Goal: Task Accomplishment & Management: Manage account settings

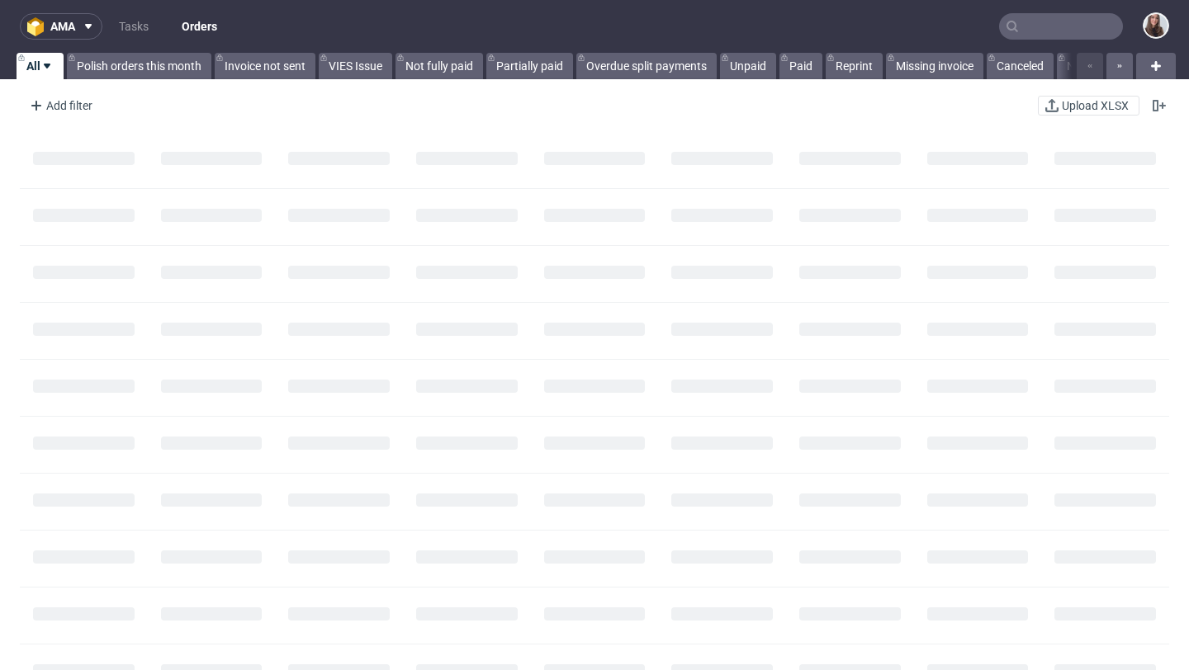
click at [1028, 31] on input "text" at bounding box center [1061, 26] width 124 height 26
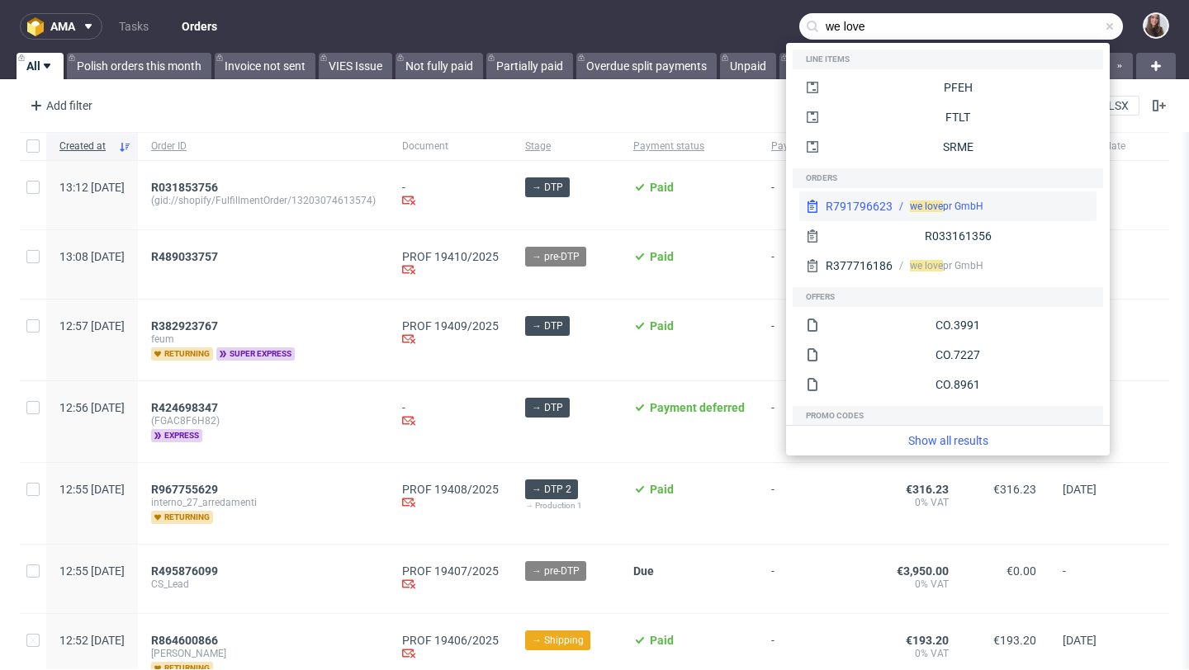
type input "we love"
click at [899, 210] on div "we love pr GmbH" at bounding box center [990, 206] width 197 height 15
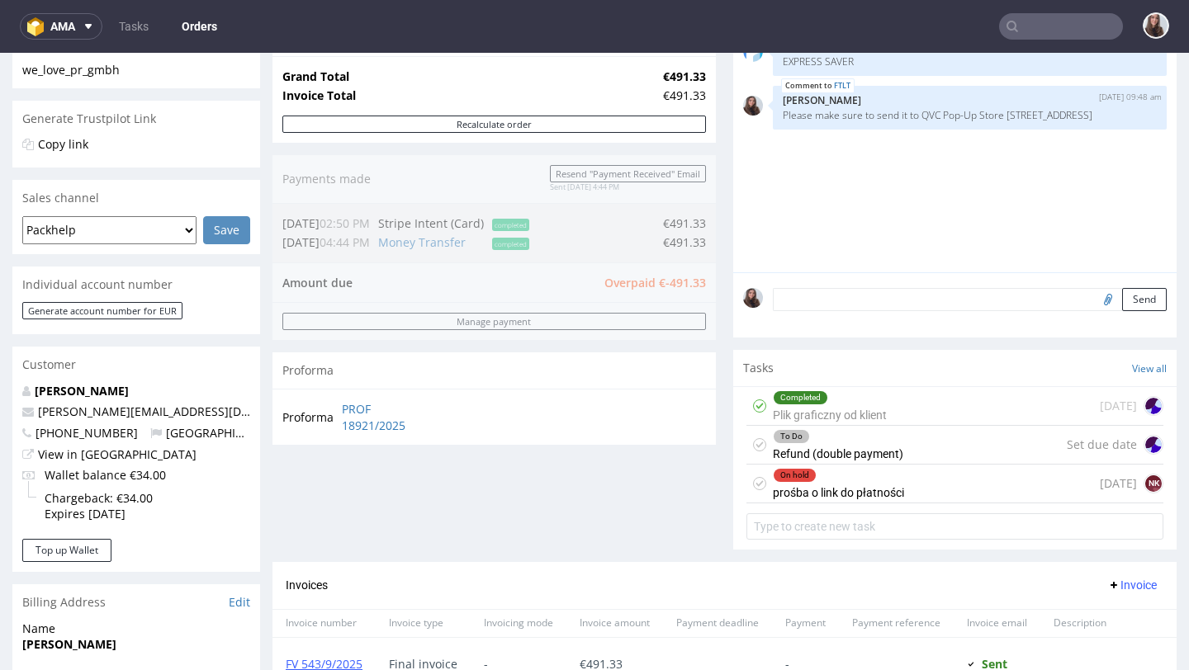
scroll to position [306, 0]
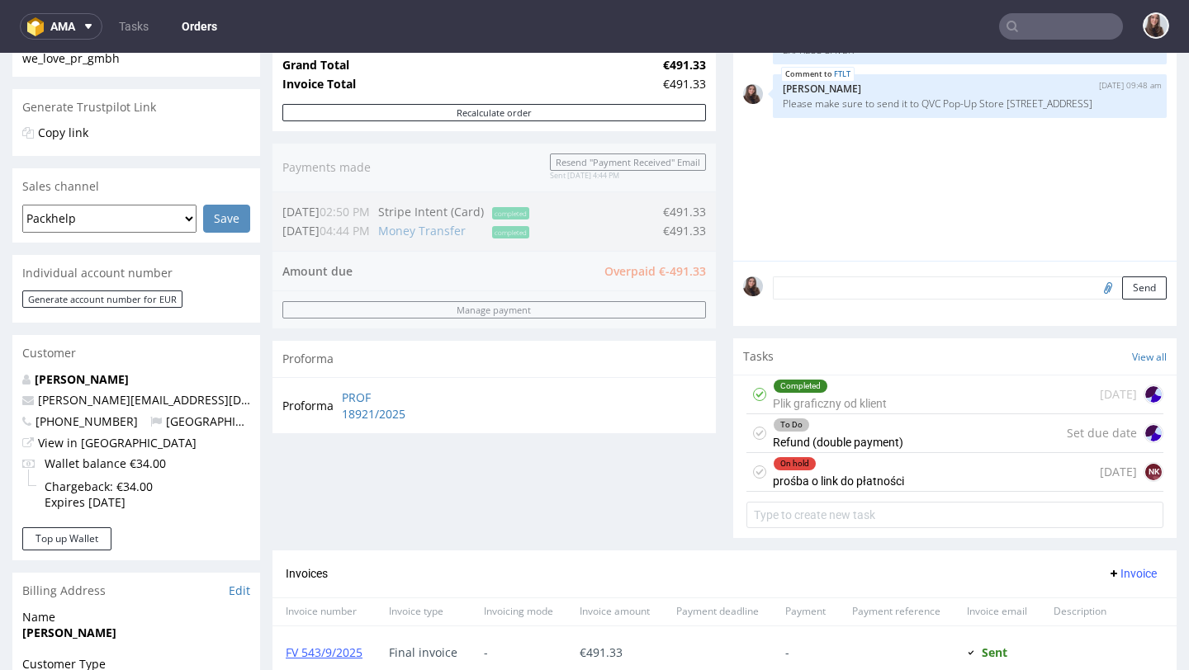
click at [852, 470] on div "On hold" at bounding box center [838, 463] width 130 height 13
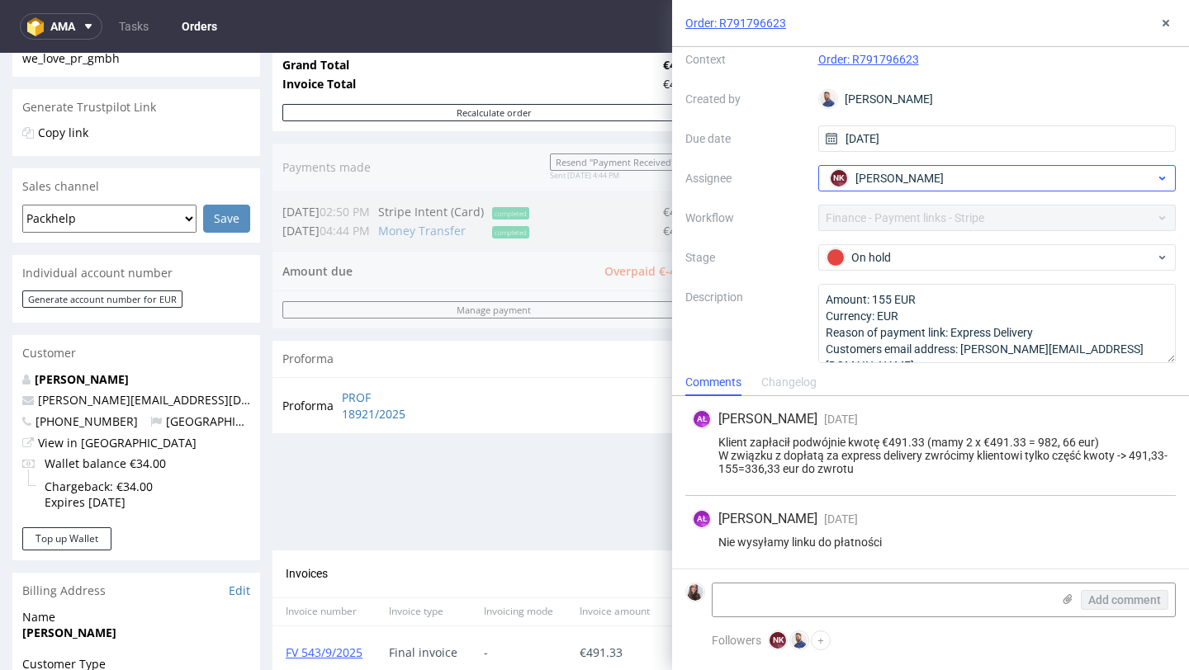
scroll to position [82, 0]
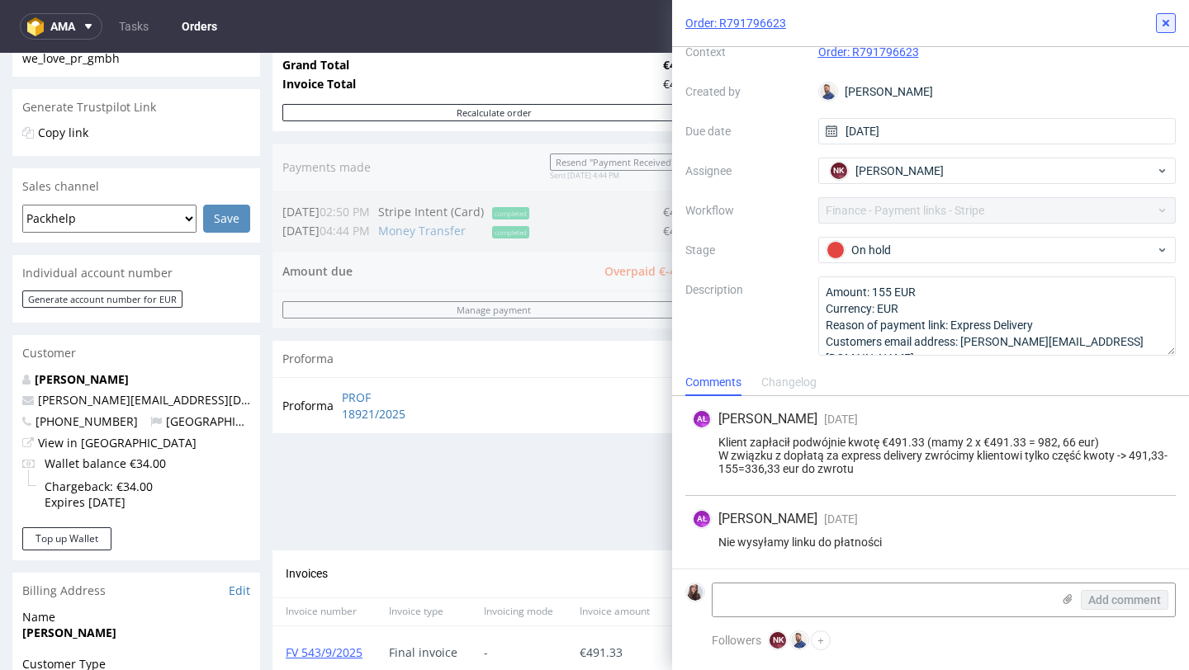
click at [1161, 21] on icon at bounding box center [1165, 23] width 13 height 13
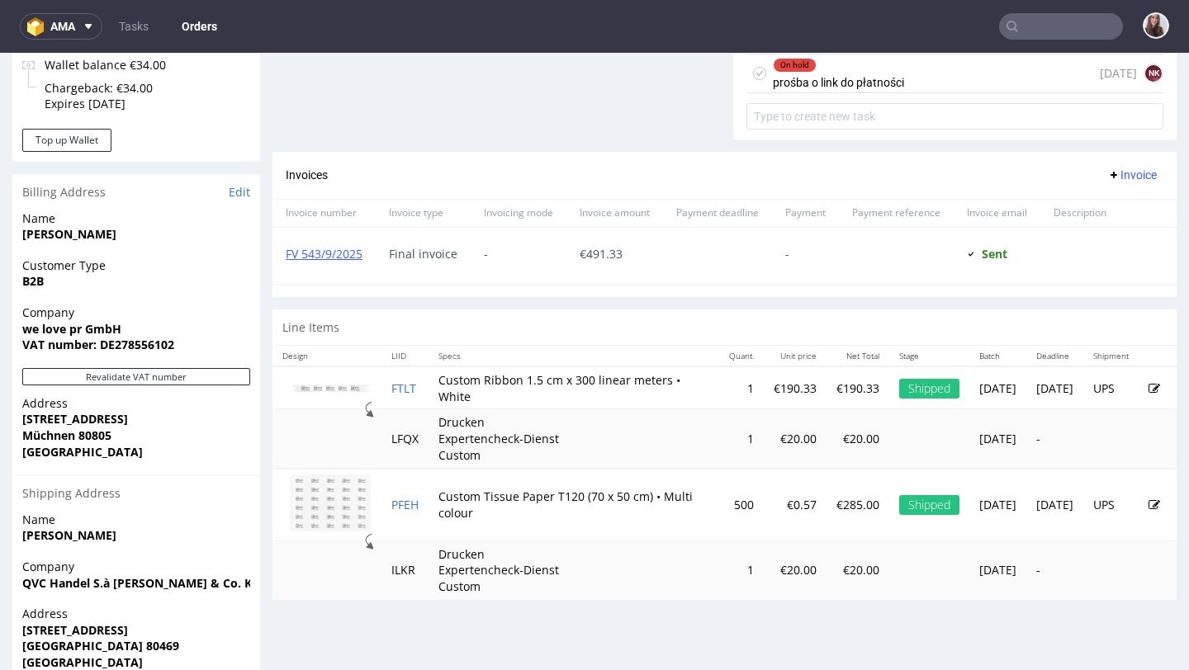
scroll to position [707, 0]
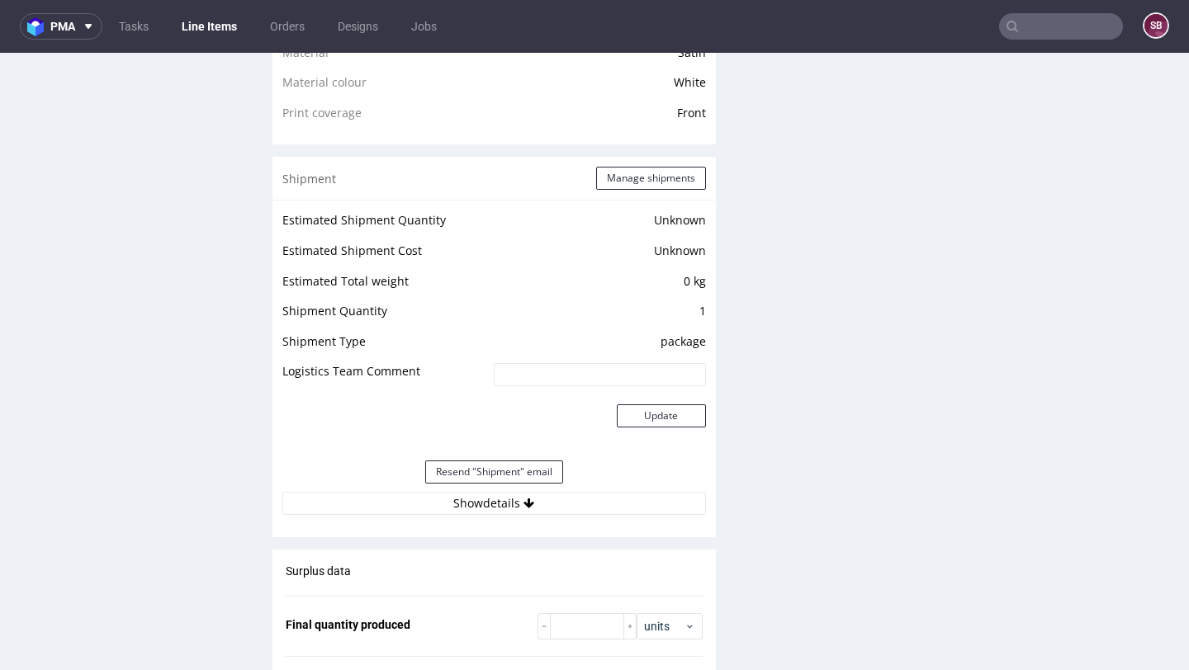
scroll to position [1347, 0]
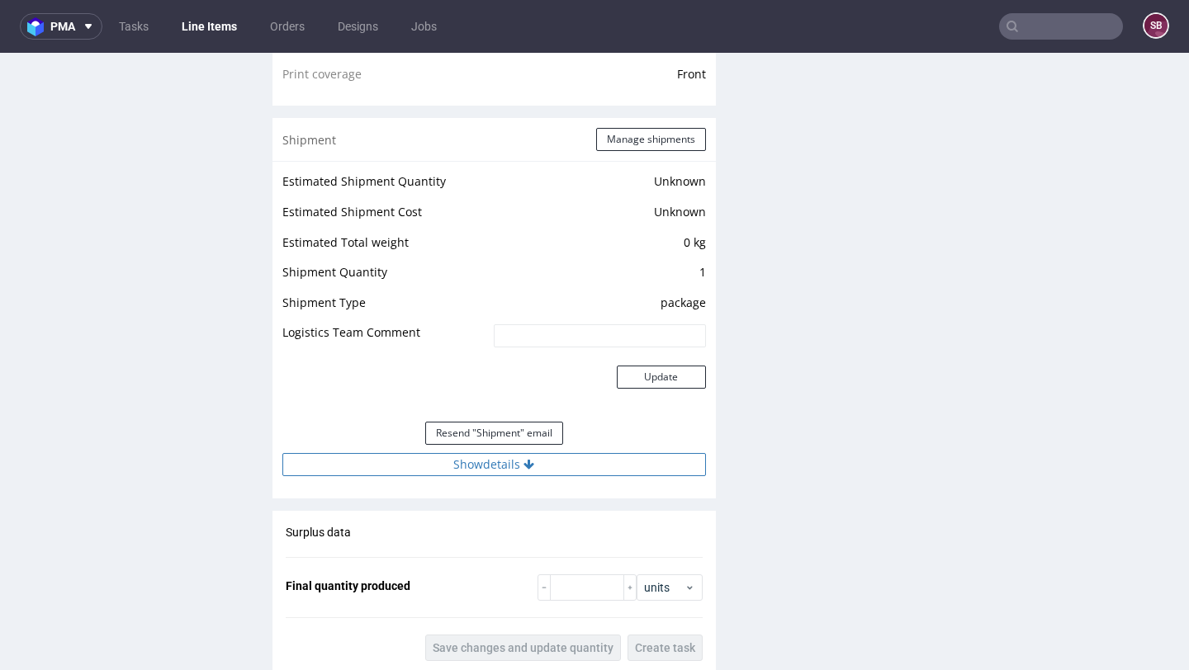
click at [451, 466] on button "Show details" at bounding box center [493, 464] width 423 height 23
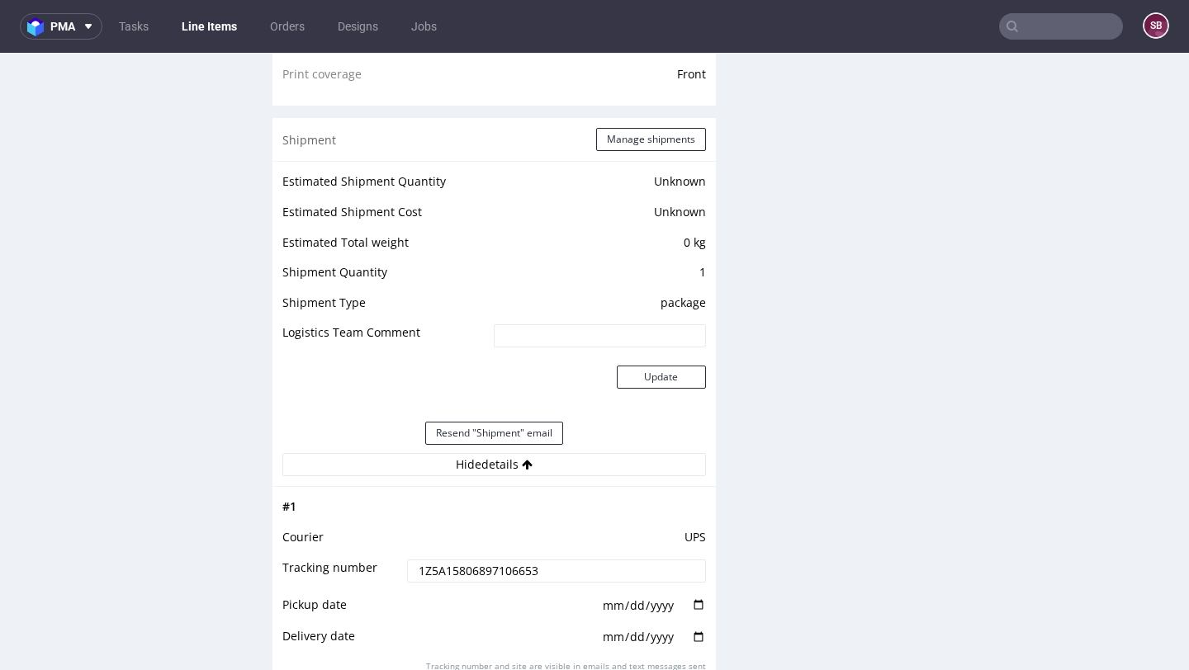
scroll to position [1387, 0]
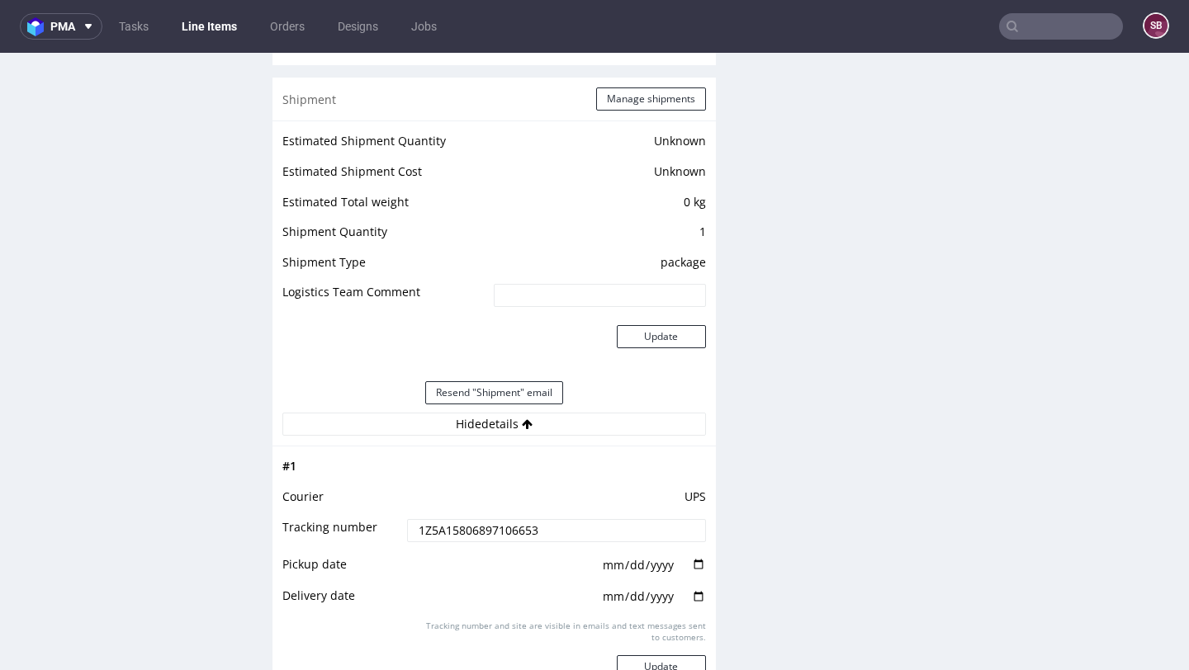
drag, startPoint x: 537, startPoint y: 541, endPoint x: 410, endPoint y: 541, distance: 127.1
click at [410, 541] on input "1Z5A15806897106653" at bounding box center [556, 530] width 298 height 23
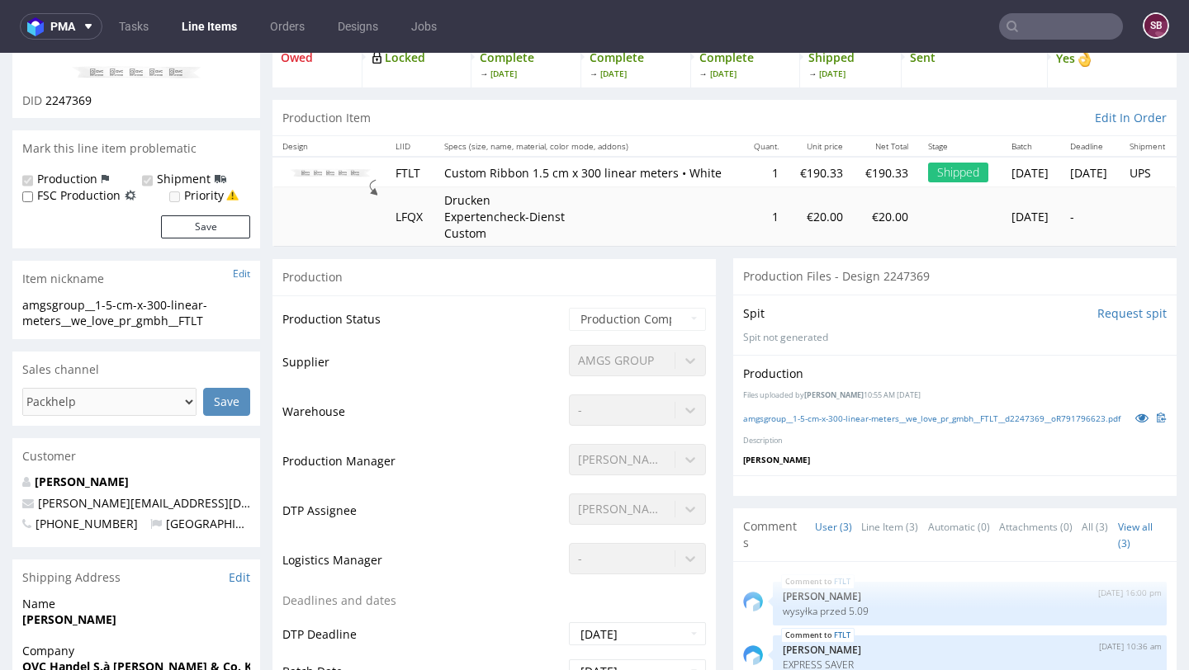
scroll to position [19, 0]
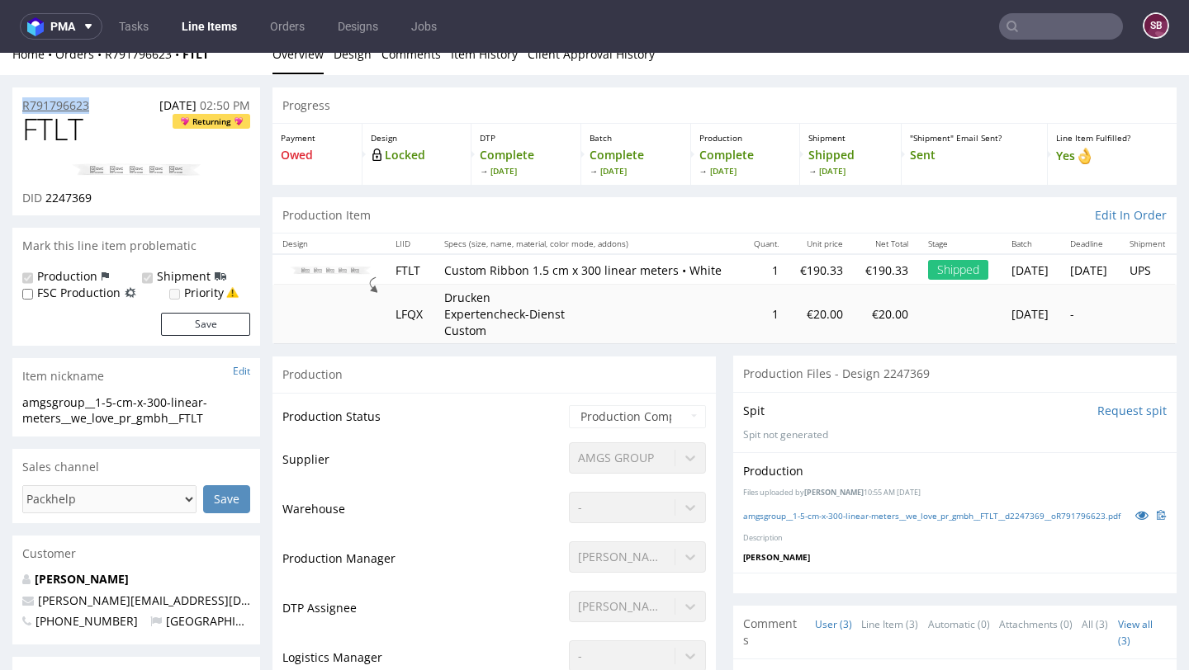
drag, startPoint x: 98, startPoint y: 106, endPoint x: 21, endPoint y: 106, distance: 76.8
click at [21, 106] on div "R791796623 26.08.2025 02:50 PM" at bounding box center [136, 100] width 248 height 26
copy p "R791796623"
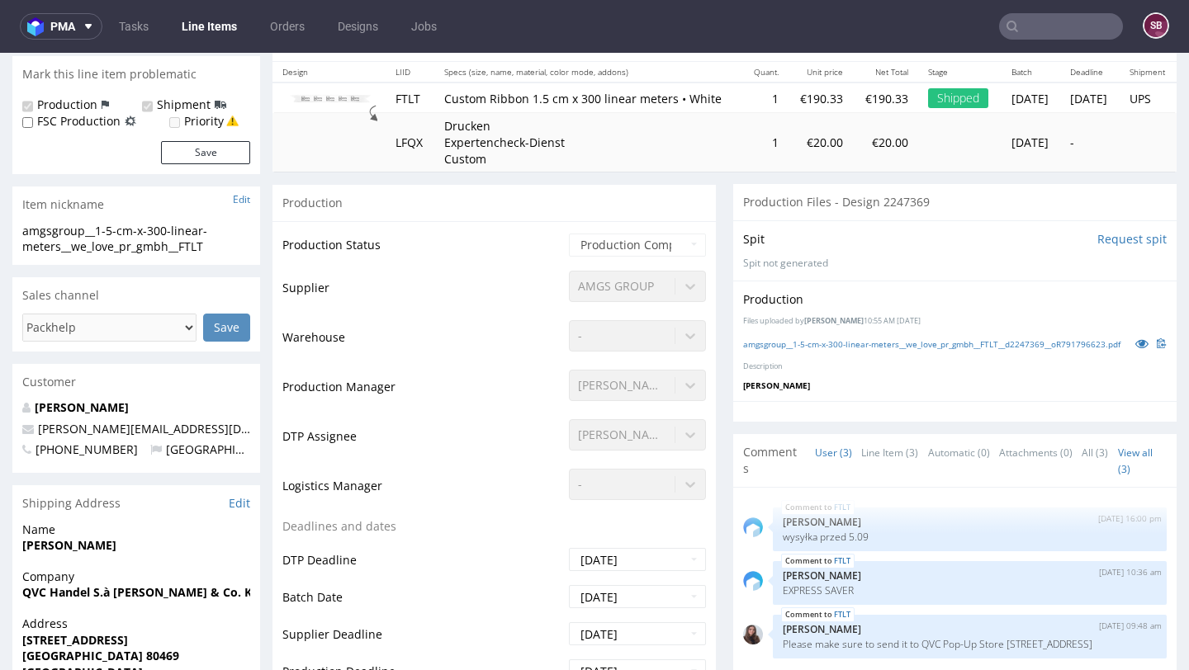
scroll to position [0, 0]
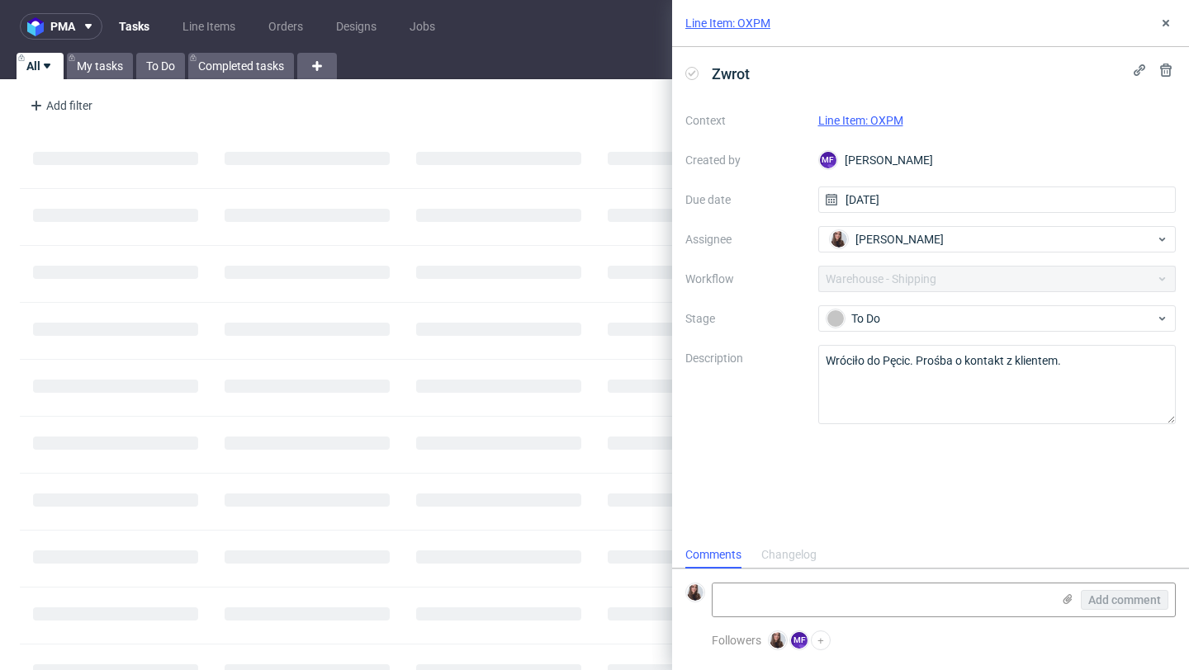
scroll to position [13, 0]
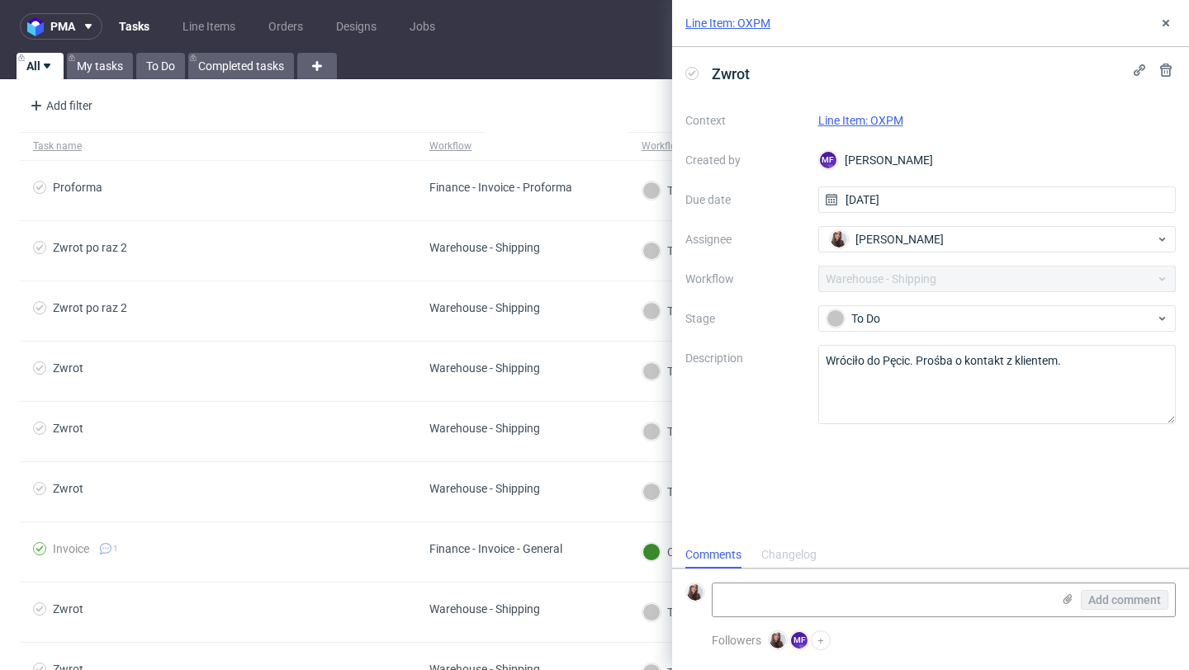
click at [849, 118] on link "Line Item: OXPM" at bounding box center [860, 120] width 85 height 13
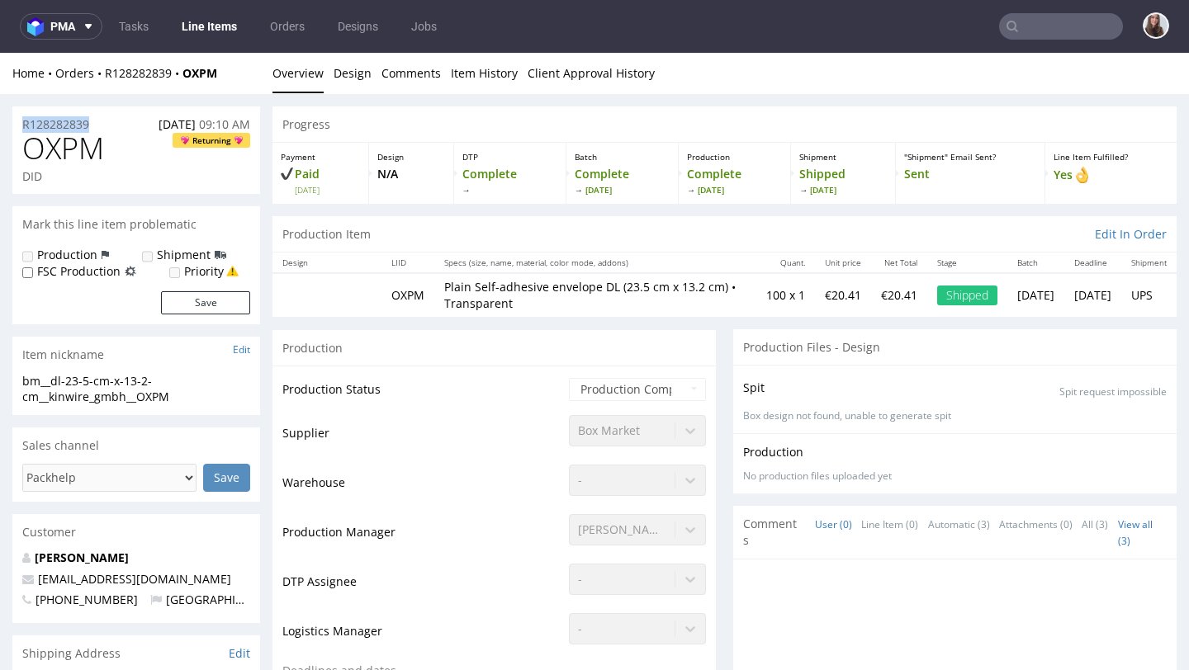
drag, startPoint x: 111, startPoint y: 117, endPoint x: 0, endPoint y: 123, distance: 110.8
copy p "R128282839"
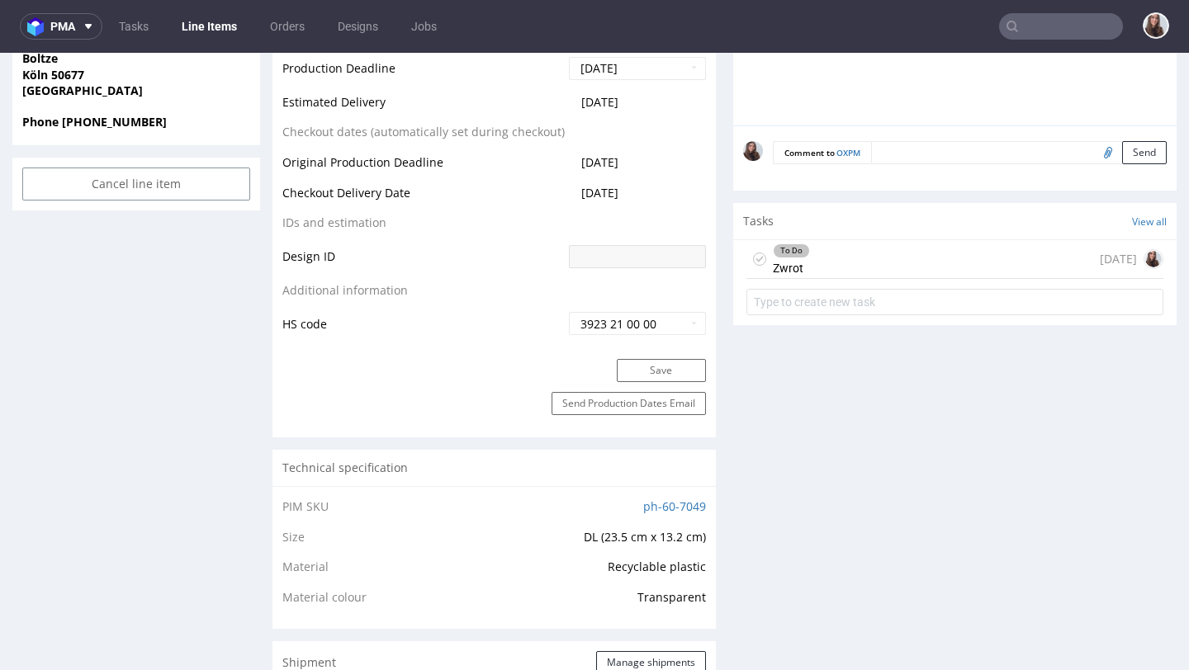
scroll to position [759, 0]
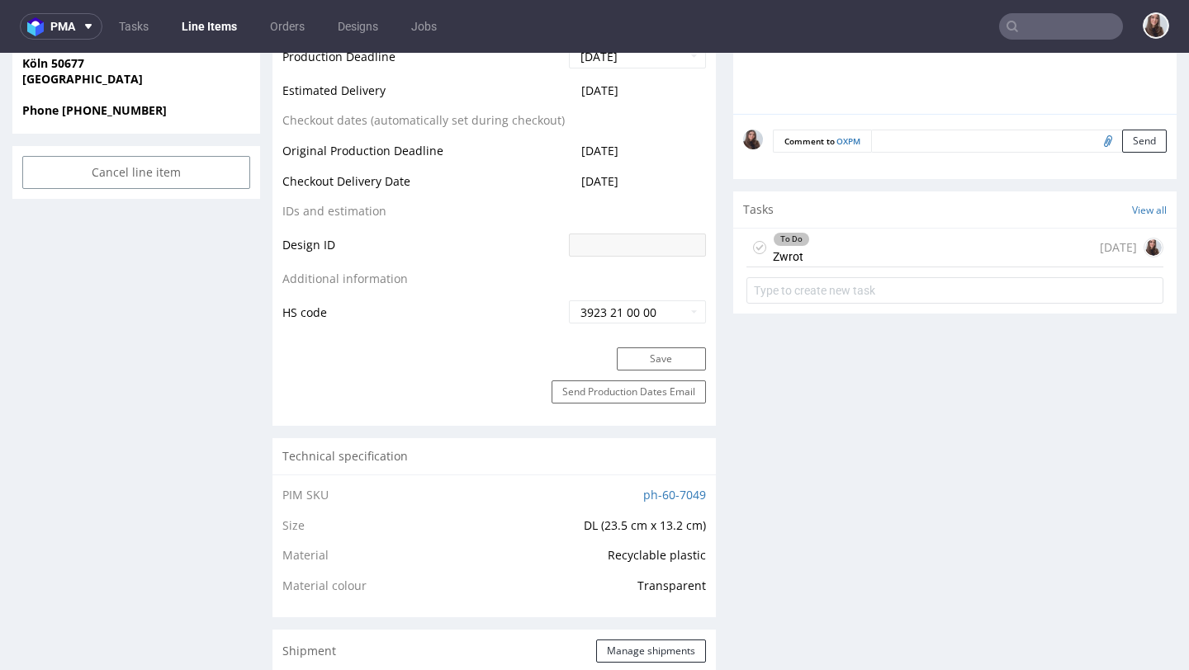
click at [879, 238] on div "To Do Zwrot today" at bounding box center [954, 248] width 417 height 39
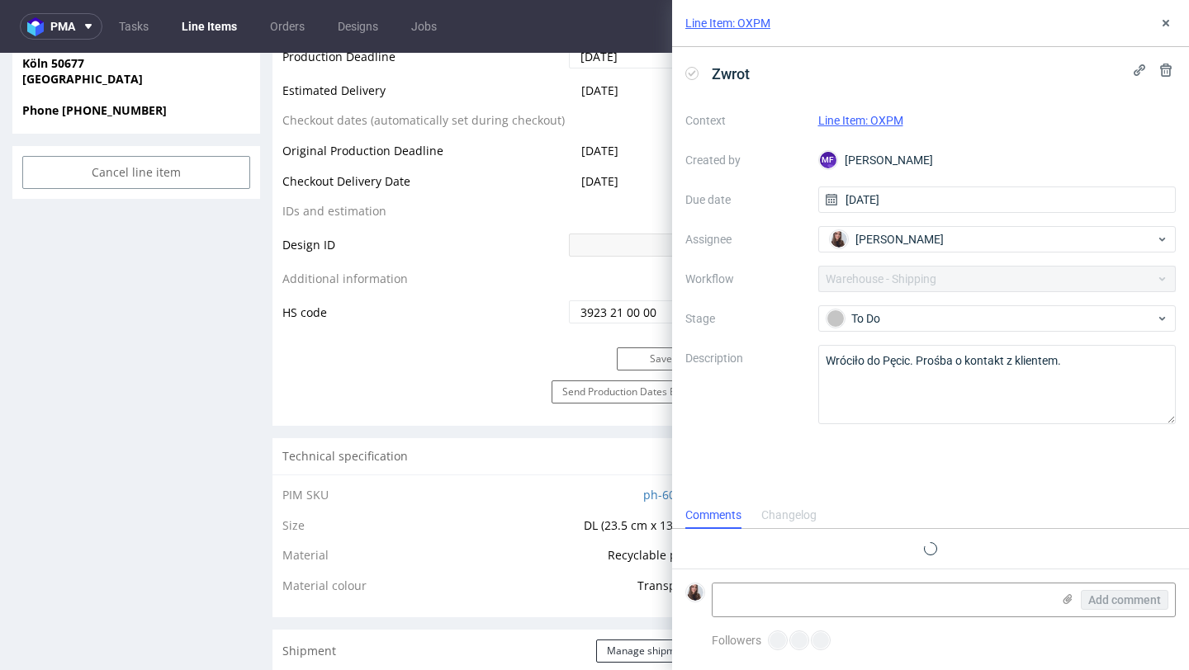
scroll to position [13, 0]
click at [854, 114] on link "Line Item: OXPM" at bounding box center [860, 120] width 85 height 13
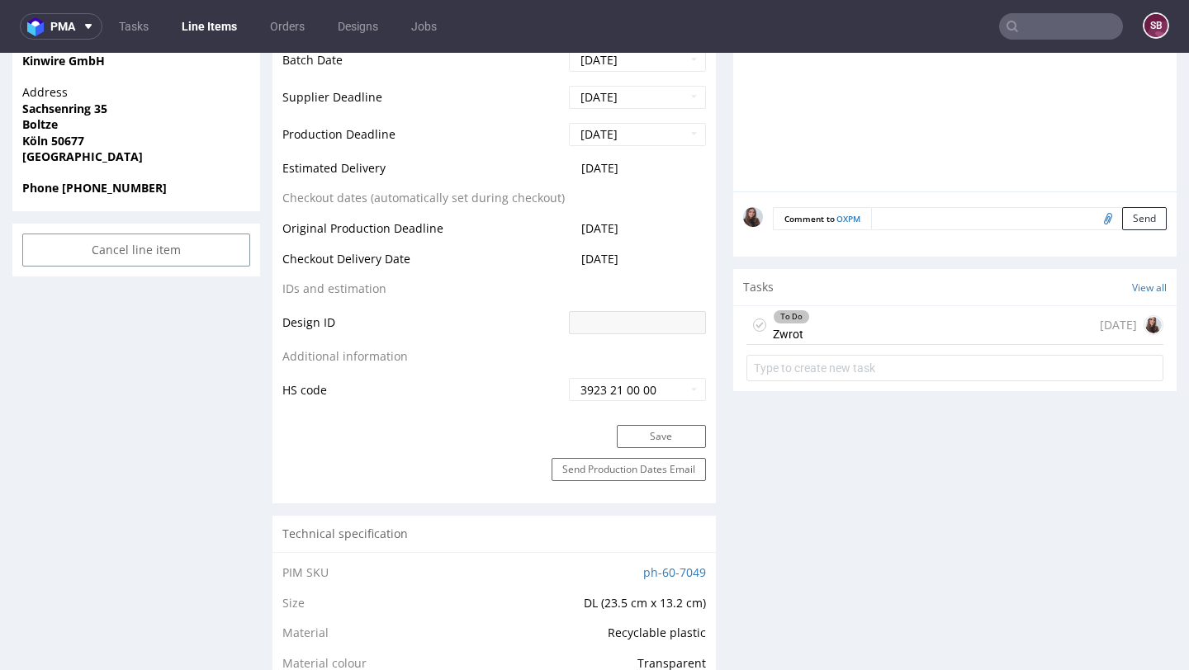
scroll to position [697, 0]
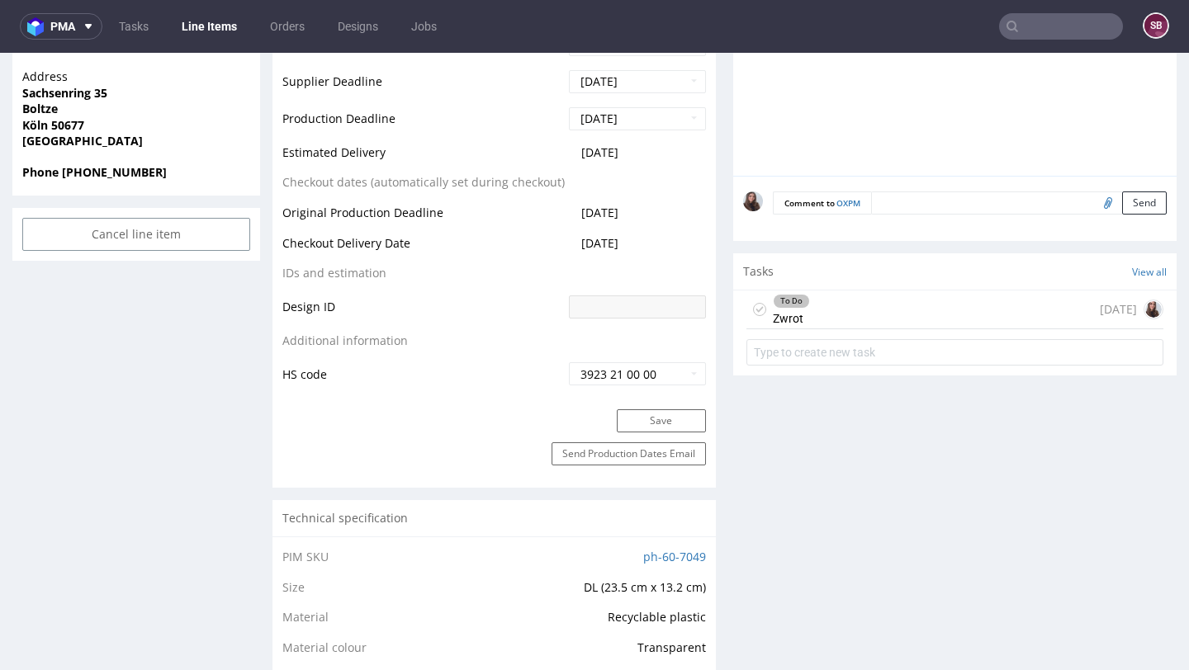
click at [867, 314] on div "To Do Zwrot today" at bounding box center [954, 310] width 417 height 39
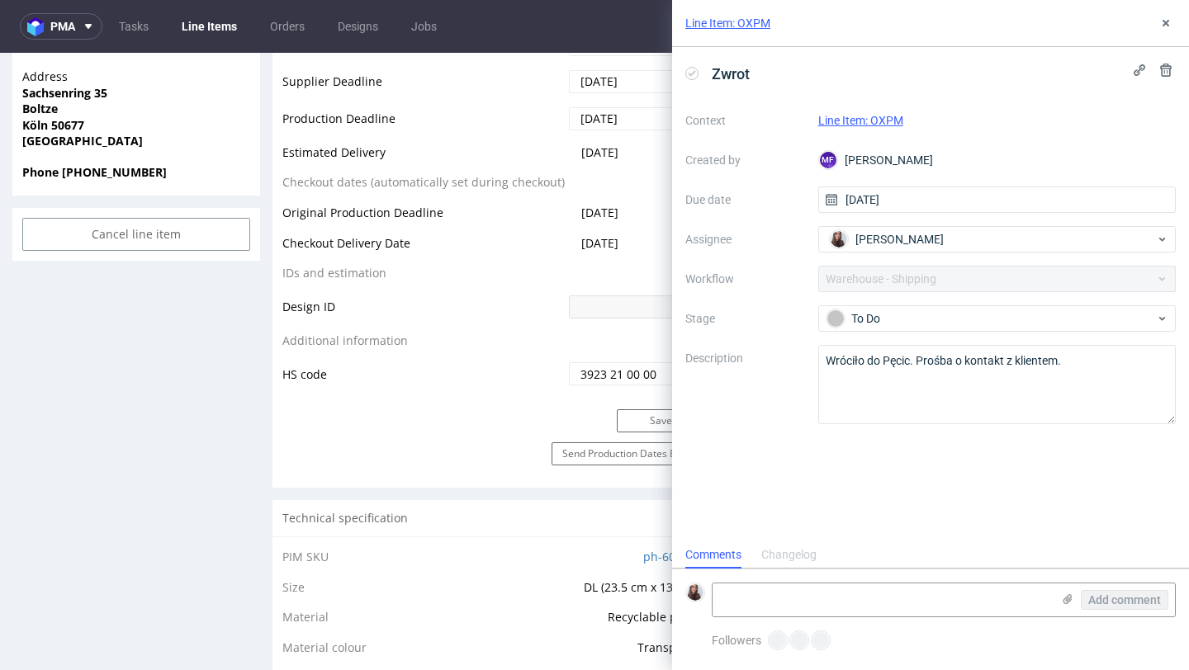
scroll to position [13, 0]
click at [785, 599] on textarea at bounding box center [881, 600] width 338 height 33
paste textarea "https://app-eu1.hubspot.com/contacts/25600958/record/0-5/225149968628/"
type textarea "https://app-eu1.hubspot.com/contacts/25600958/record/0-5/225149968628/"
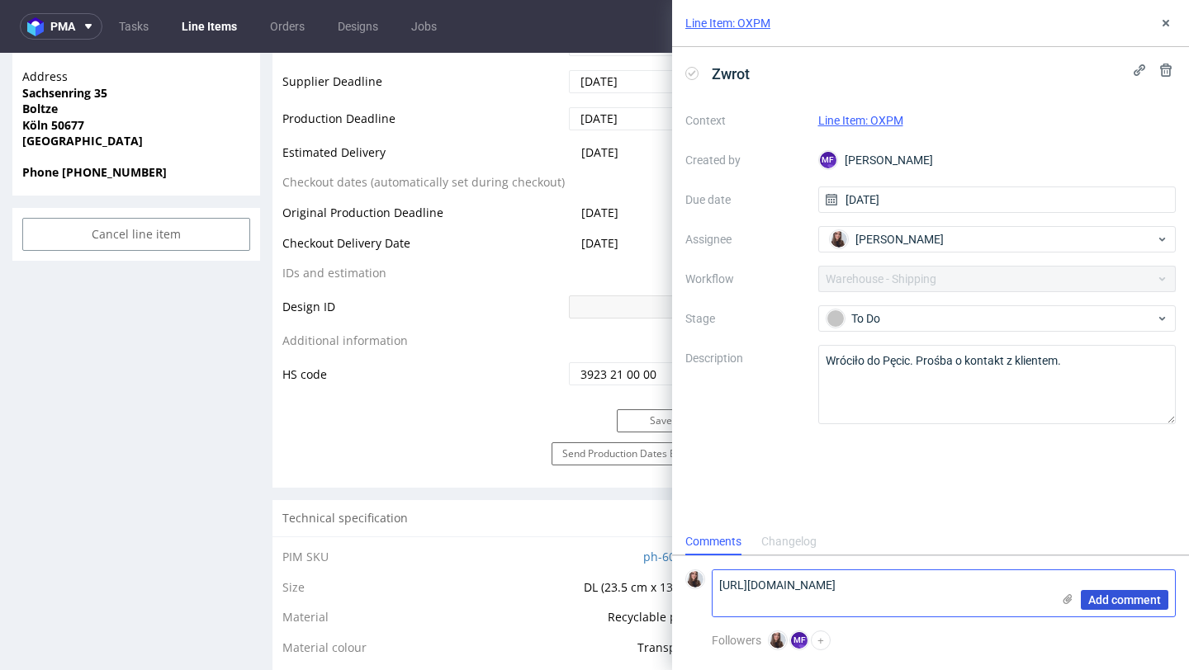
click at [1094, 598] on span "Add comment" at bounding box center [1124, 600] width 73 height 12
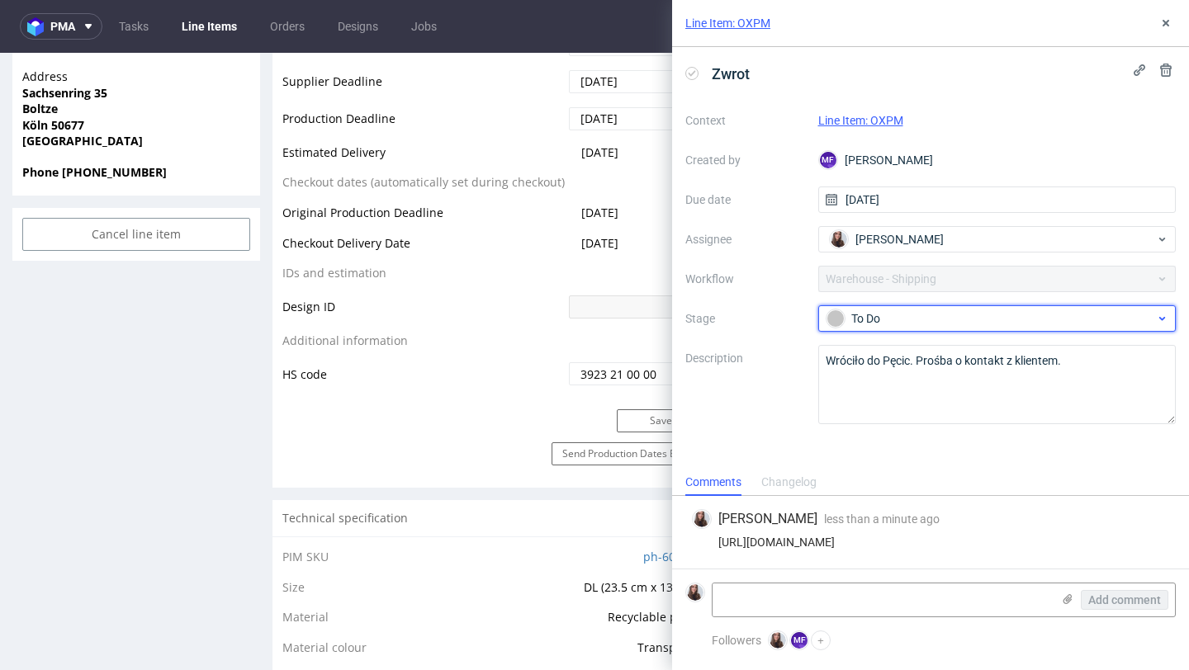
click at [983, 319] on div "To Do" at bounding box center [990, 319] width 328 height 18
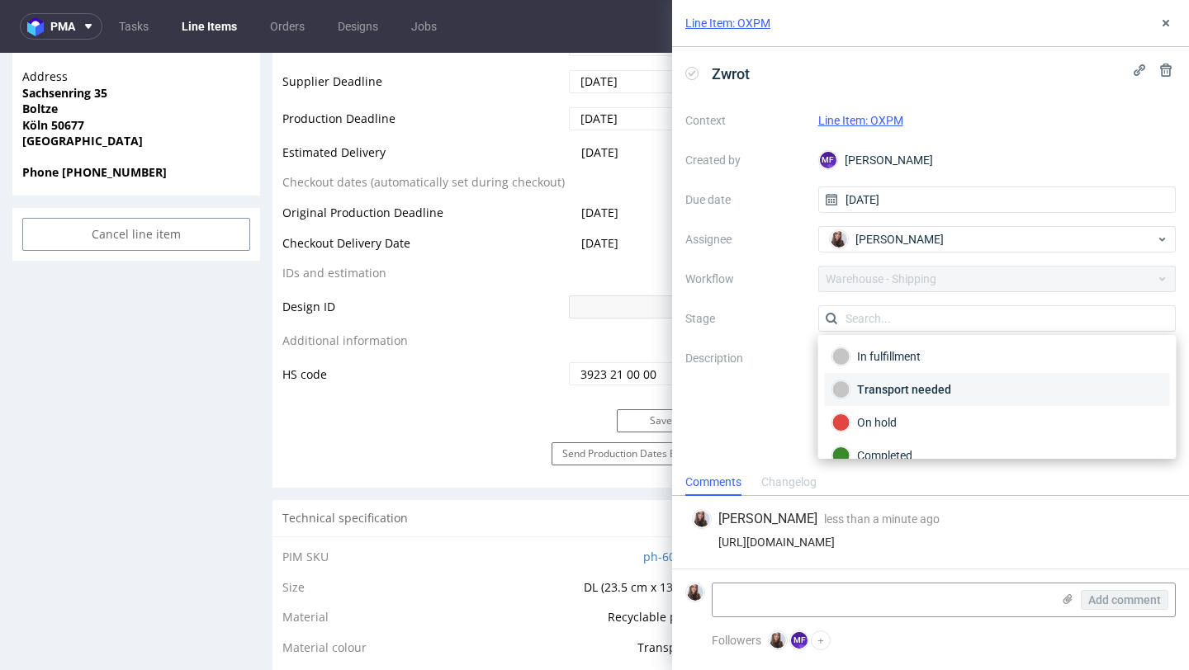
scroll to position [87, 0]
click at [881, 397] on div "On hold" at bounding box center [997, 403] width 330 height 18
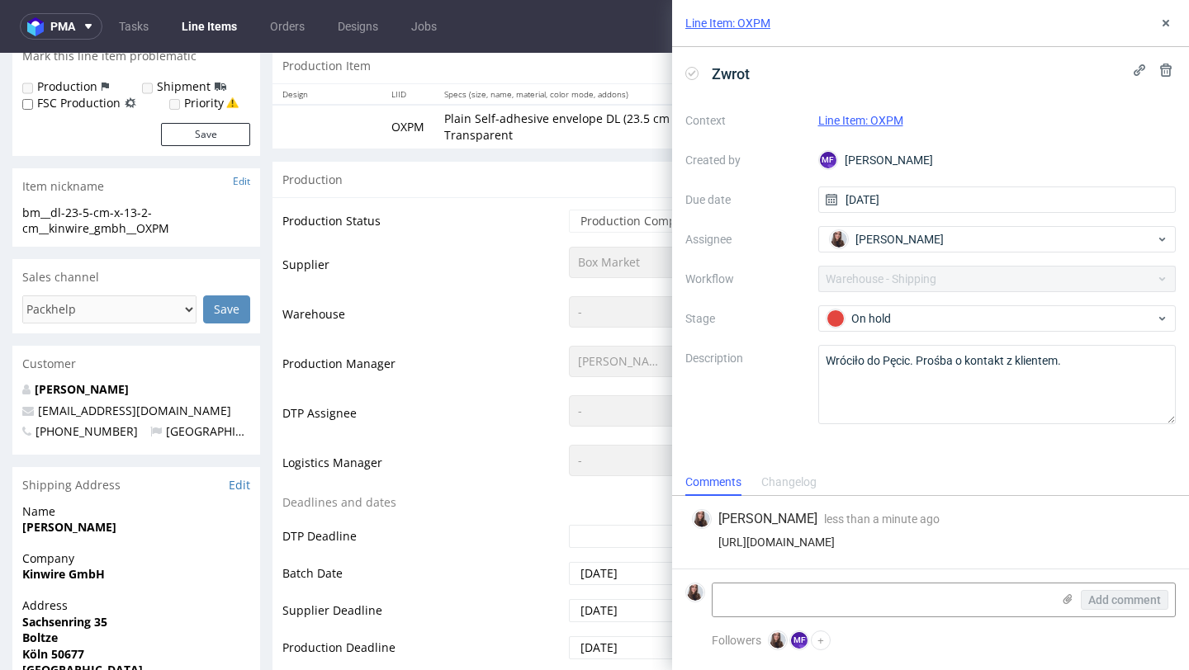
scroll to position [0, 0]
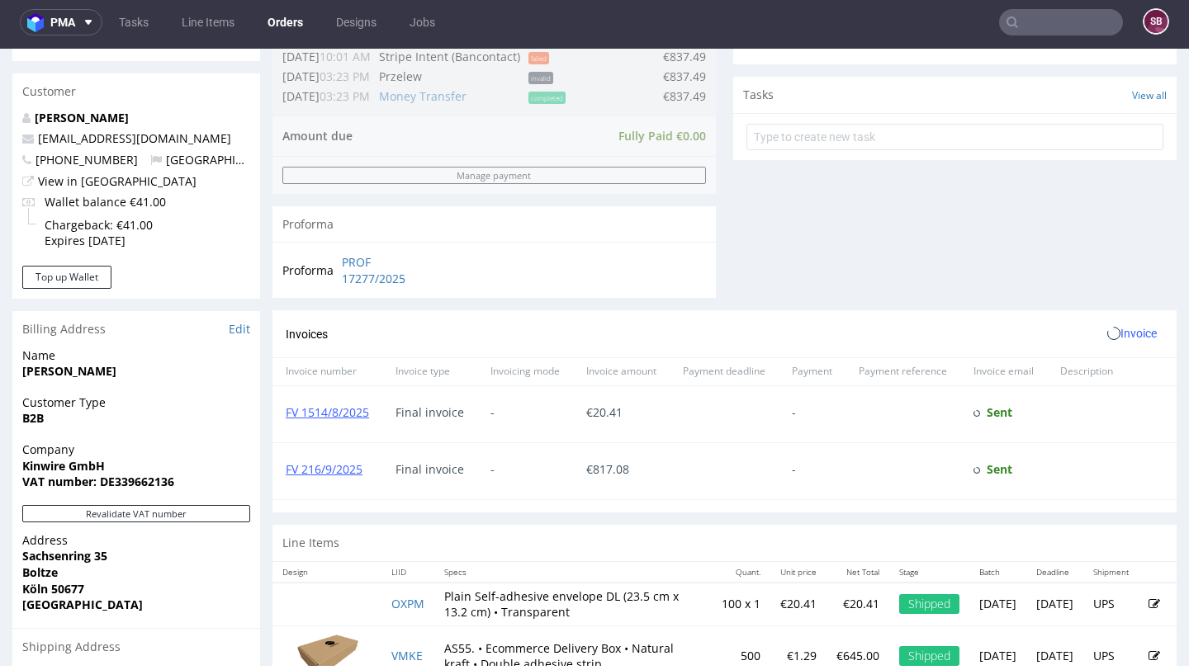
scroll to position [805, 0]
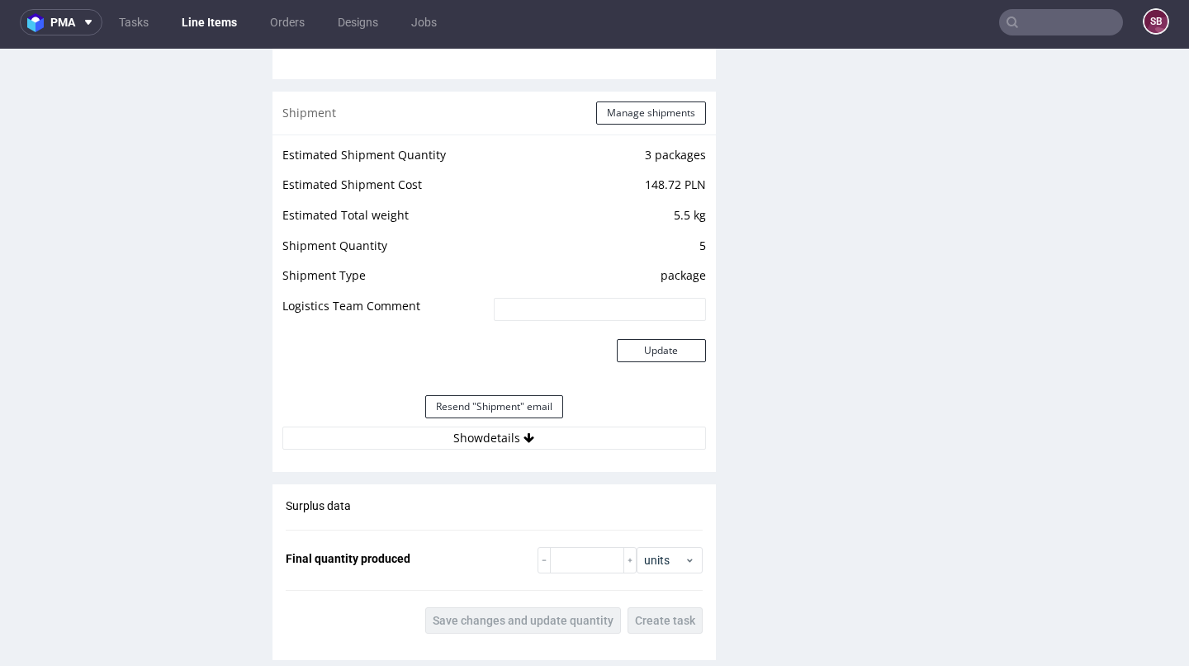
scroll to position [1633, 0]
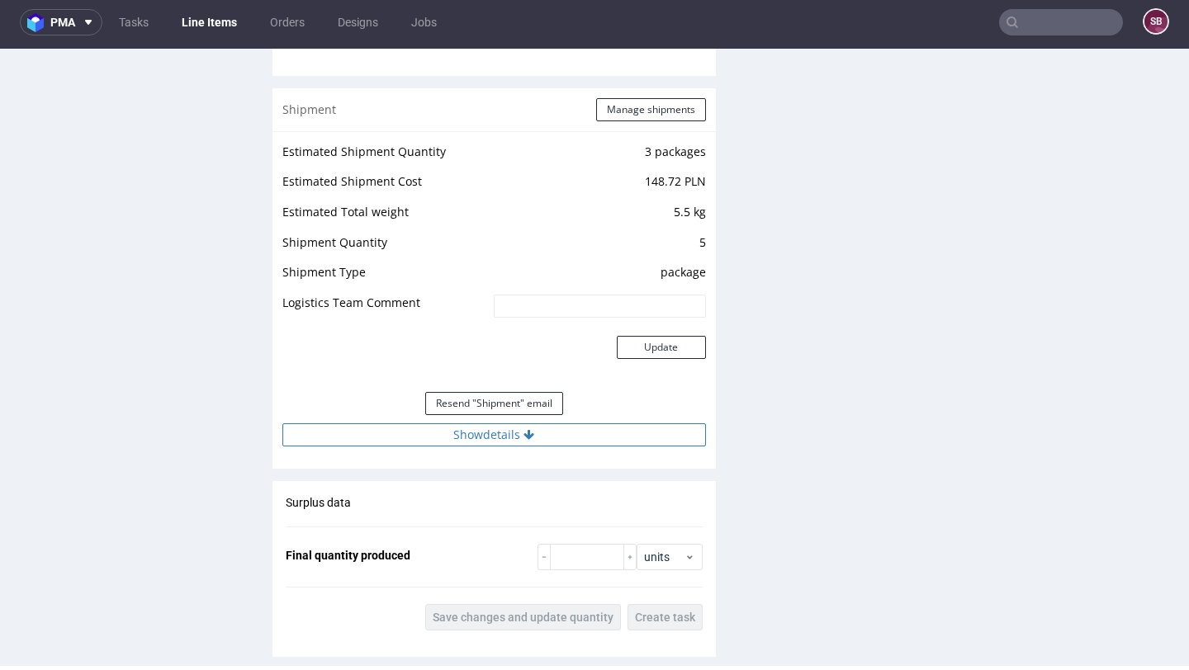
click at [513, 432] on button "Show details" at bounding box center [493, 434] width 423 height 23
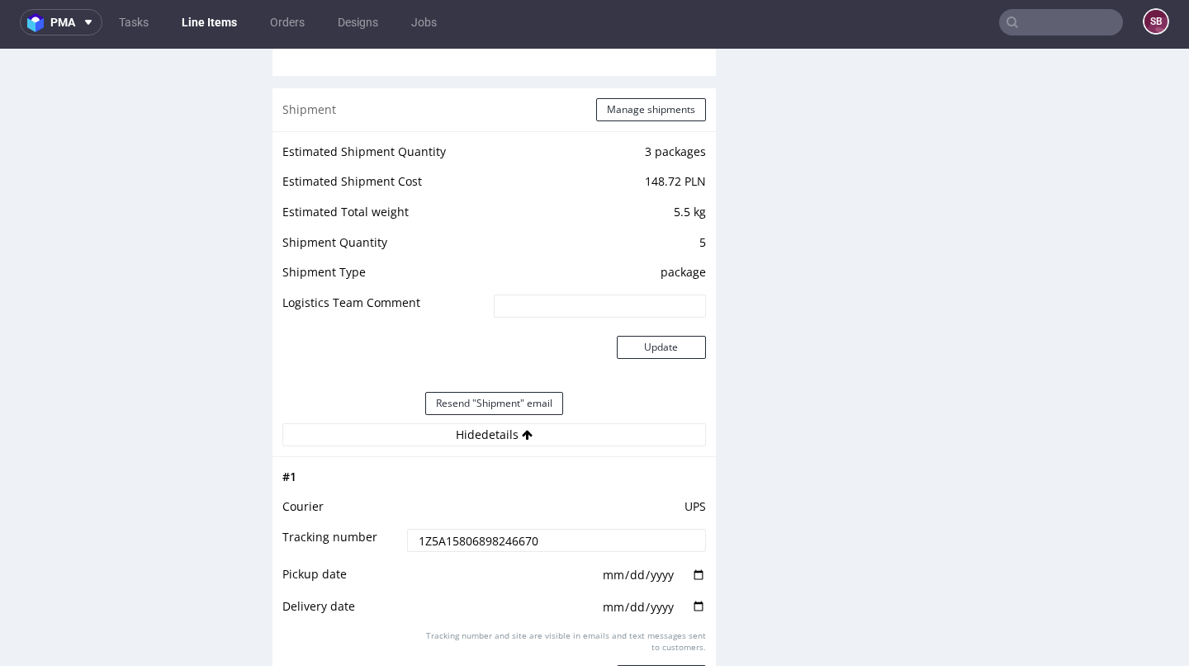
scroll to position [1629, 0]
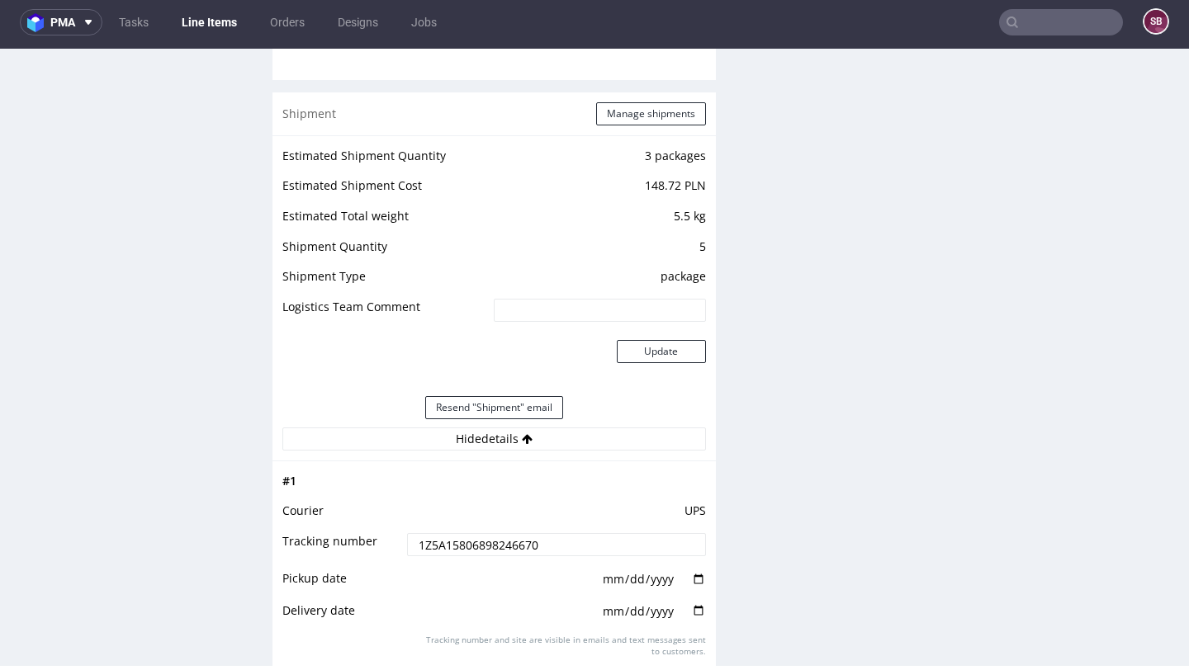
click at [547, 532] on td "1Z5A15806898246670" at bounding box center [554, 550] width 302 height 37
drag, startPoint x: 547, startPoint y: 549, endPoint x: 398, endPoint y: 546, distance: 149.4
click at [403, 546] on td "1Z5A15806898246670" at bounding box center [554, 550] width 302 height 37
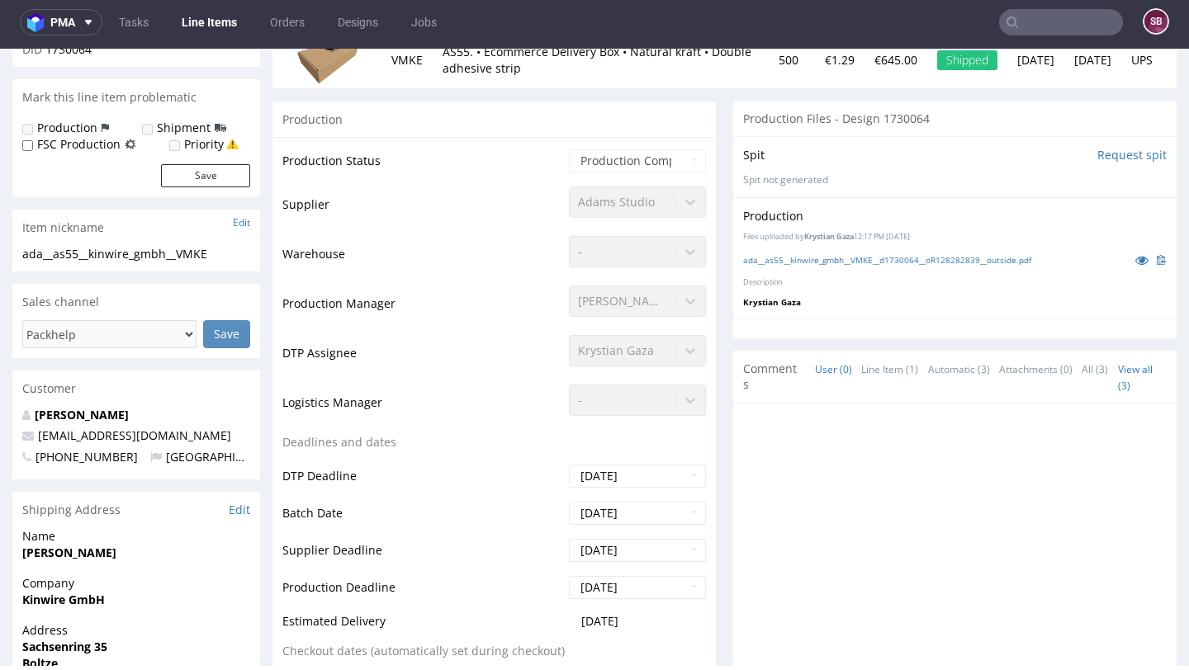
scroll to position [0, 0]
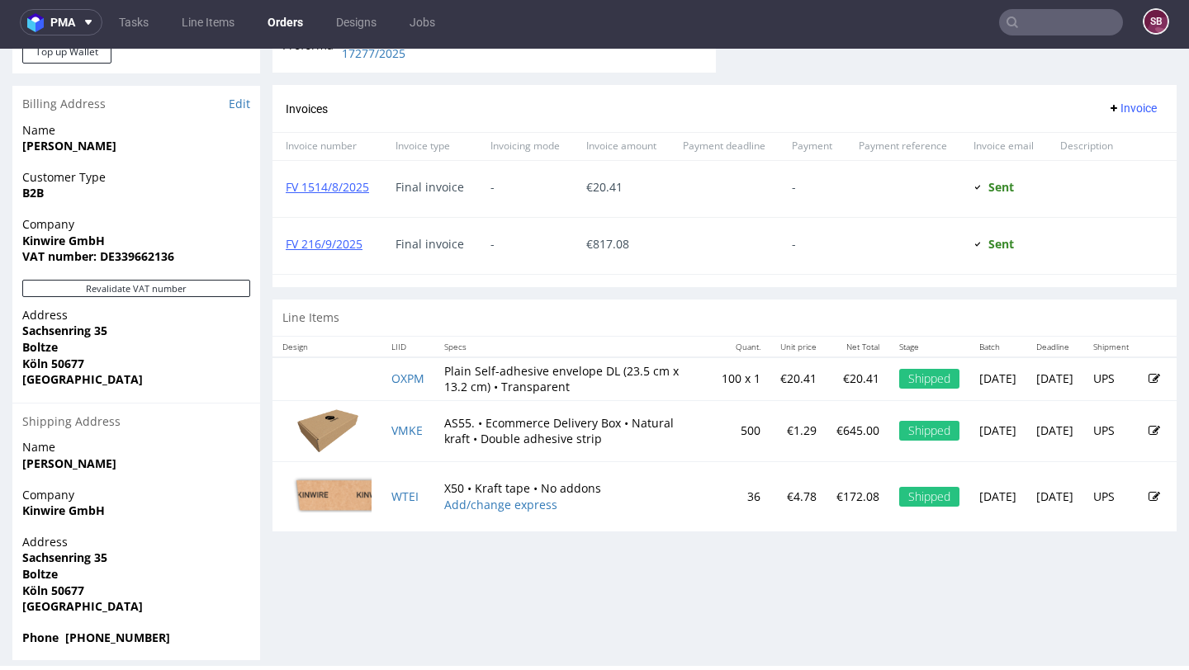
scroll to position [805, 0]
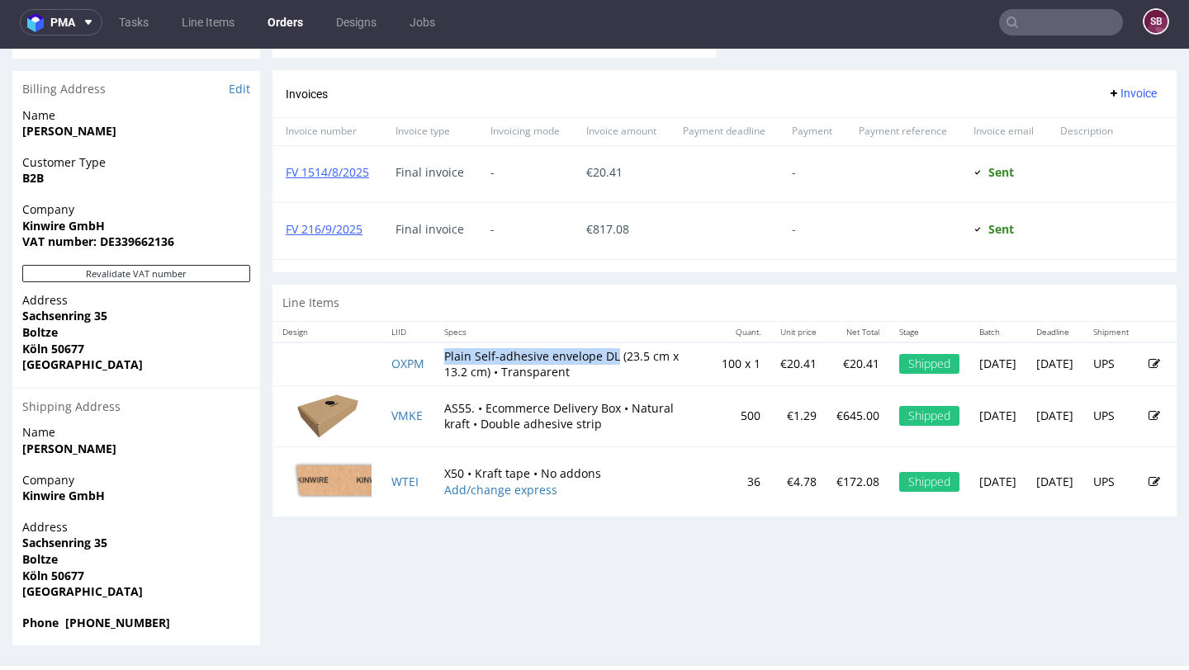
drag, startPoint x: 445, startPoint y: 354, endPoint x: 622, endPoint y: 350, distance: 177.5
click at [622, 350] on td "Plain Self-adhesive envelope DL (23.5 cm x 13.2 cm) • Transparent" at bounding box center [572, 365] width 277 height 44
copy td "Plain Self-adhesive envelope DL"
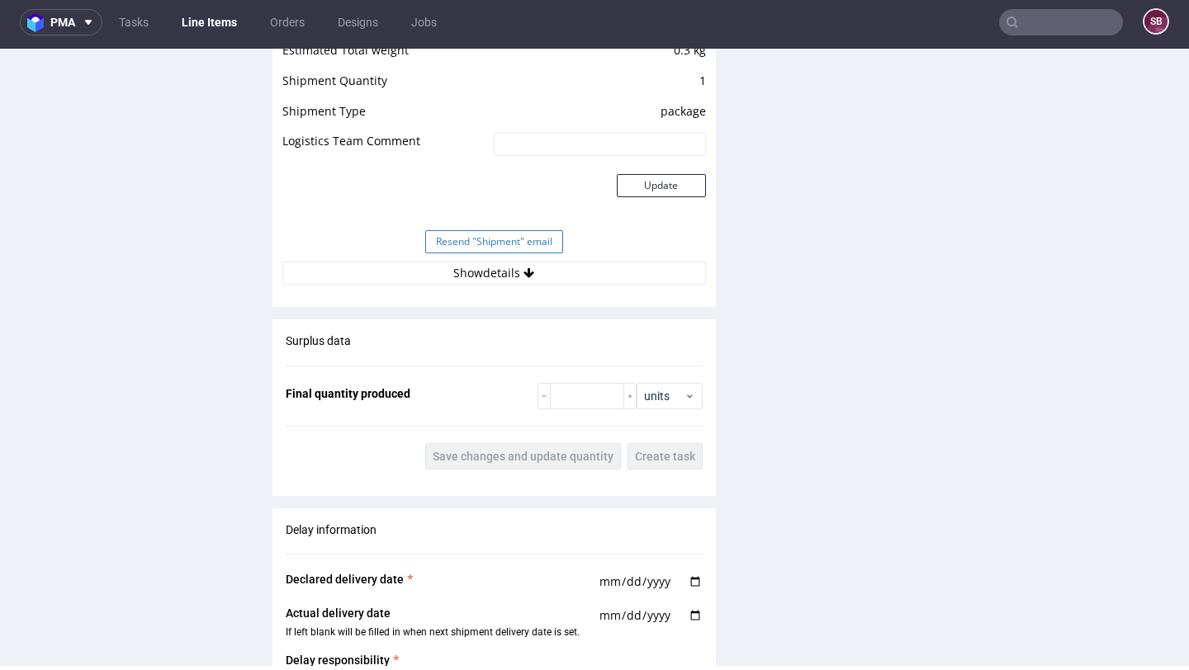
scroll to position [1488, 0]
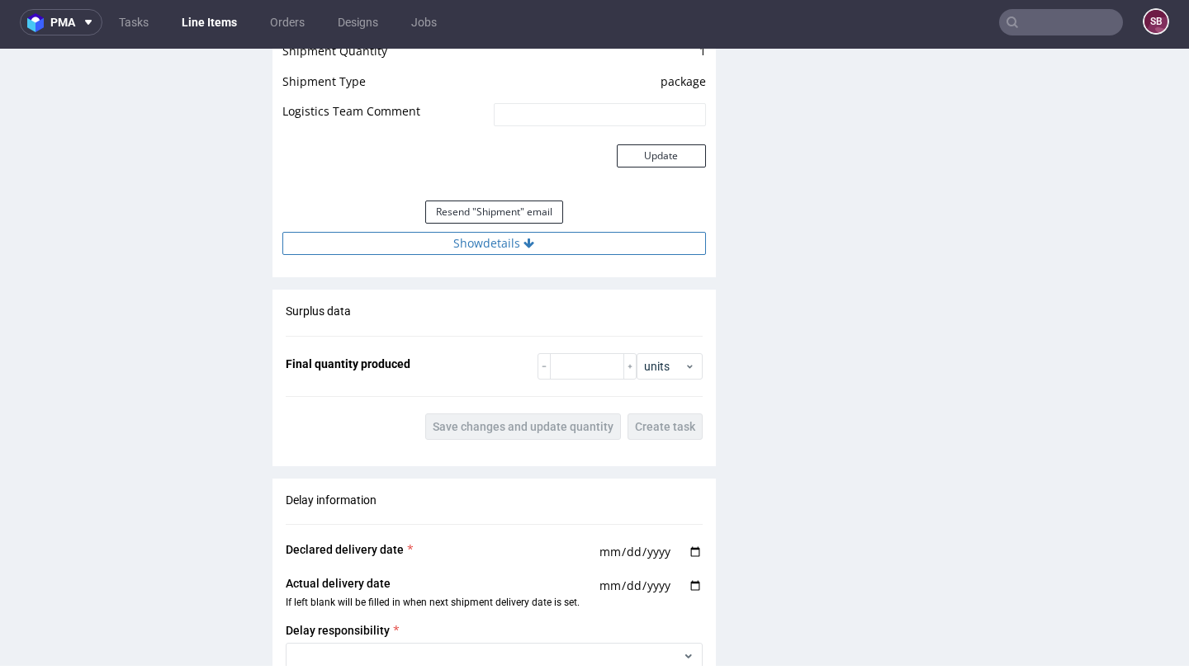
click at [510, 254] on button "Show details" at bounding box center [493, 243] width 423 height 23
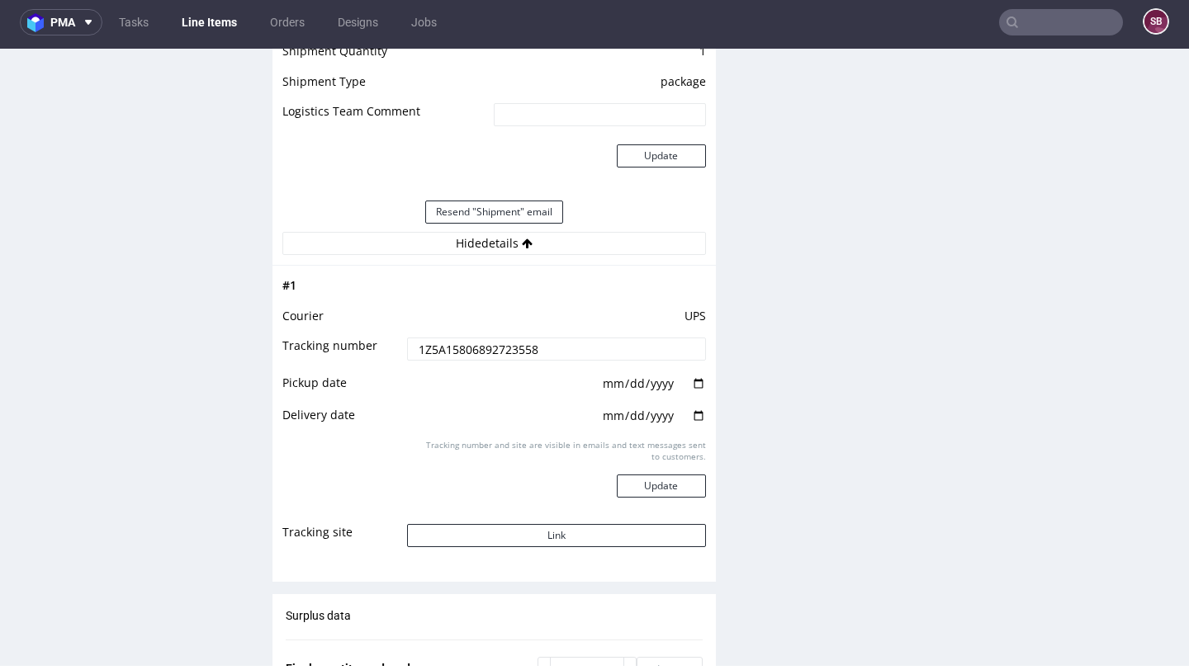
drag, startPoint x: 546, startPoint y: 354, endPoint x: 404, endPoint y: 352, distance: 142.0
click at [407, 352] on input "1Z5A15806892723558" at bounding box center [556, 349] width 298 height 23
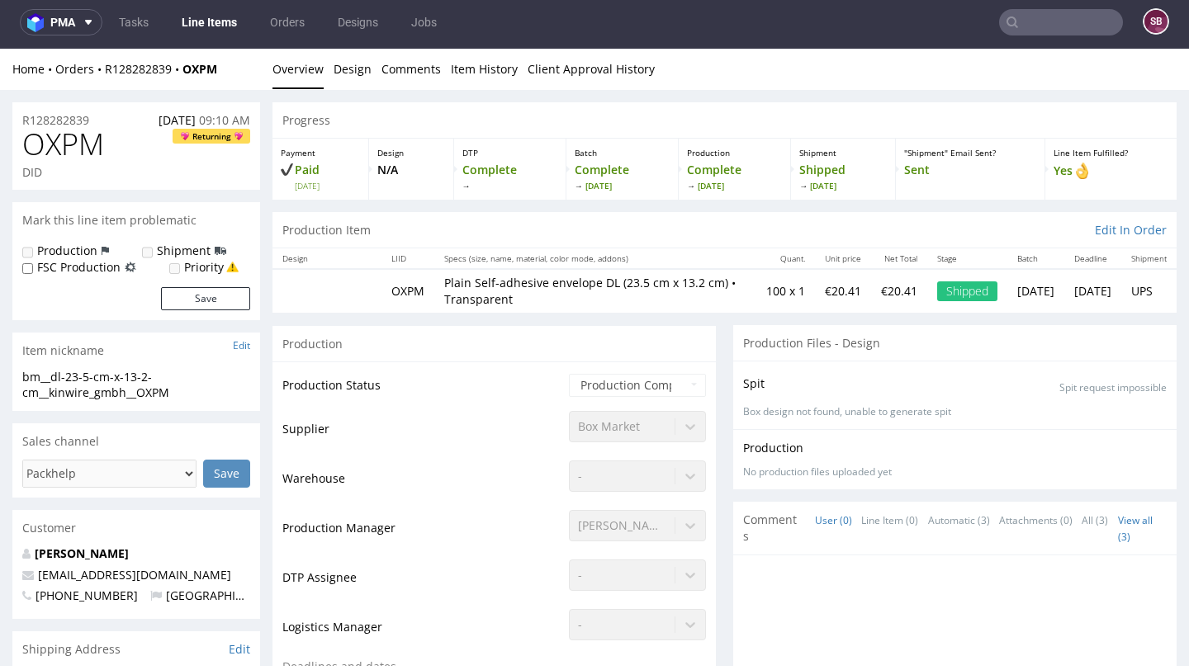
scroll to position [0, 0]
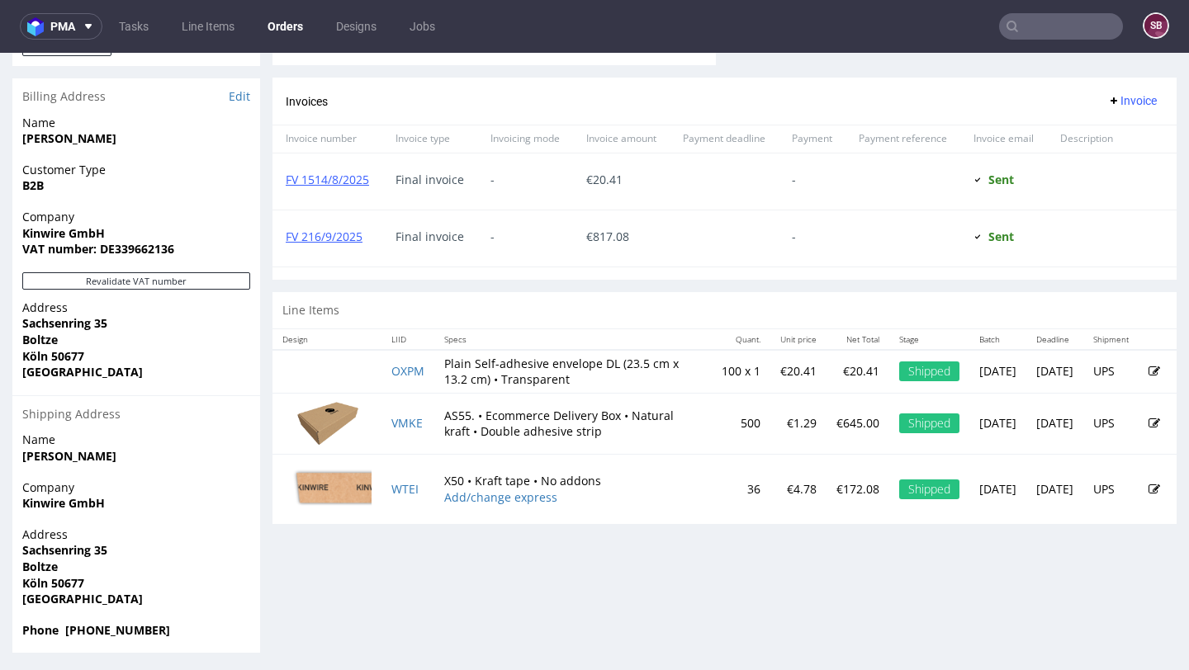
scroll to position [805, 0]
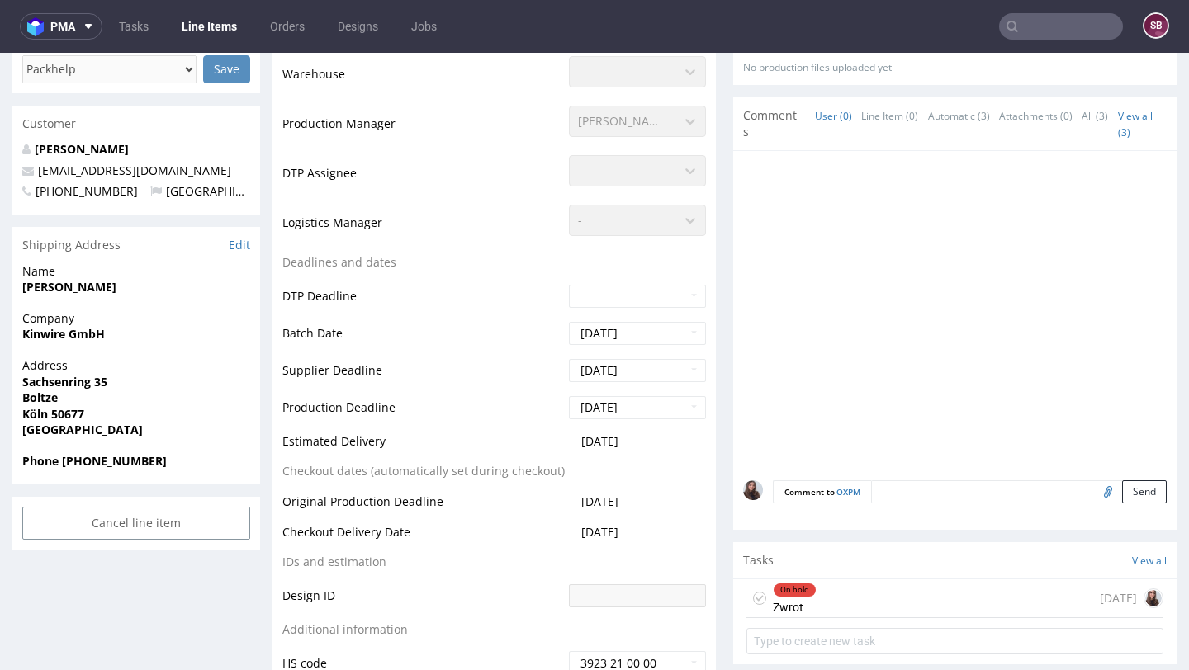
scroll to position [388, 0]
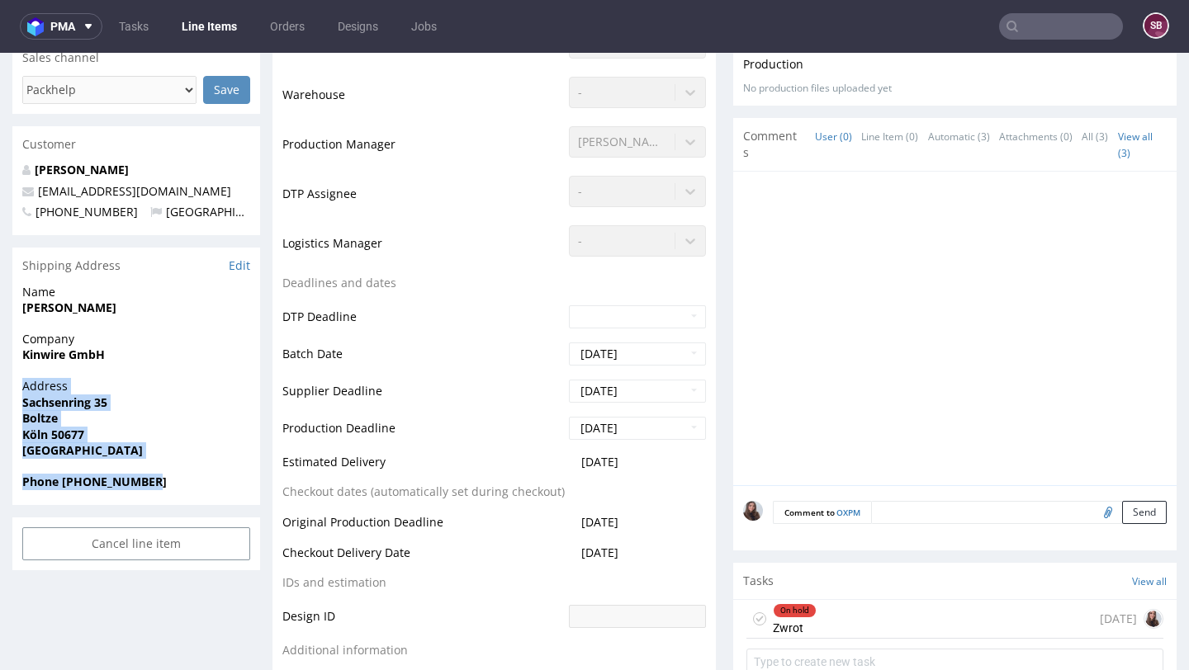
drag, startPoint x: 162, startPoint y: 484, endPoint x: 16, endPoint y: 384, distance: 177.0
click at [16, 384] on section "Shipping Address Edit Name Jonas Boltze Company Kinwire GmbH Address Sachsenrin…" at bounding box center [136, 377] width 248 height 258
copy section "Address Sachsenring 35 Boltze Köln 50677 Germany Phone +491705410704"
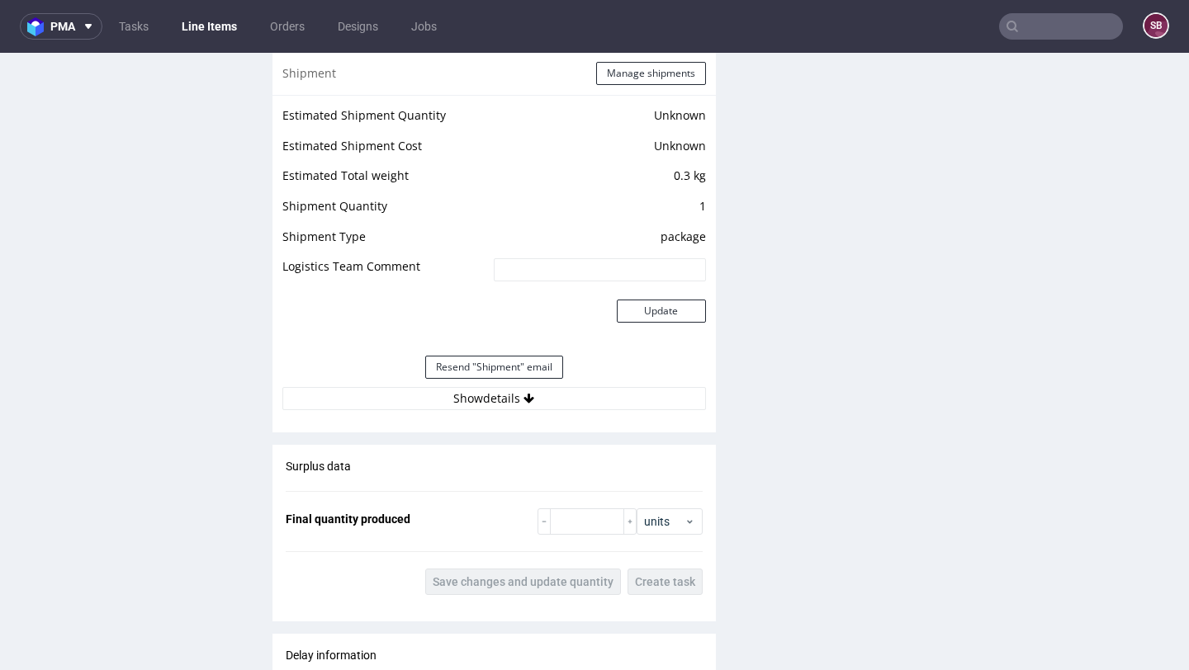
scroll to position [1357, 0]
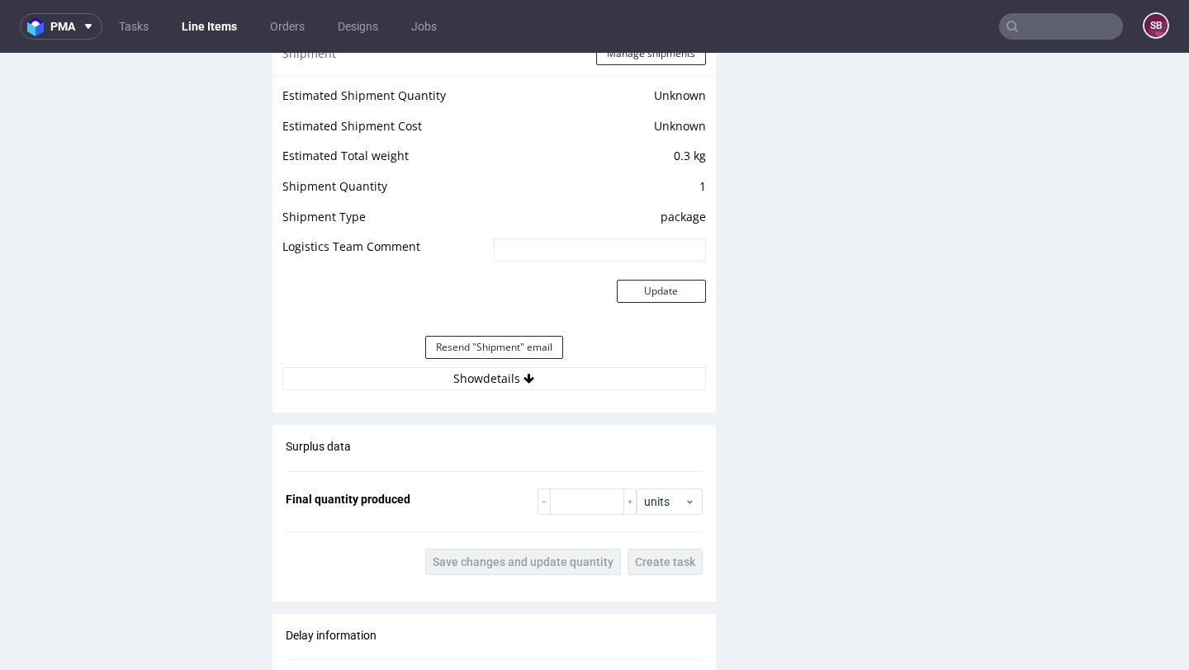
click at [473, 398] on div "Estimated Shipment Quantity Unknown Estimated Shipment Cost Unknown Estimated T…" at bounding box center [493, 237] width 443 height 325
click at [470, 380] on button "Show details" at bounding box center [493, 378] width 423 height 23
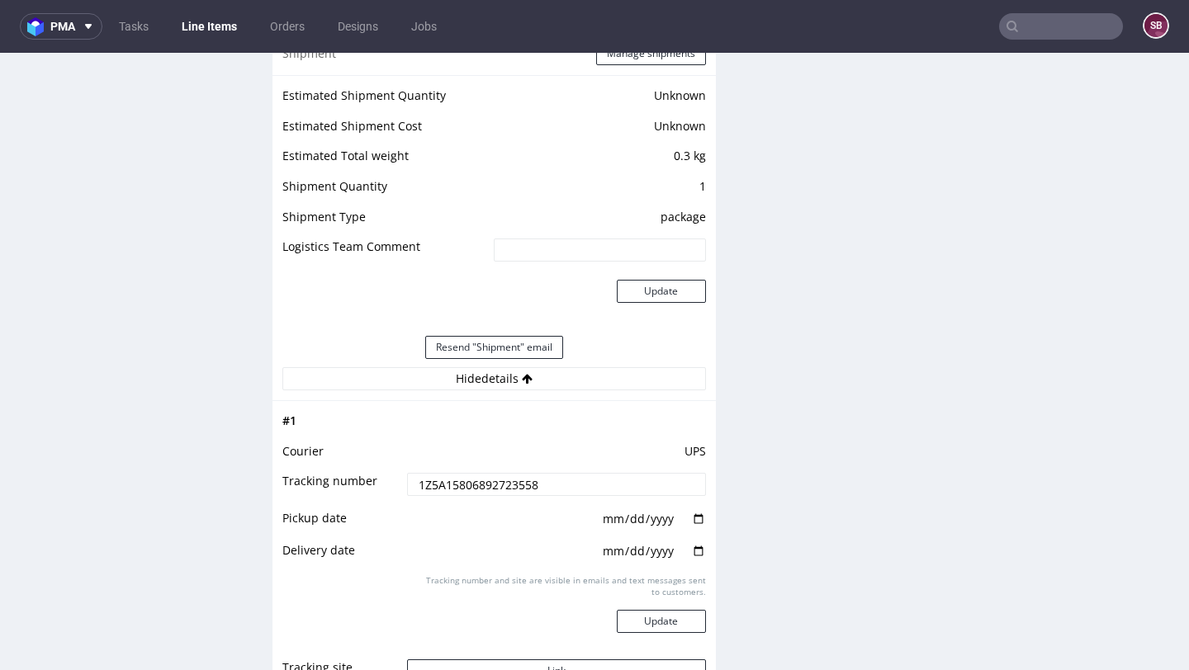
drag, startPoint x: 550, startPoint y: 479, endPoint x: 400, endPoint y: 480, distance: 149.4
click at [407, 480] on input "1Z5A15806892723558" at bounding box center [556, 484] width 298 height 23
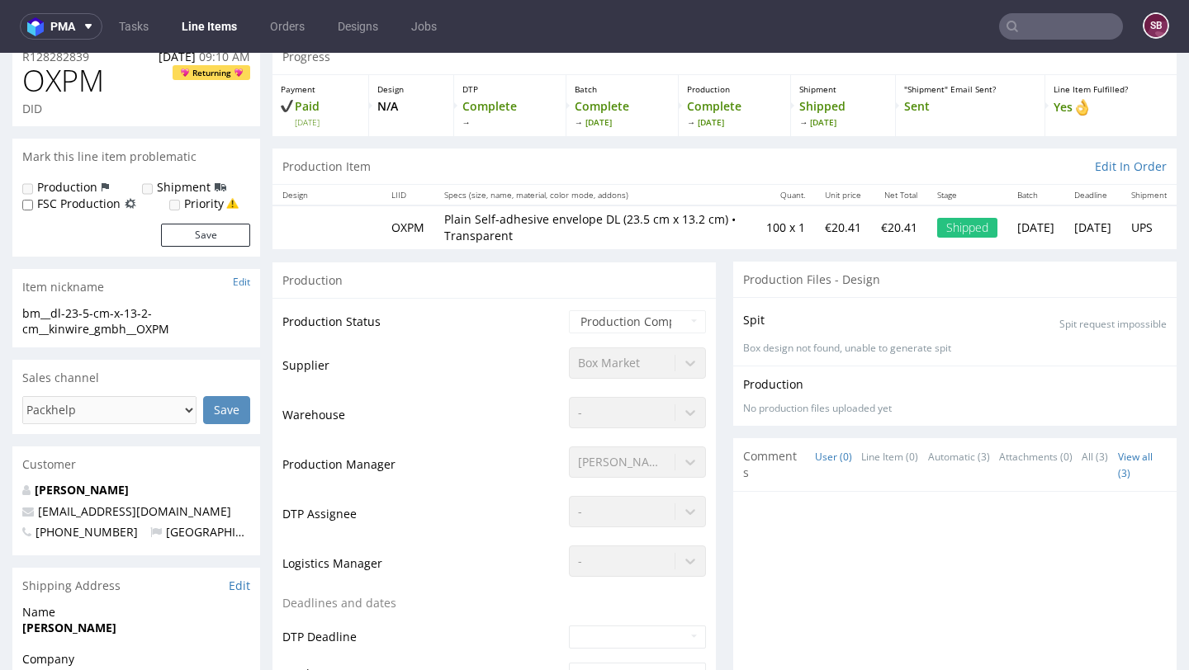
scroll to position [0, 0]
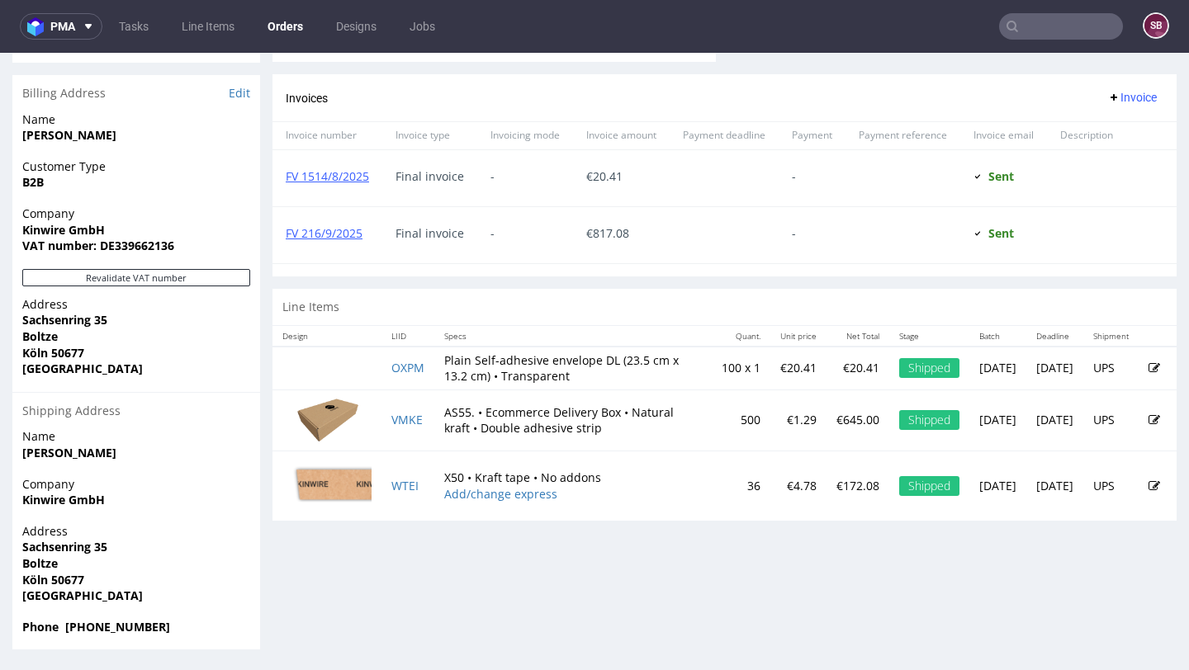
scroll to position [4, 0]
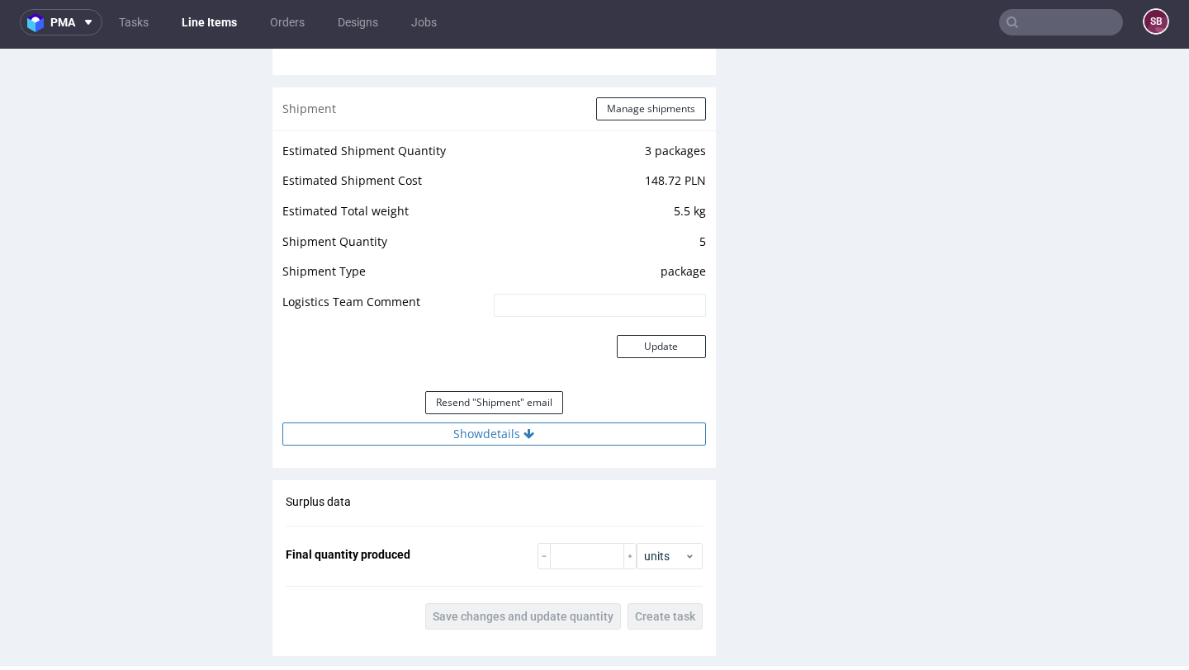
scroll to position [1644, 0]
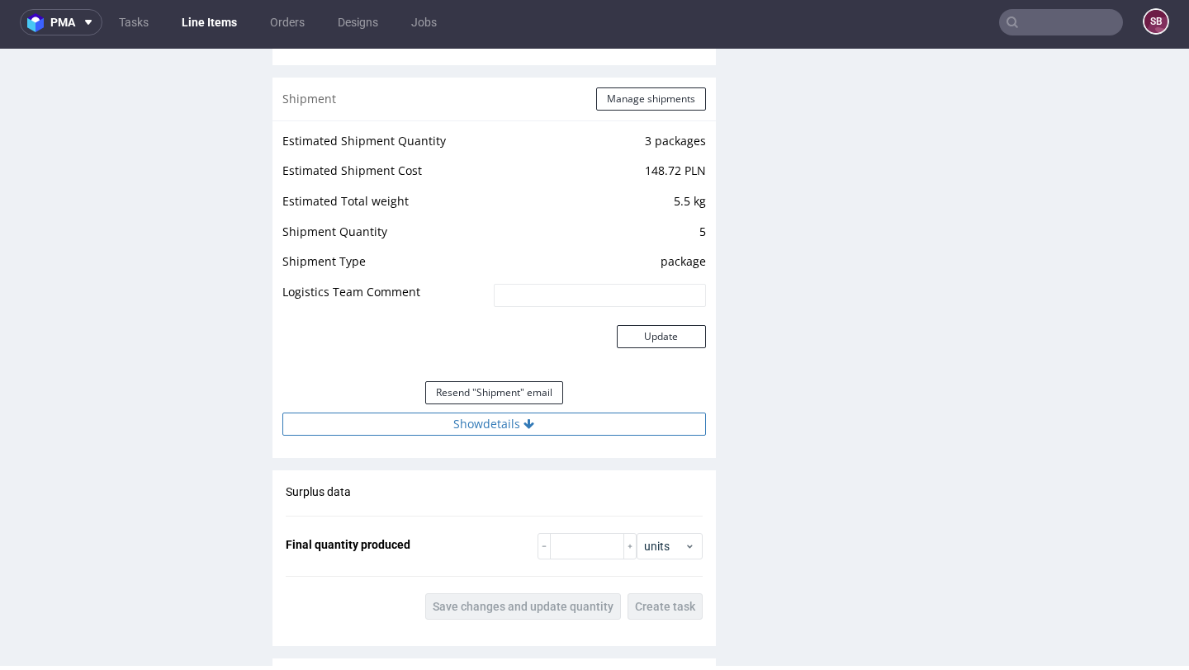
click at [494, 433] on button "Show details" at bounding box center [493, 424] width 423 height 23
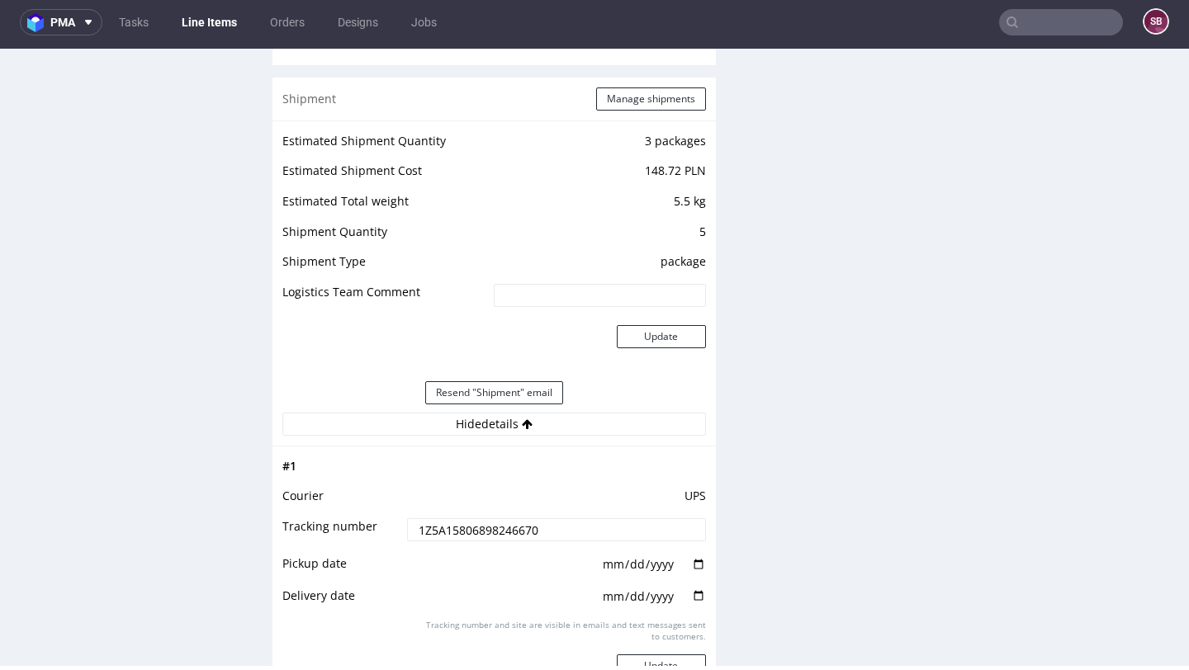
click at [560, 526] on input "1Z5A15806898246670" at bounding box center [556, 529] width 298 height 23
click at [561, 527] on input "1Z5A15806898246670" at bounding box center [556, 529] width 298 height 23
drag, startPoint x: 531, startPoint y: 528, endPoint x: 403, endPoint y: 529, distance: 127.9
click at [407, 529] on input "1Z5A15806898246670" at bounding box center [556, 529] width 298 height 23
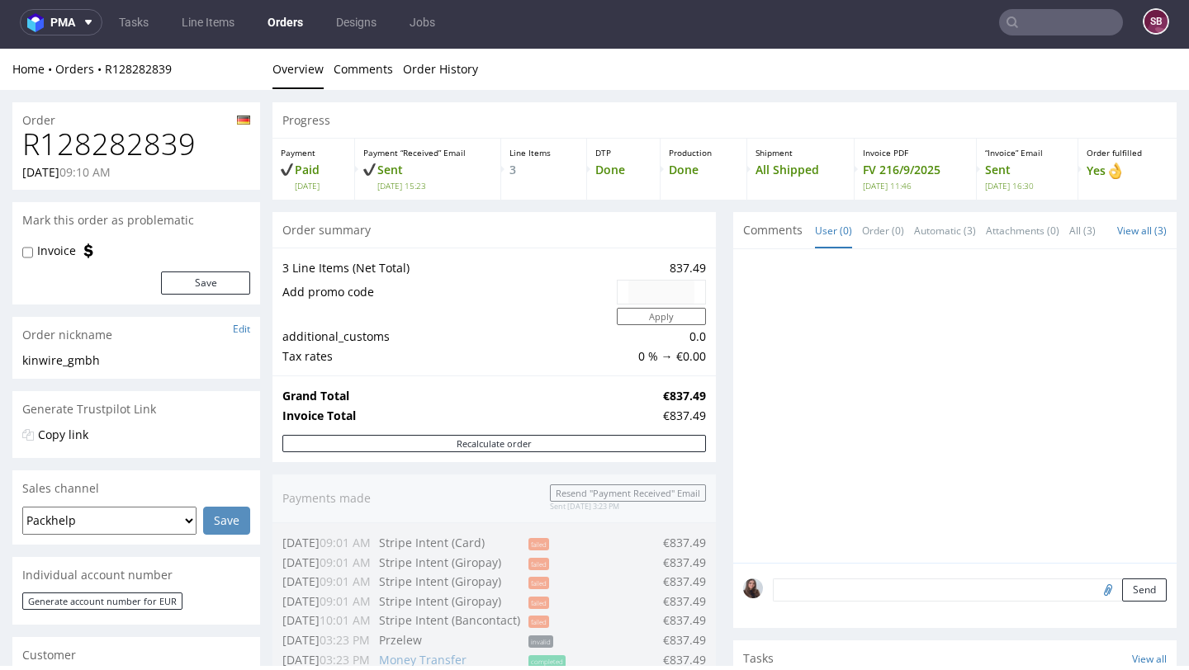
scroll to position [805, 0]
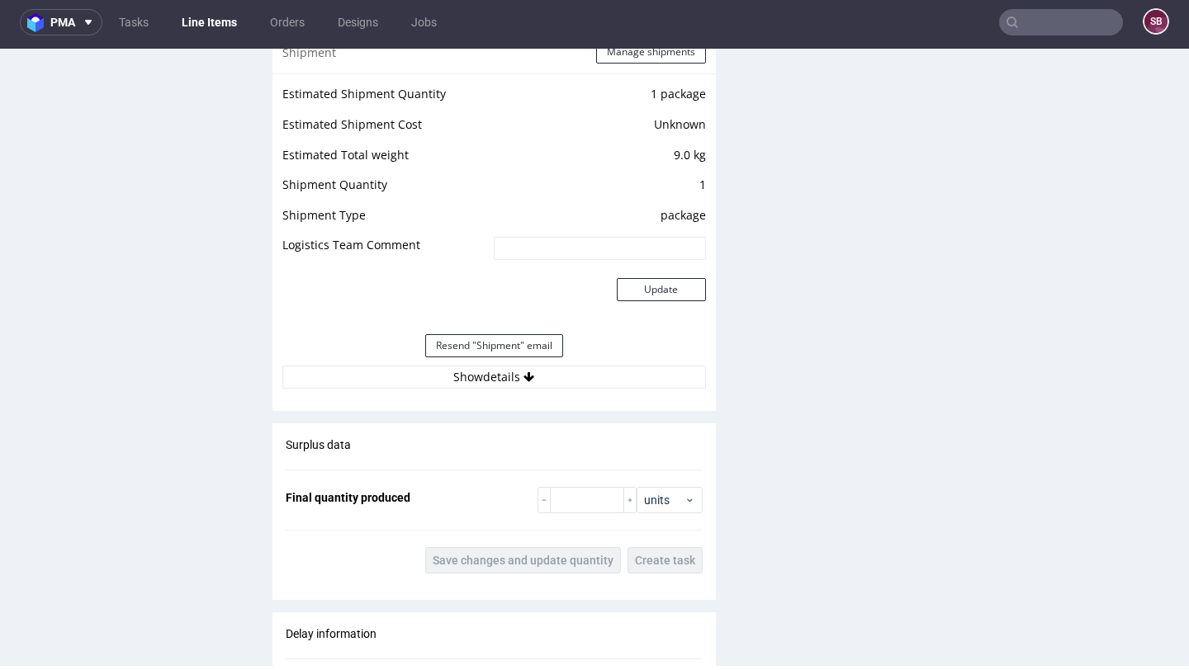
scroll to position [1469, 0]
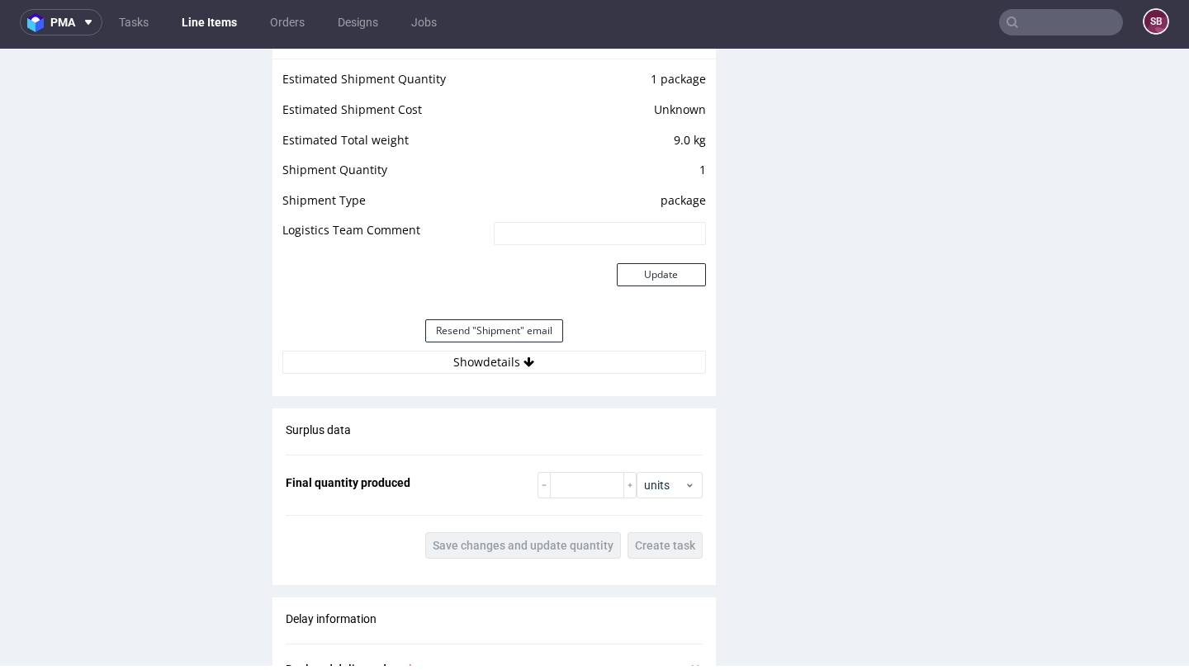
click at [506, 379] on div "Estimated Shipment Quantity 1 package Estimated Shipment Cost Unknown Estimated…" at bounding box center [493, 221] width 443 height 325
click at [500, 358] on button "Show details" at bounding box center [493, 362] width 423 height 23
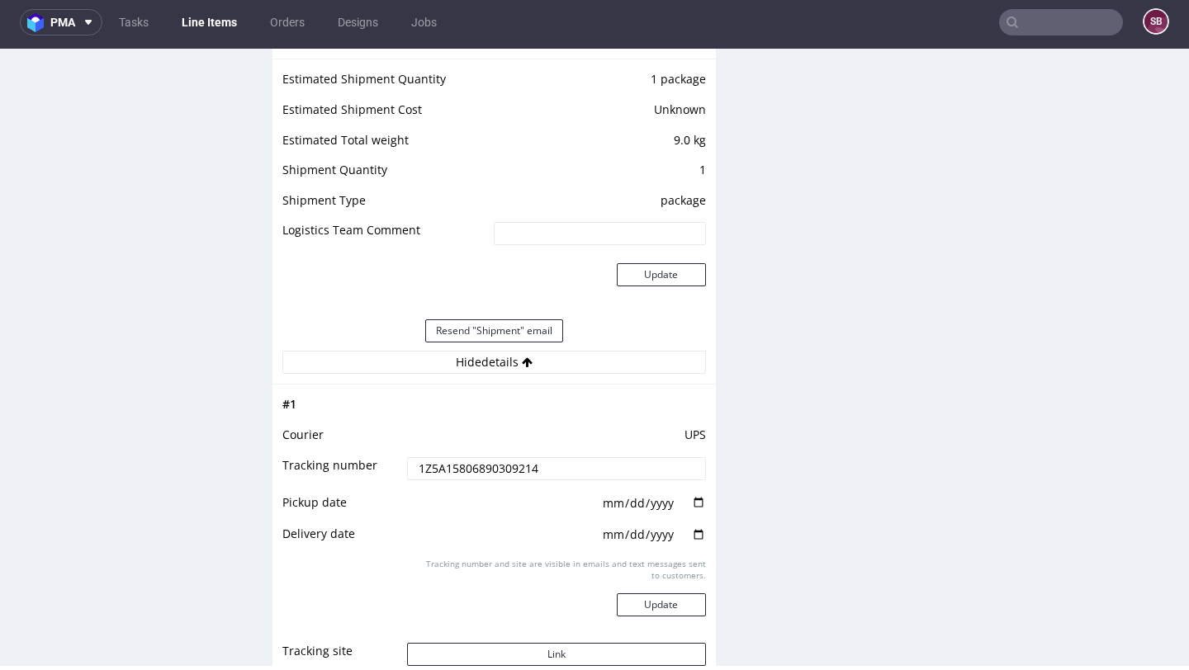
drag, startPoint x: 557, startPoint y: 466, endPoint x: 411, endPoint y: 463, distance: 146.1
click at [411, 463] on input "1Z5A15806890309214" at bounding box center [556, 468] width 298 height 23
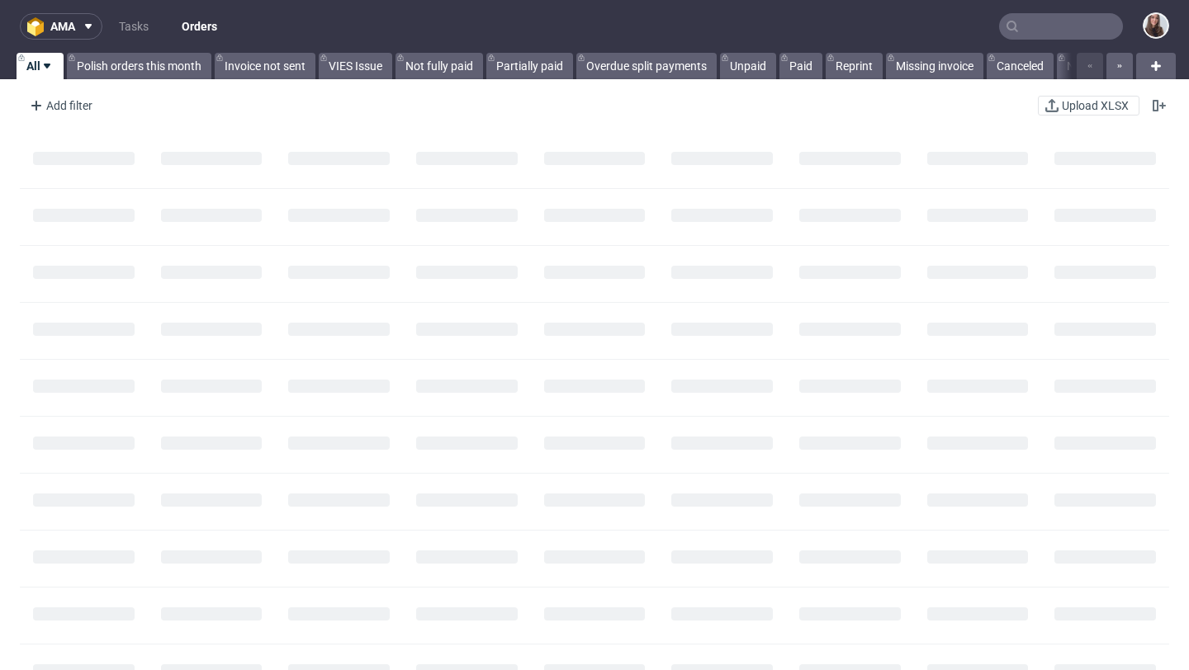
click at [1056, 39] on input "text" at bounding box center [1061, 26] width 124 height 26
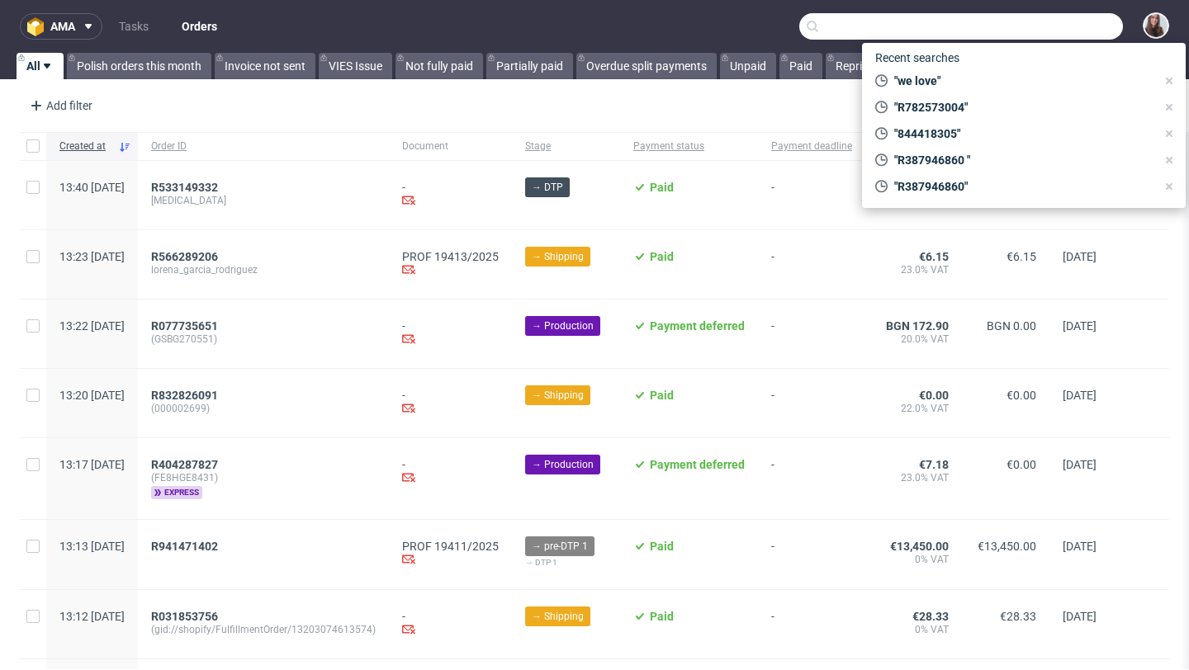
paste input "R873754668"
type input "R873754668"
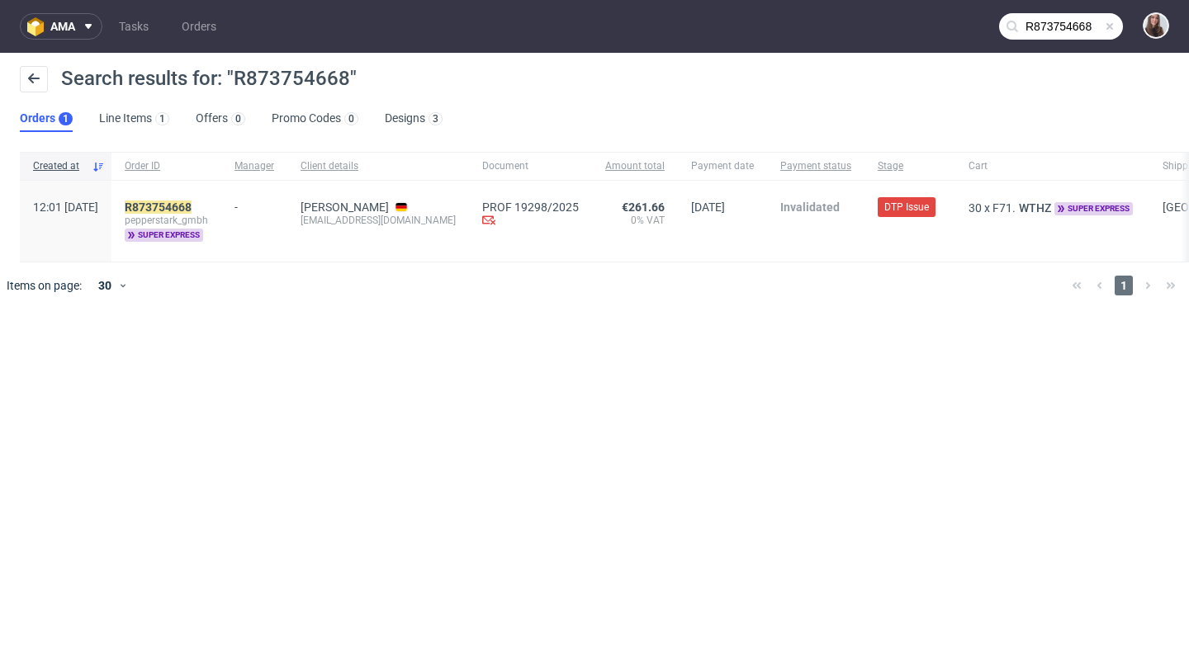
click at [221, 199] on div "R873754668 pepperstark_gmbh super express" at bounding box center [166, 221] width 110 height 81
click at [191, 207] on mark "R873754668" at bounding box center [158, 207] width 67 height 13
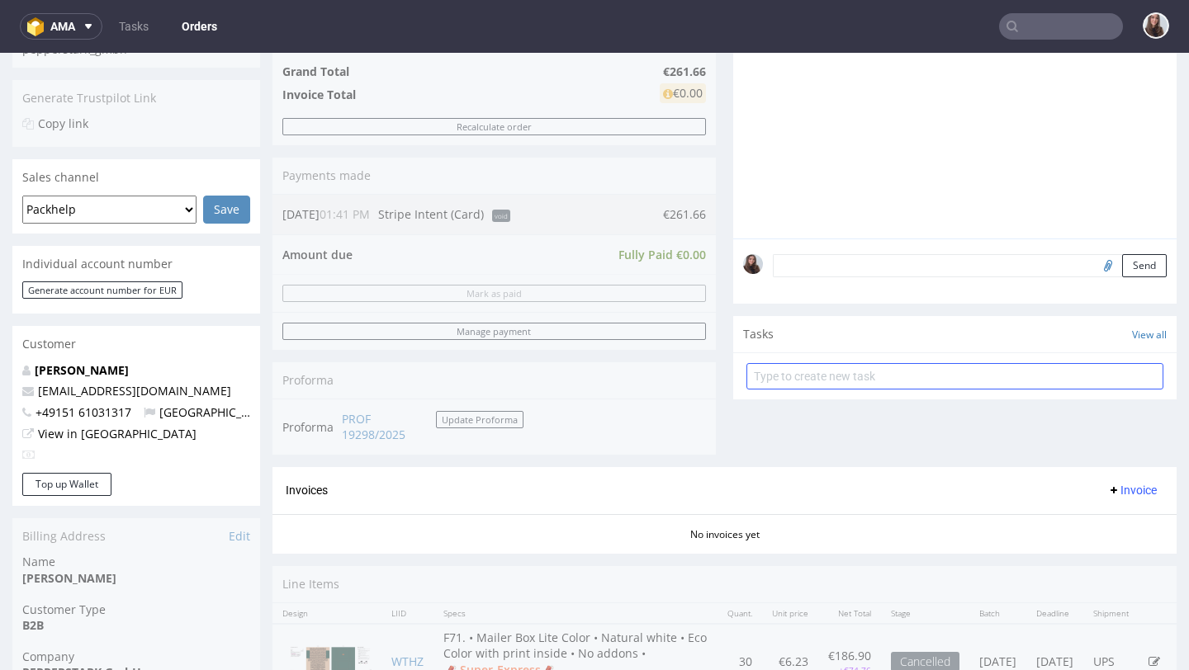
scroll to position [366, 0]
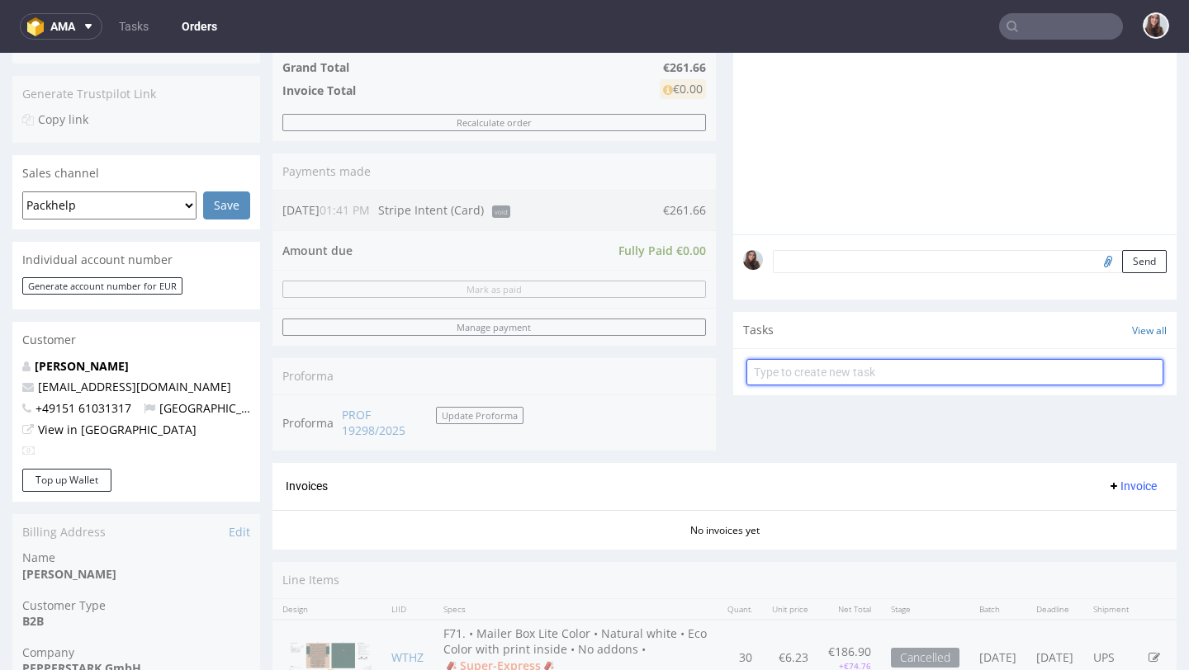
click at [841, 385] on input "text" at bounding box center [954, 372] width 417 height 26
type input "refund"
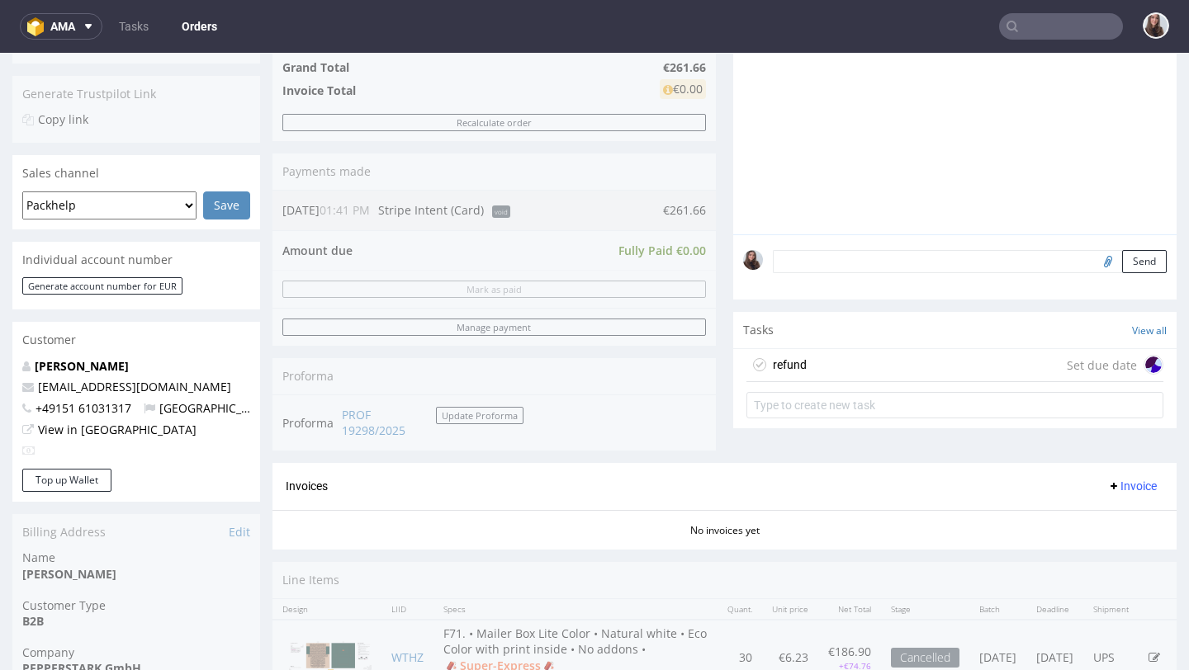
click at [854, 380] on div "refund Set due date" at bounding box center [954, 365] width 417 height 33
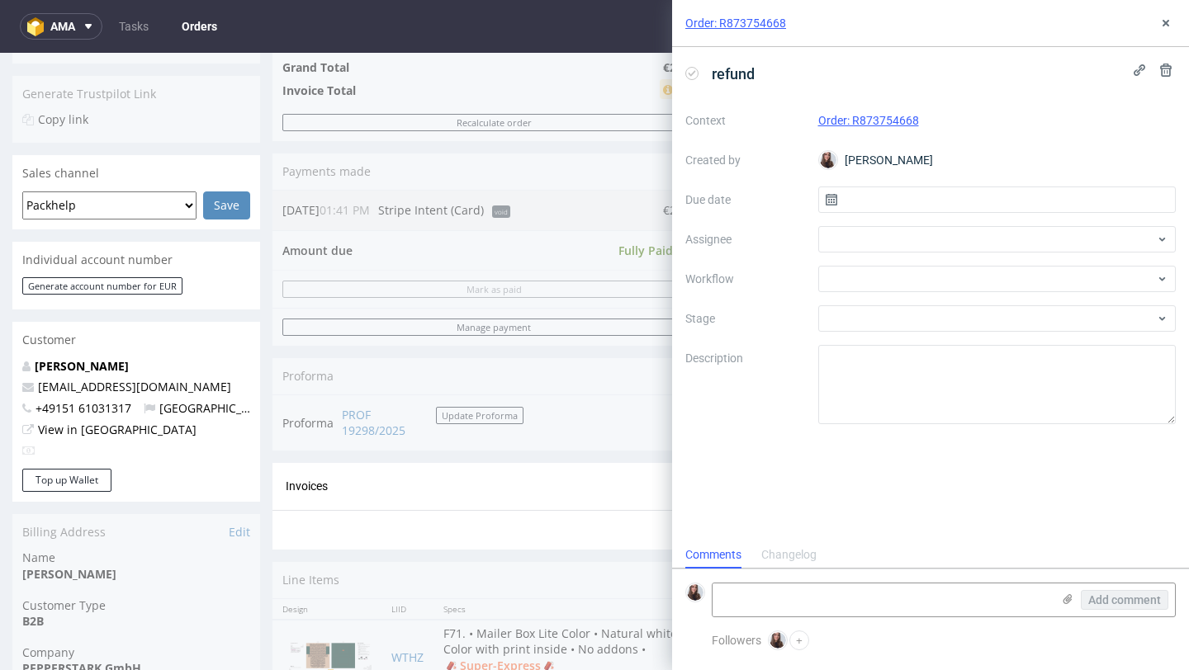
scroll to position [13, 0]
click at [883, 198] on input "text" at bounding box center [997, 200] width 358 height 26
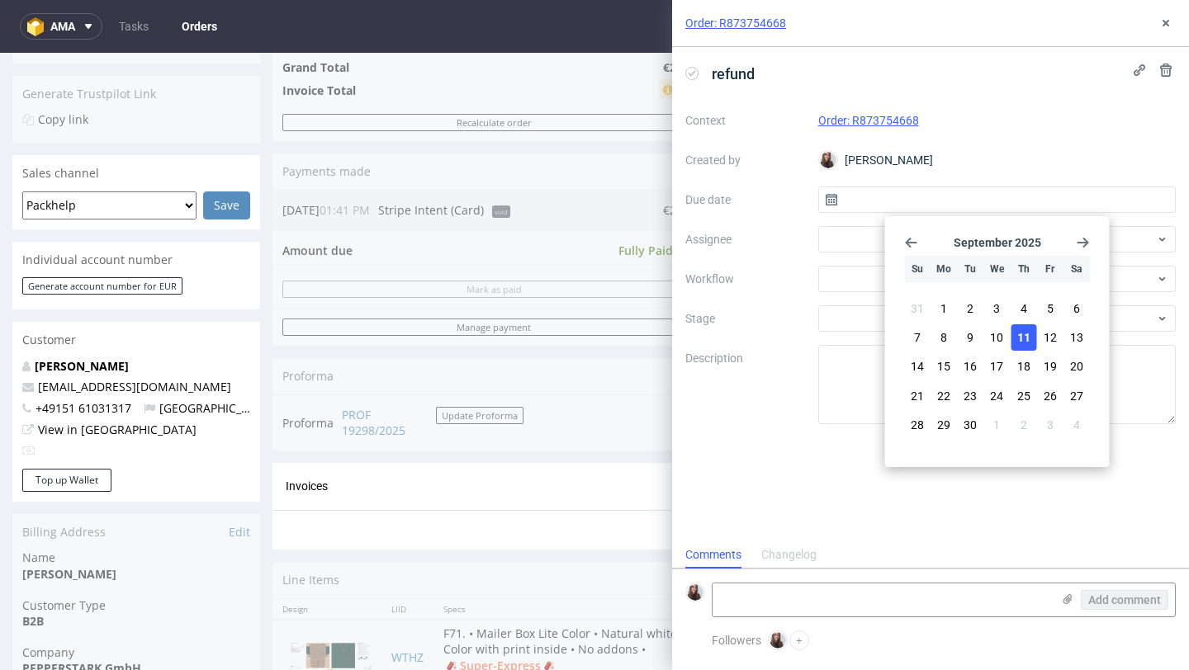
click at [1017, 338] on span "11" at bounding box center [1023, 337] width 13 height 17
type input "11/09/2025"
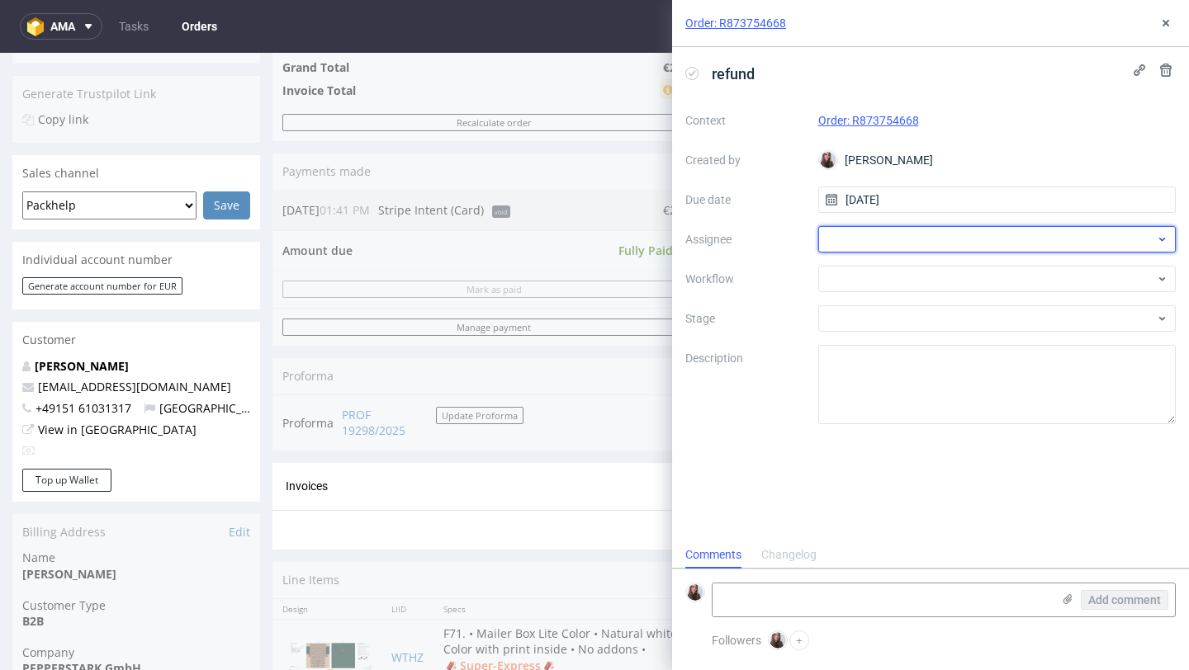
click at [918, 228] on div at bounding box center [997, 239] width 358 height 26
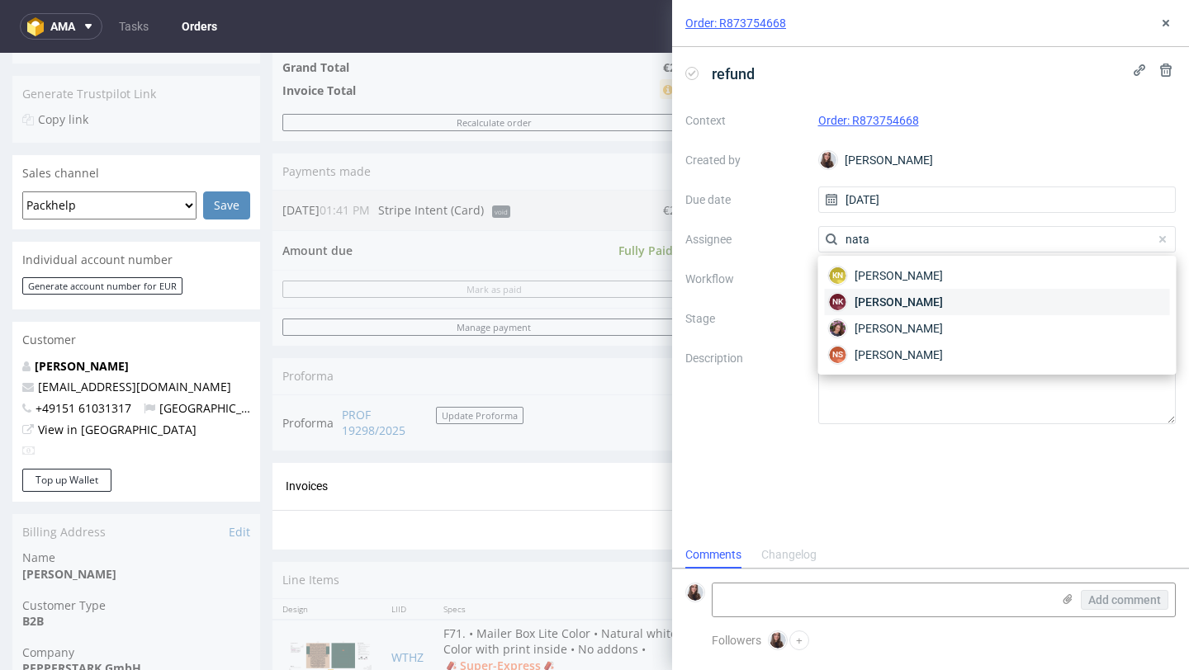
type input "nata"
click at [910, 306] on span "Natalia Kaczorowska" at bounding box center [898, 302] width 88 height 17
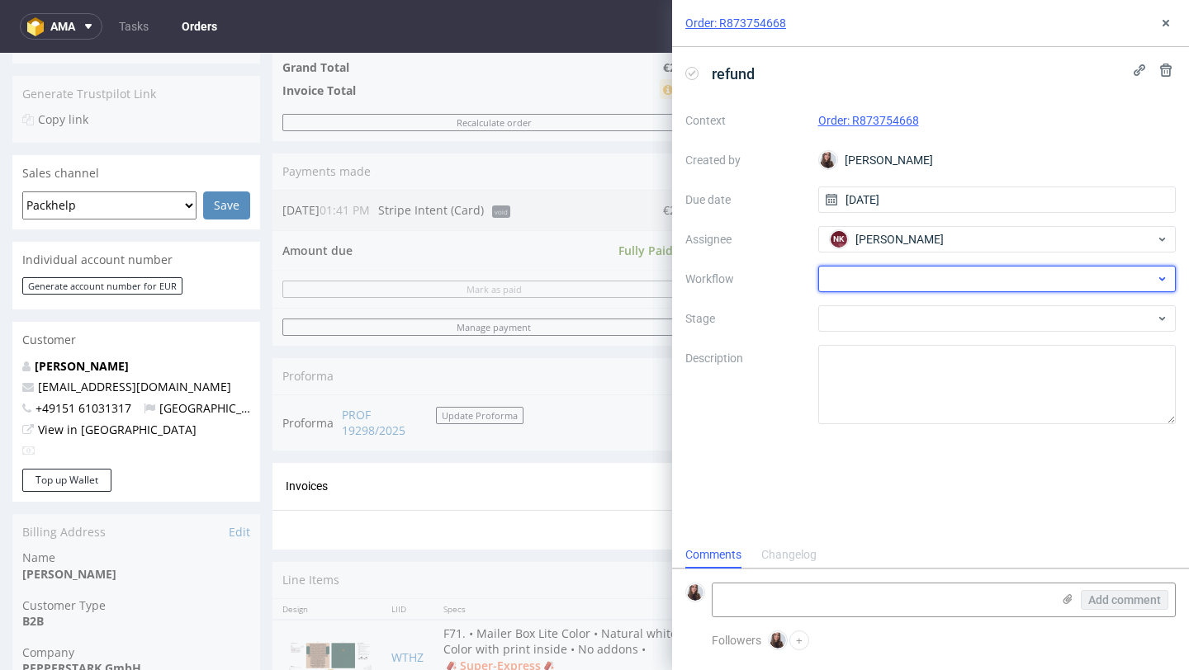
click at [882, 276] on div at bounding box center [997, 279] width 358 height 26
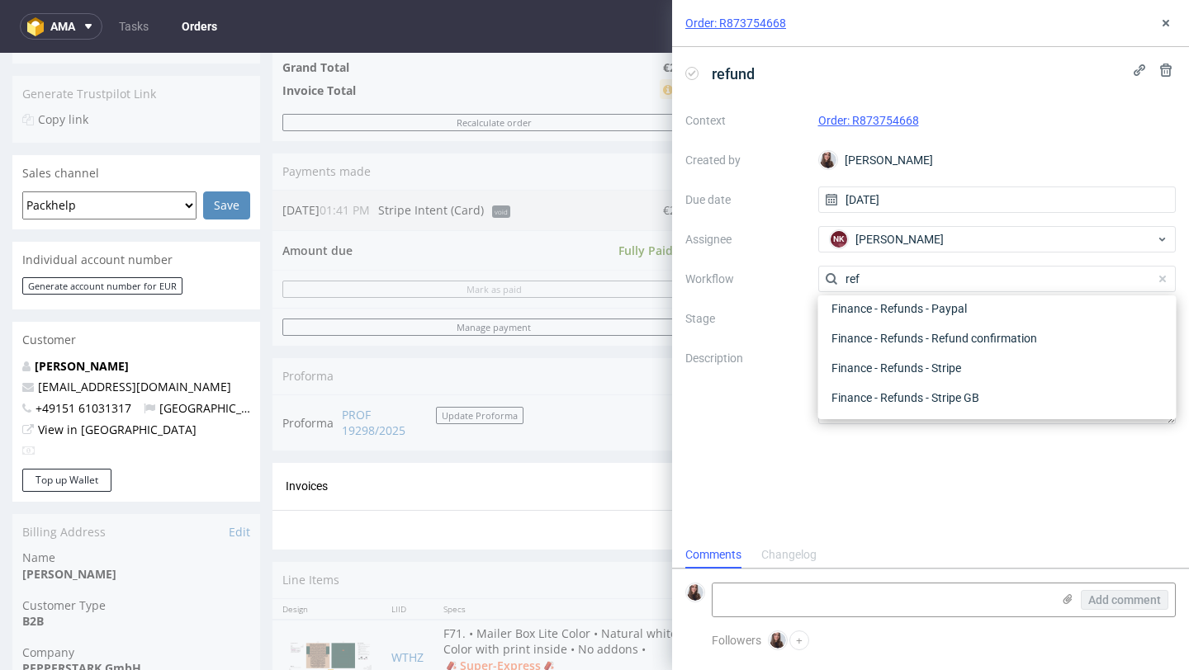
scroll to position [89, 0]
type input "refund"
click at [929, 368] on div "Finance - Refunds - Stripe" at bounding box center [997, 368] width 345 height 30
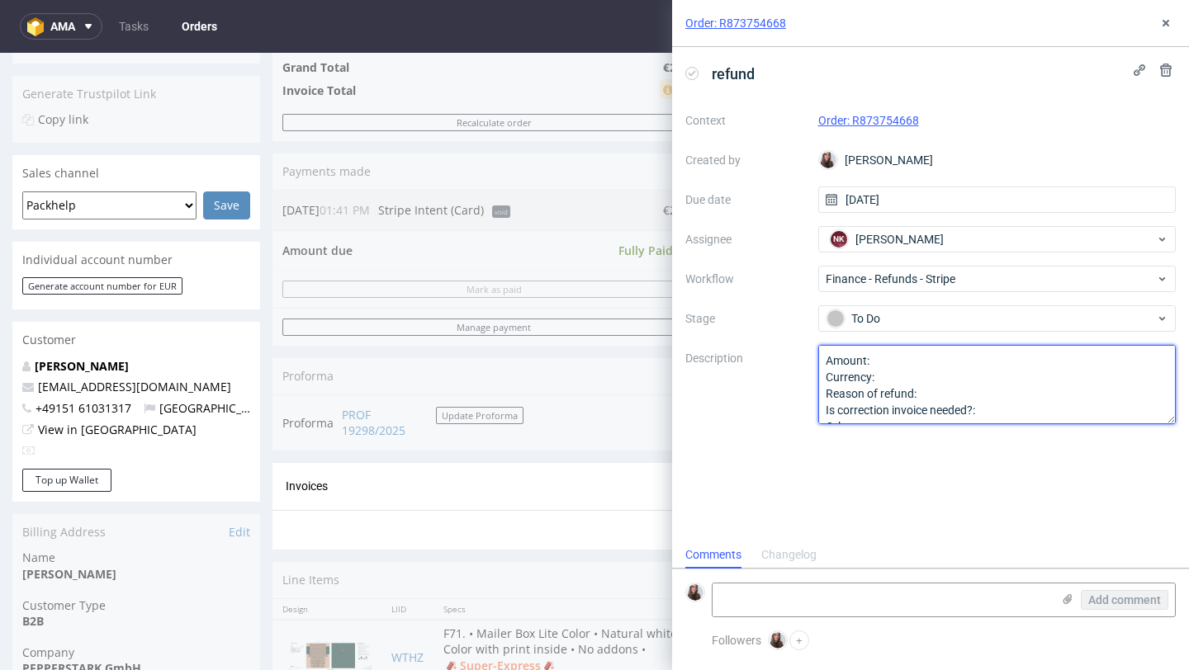
click at [888, 351] on textarea "Amount: Currency: Reason of refund: Is correction invoice needed?: Other:" at bounding box center [997, 384] width 358 height 79
click at [893, 374] on textarea "Amount: Currency: Reason of refund: Is correction invoice needed?: Other:" at bounding box center [997, 384] width 358 height 79
click at [972, 391] on textarea "Amount: Currency: Reason of refund: Is correction invoice needed?: Other:" at bounding box center [997, 384] width 358 height 79
click at [1019, 414] on textarea "Amount: Currency: Reason of refund: Is correction invoice needed?: Other:" at bounding box center [997, 384] width 358 height 79
click at [985, 363] on textarea "Amount: Currency: Reason of refund: Is correction invoice needed?: Other:" at bounding box center [997, 384] width 358 height 79
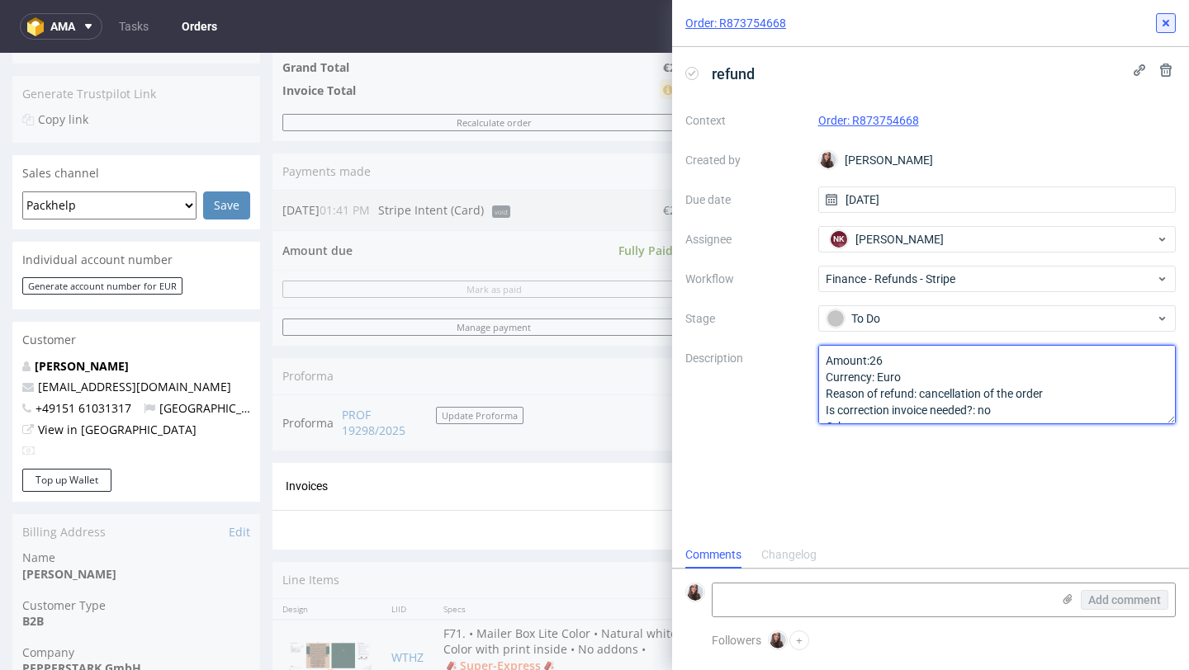
type textarea "Amount:26 Currency: Euro Reason of refund: cancellation of the order Is correct…"
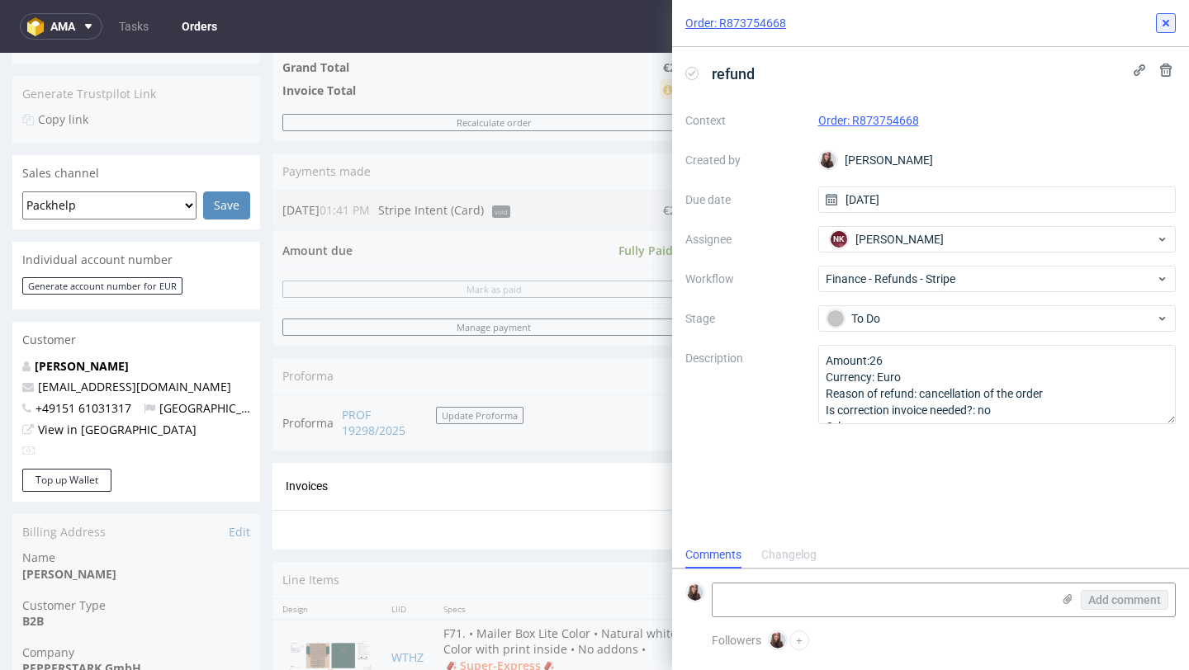
click at [1168, 22] on icon at bounding box center [1165, 23] width 13 height 13
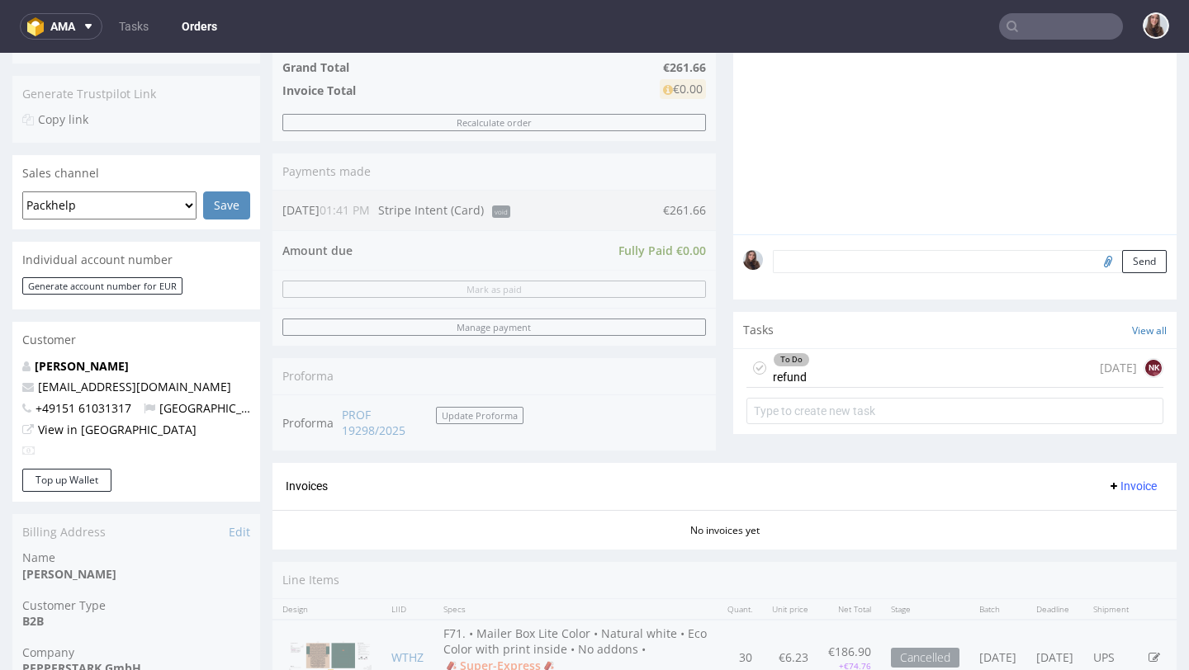
click at [889, 380] on div "To Do refund today NK" at bounding box center [954, 368] width 417 height 39
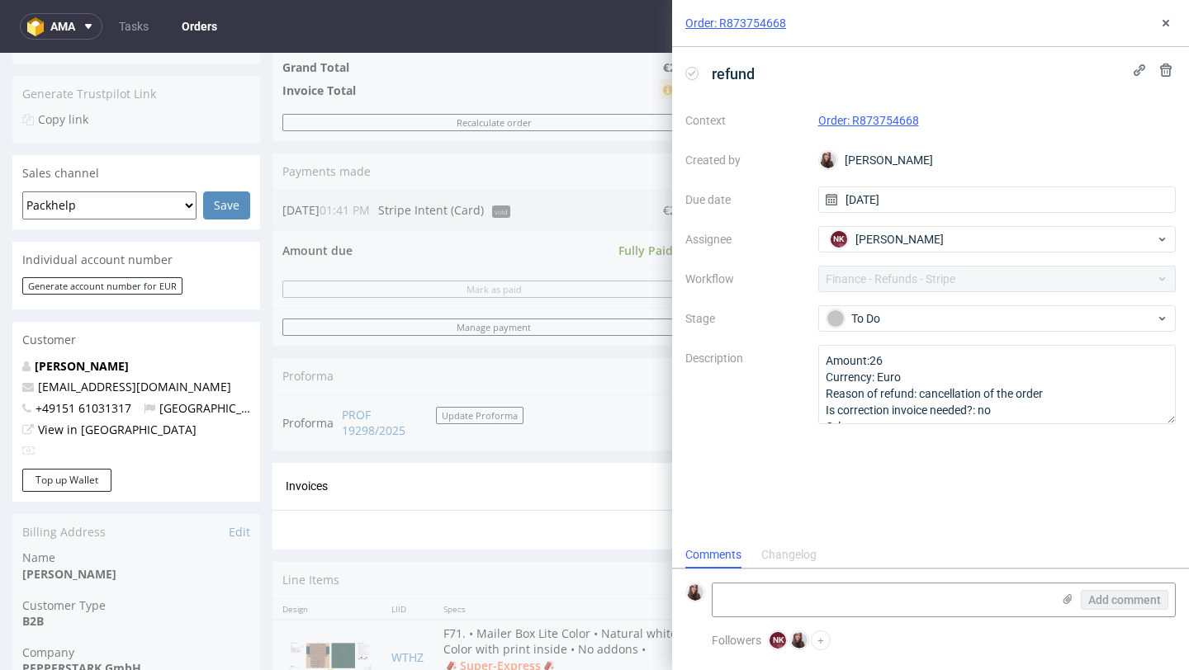
scroll to position [13, 0]
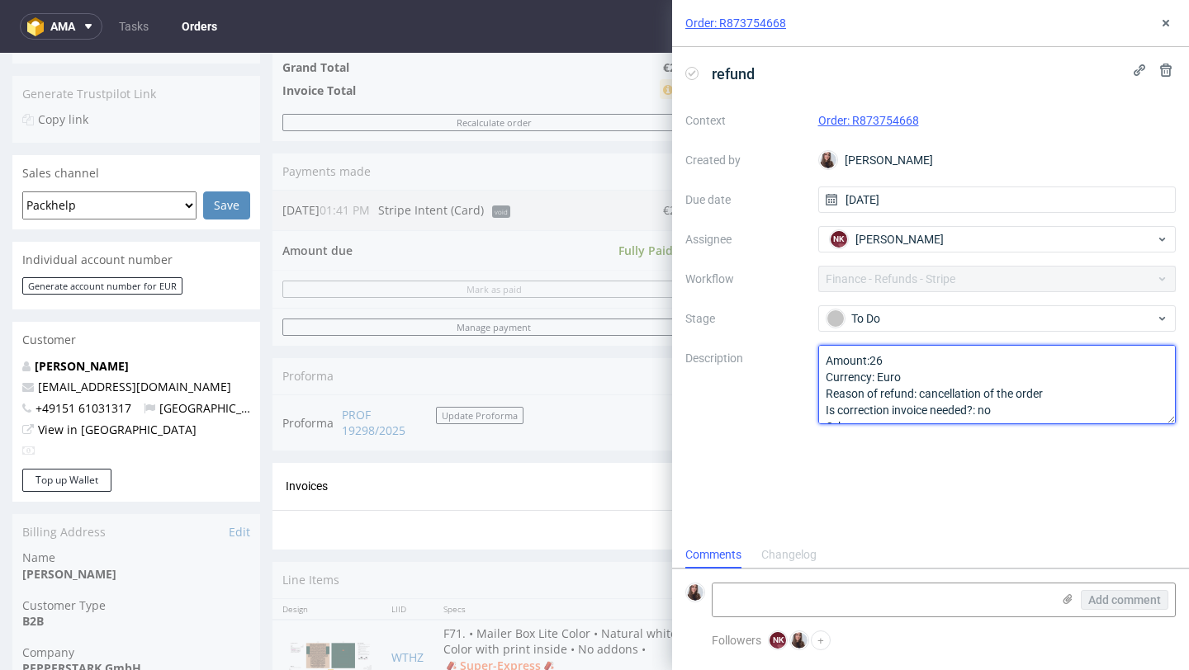
click at [893, 366] on textarea "Amount:26 Currency: Euro Reason of refund: cancellation of the order Is correct…" at bounding box center [997, 384] width 358 height 79
type textarea "Amount:261,66 Currency: Euro Reason of refund: cancellation of the order Is cor…"
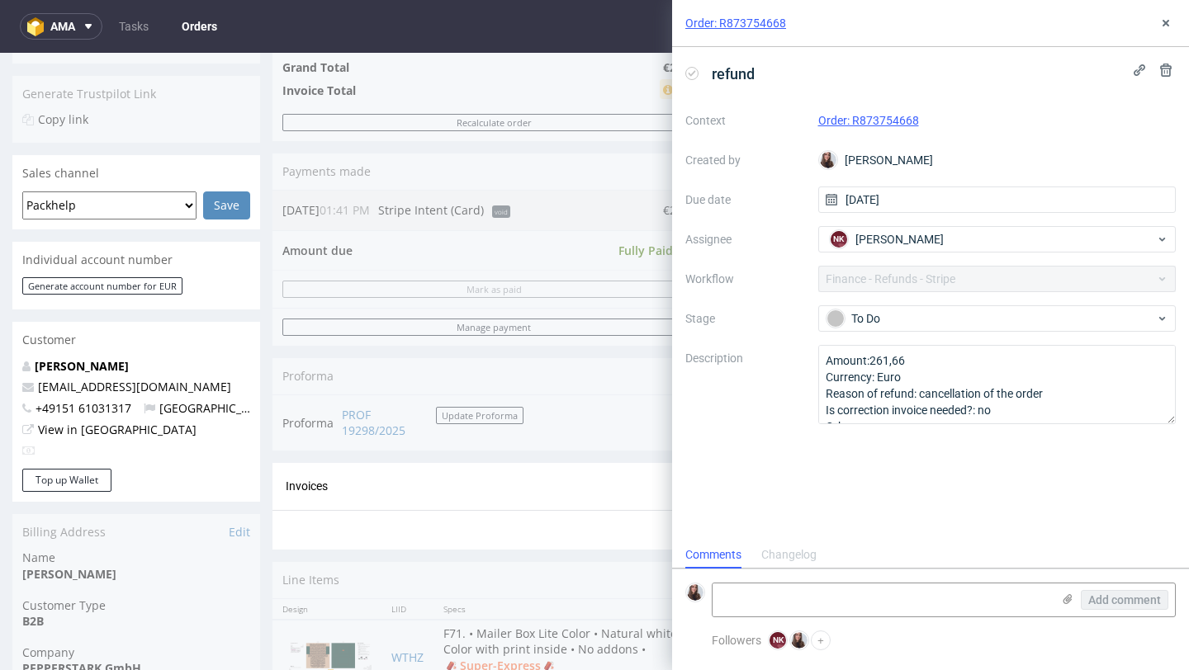
click at [535, 429] on div "Order summary 1 Line Item (Net Total) 261.66 Add promo code Apply additional_cu…" at bounding box center [493, 173] width 443 height 579
click at [1169, 26] on icon at bounding box center [1165, 23] width 13 height 13
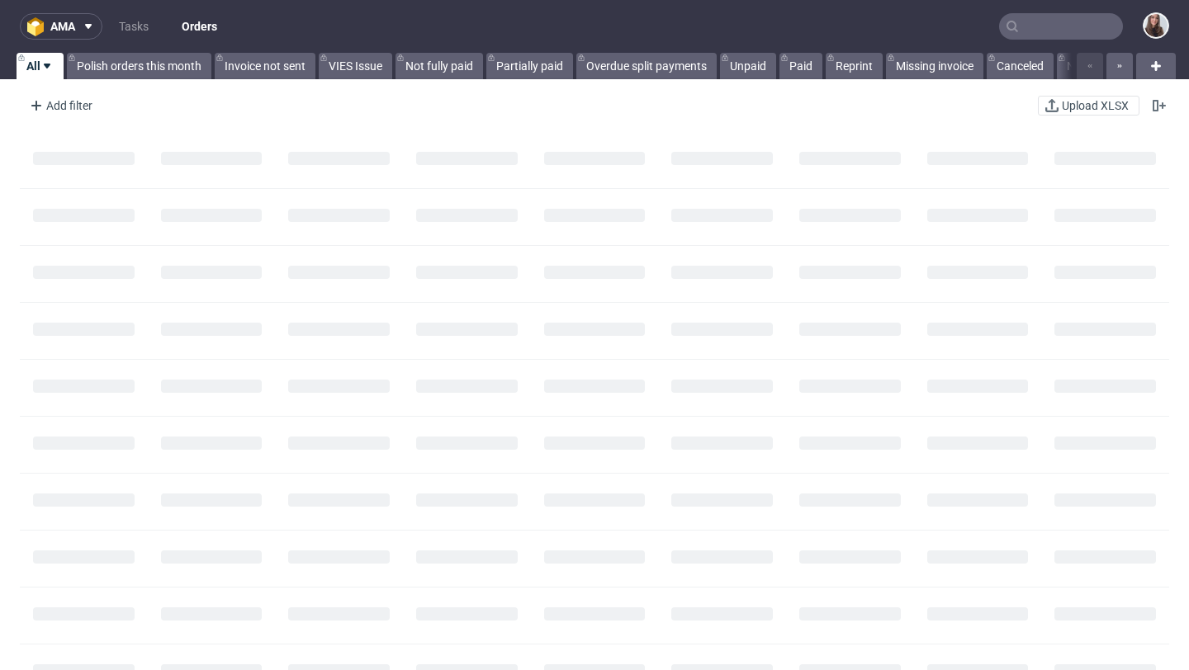
click at [1021, 30] on input "text" at bounding box center [1061, 26] width 124 height 26
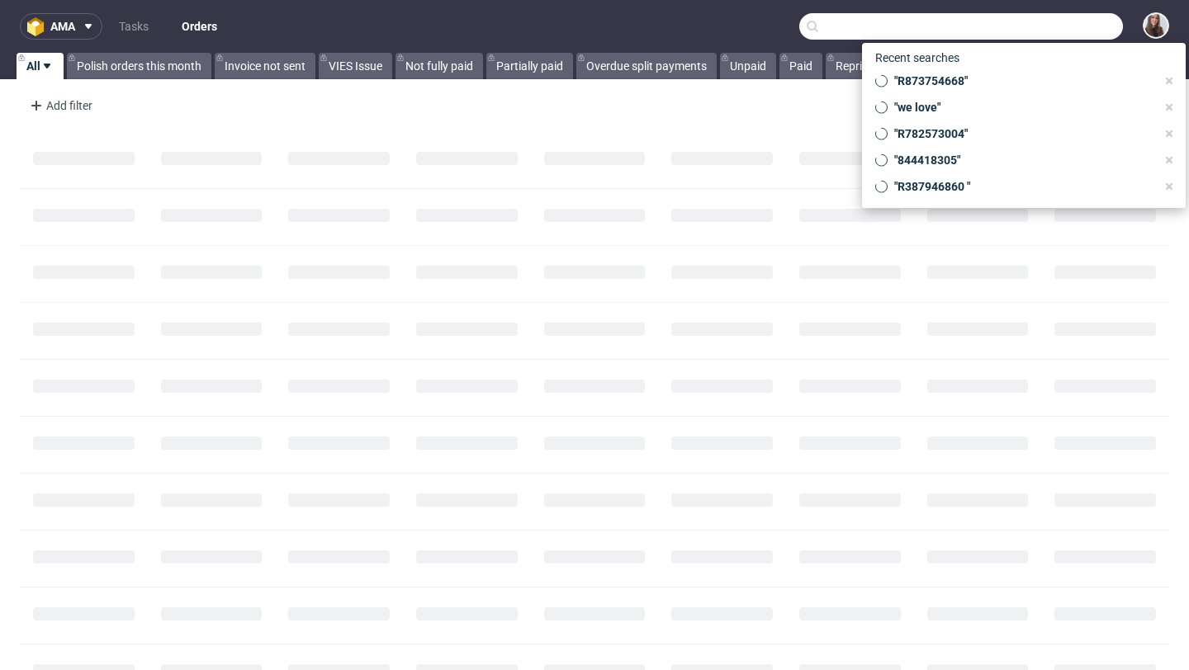
paste input "R873754668"
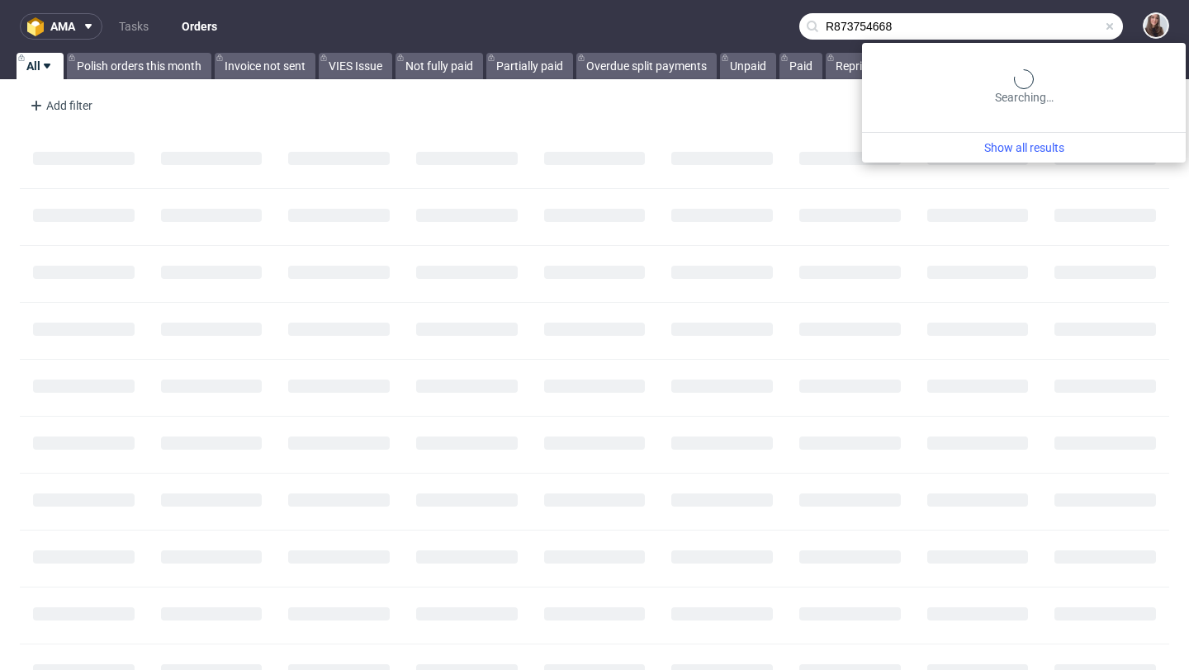
type input "R873754668"
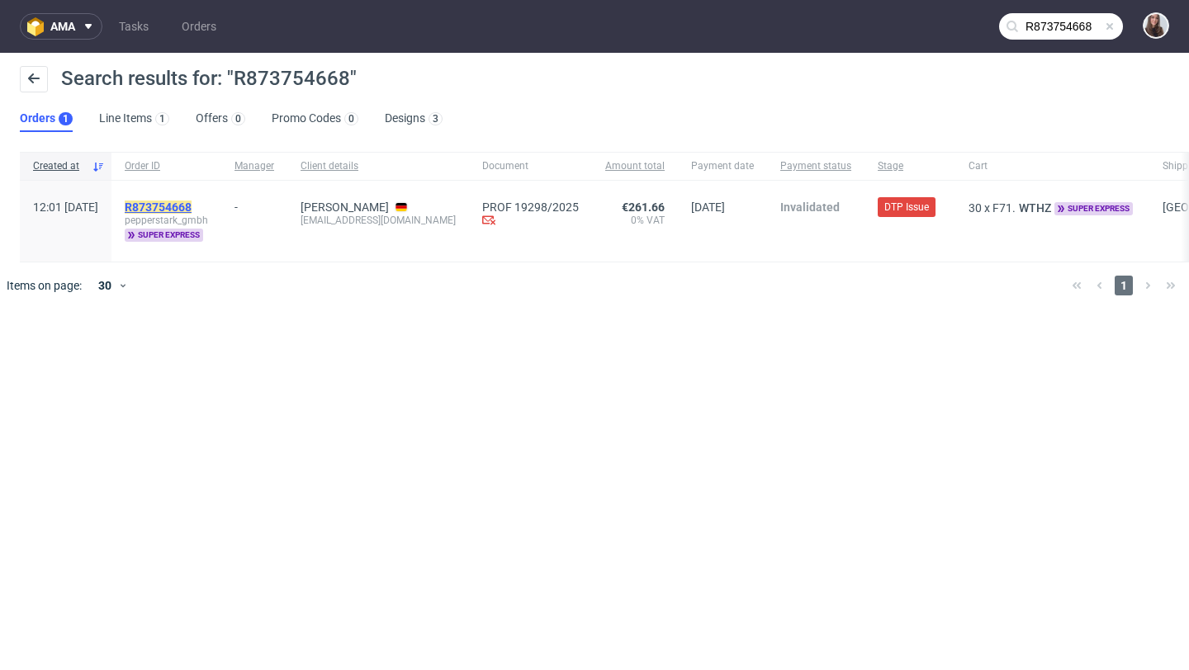
click at [191, 202] on mark "R873754668" at bounding box center [158, 207] width 67 height 13
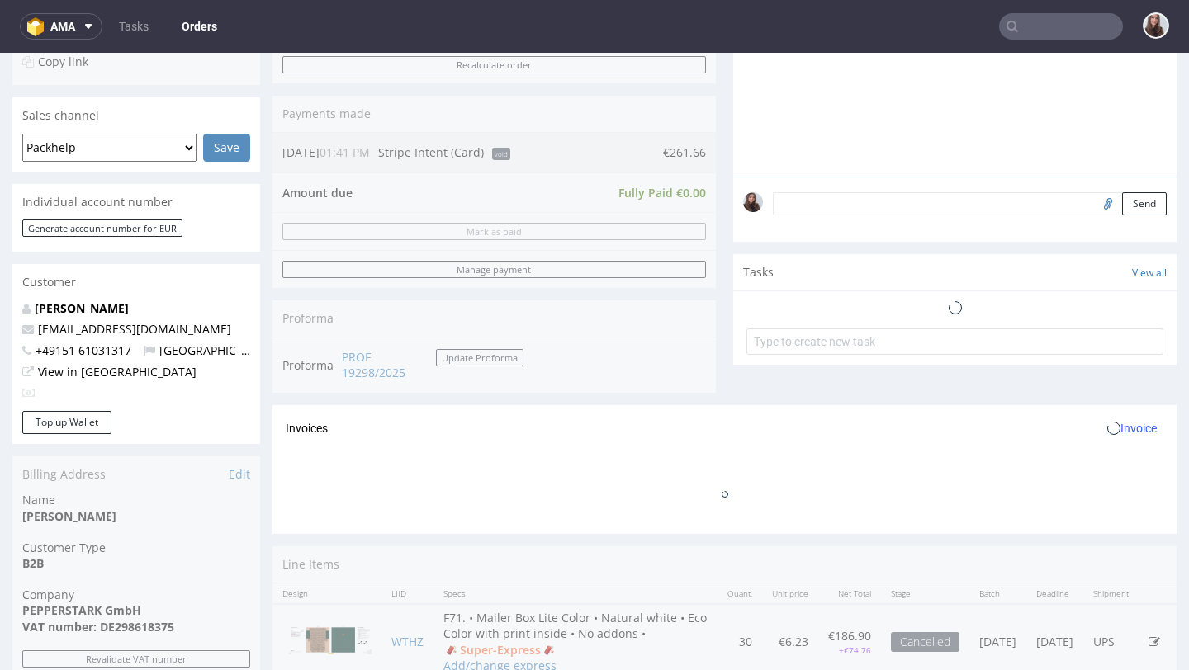
scroll to position [499, 0]
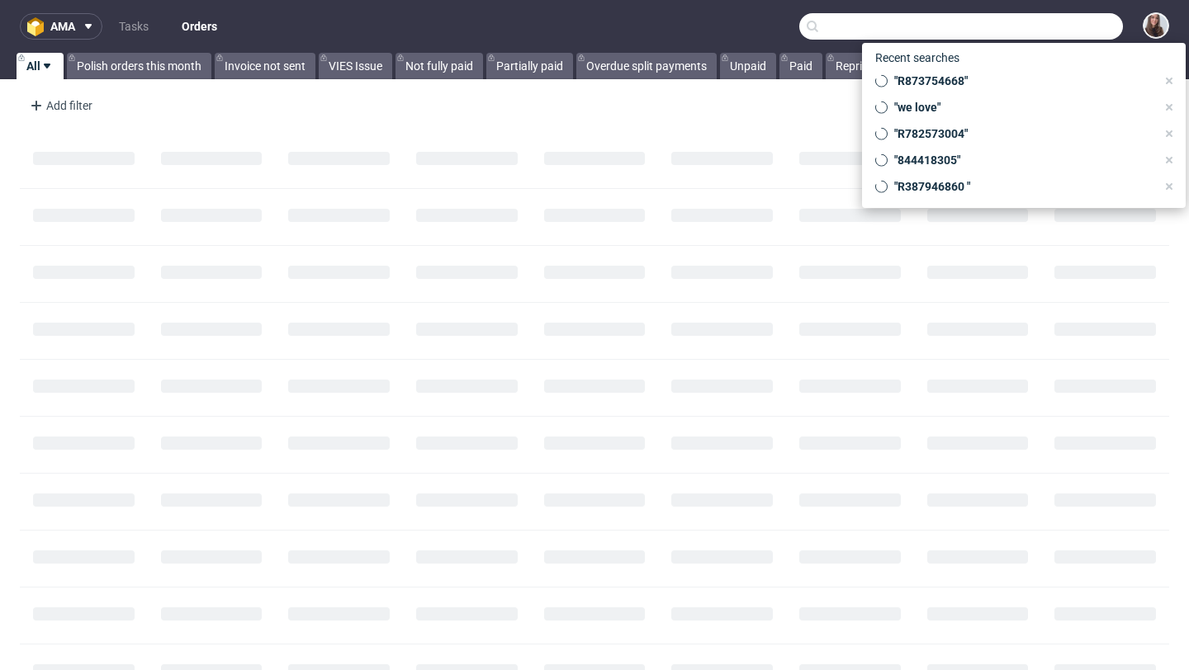
click at [1041, 31] on input "text" at bounding box center [961, 26] width 324 height 26
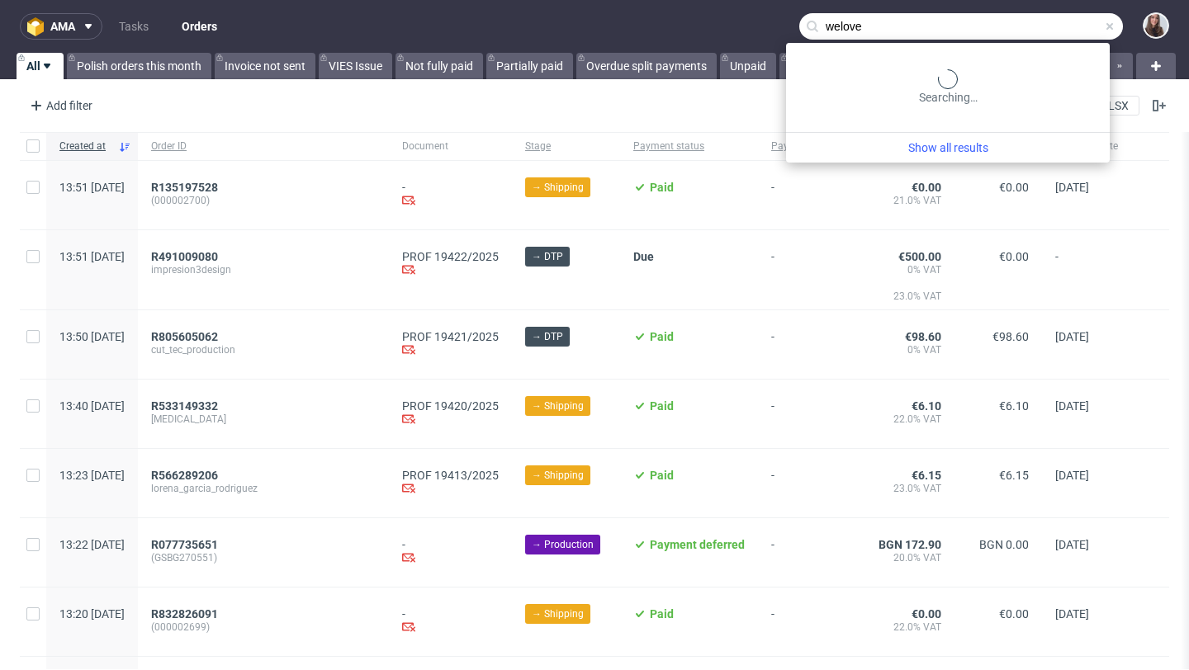
type input "welove"
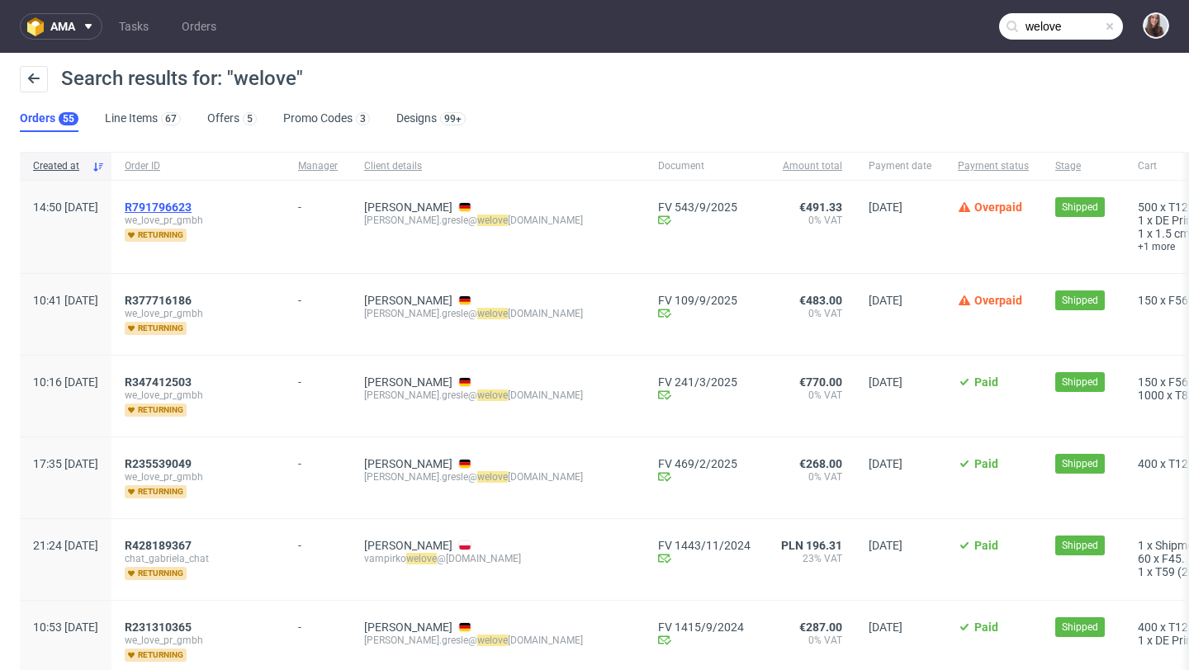
click at [191, 207] on span "R791796623" at bounding box center [158, 207] width 67 height 13
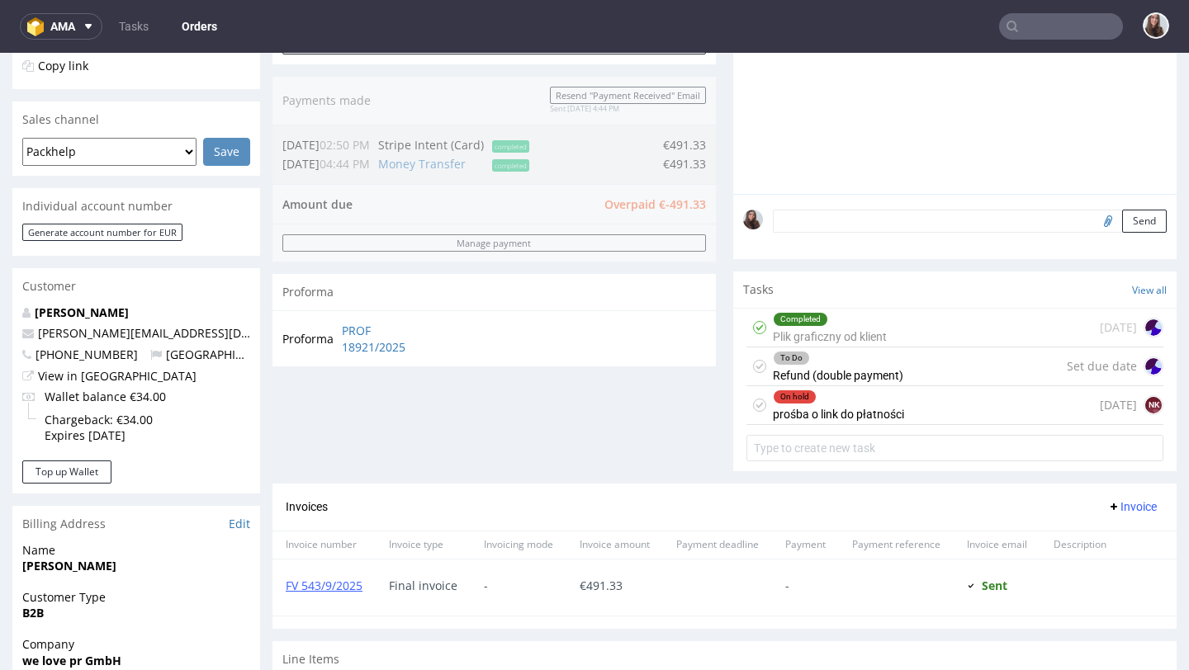
scroll to position [376, 0]
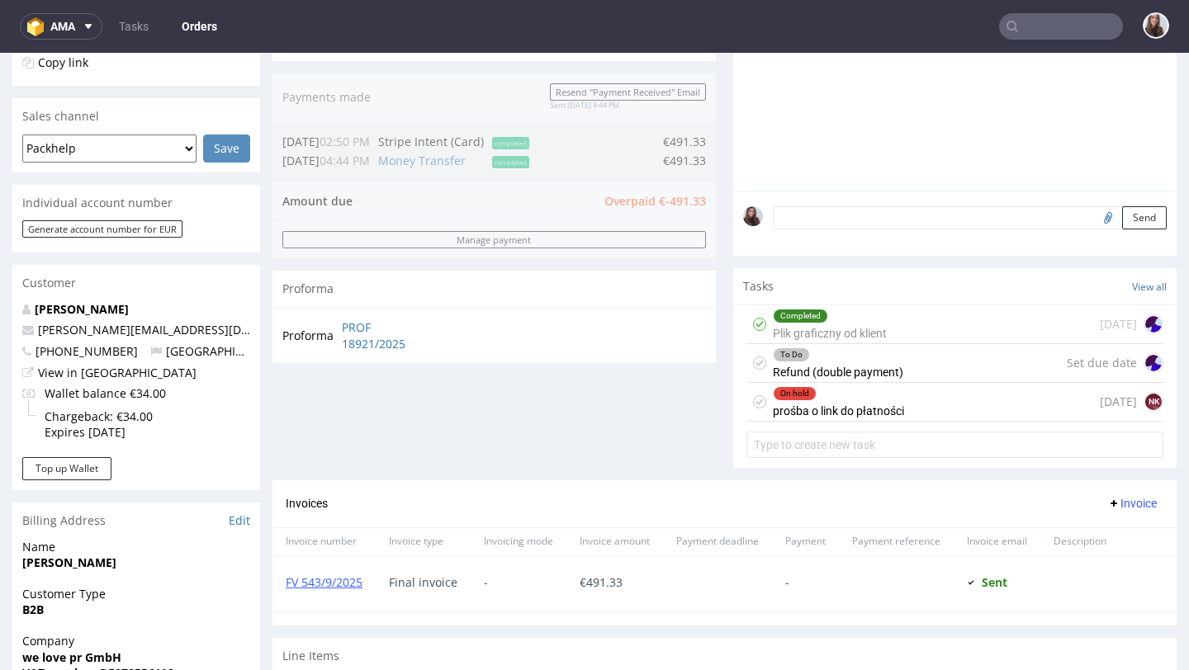
click at [844, 400] on div "On hold" at bounding box center [838, 393] width 130 height 13
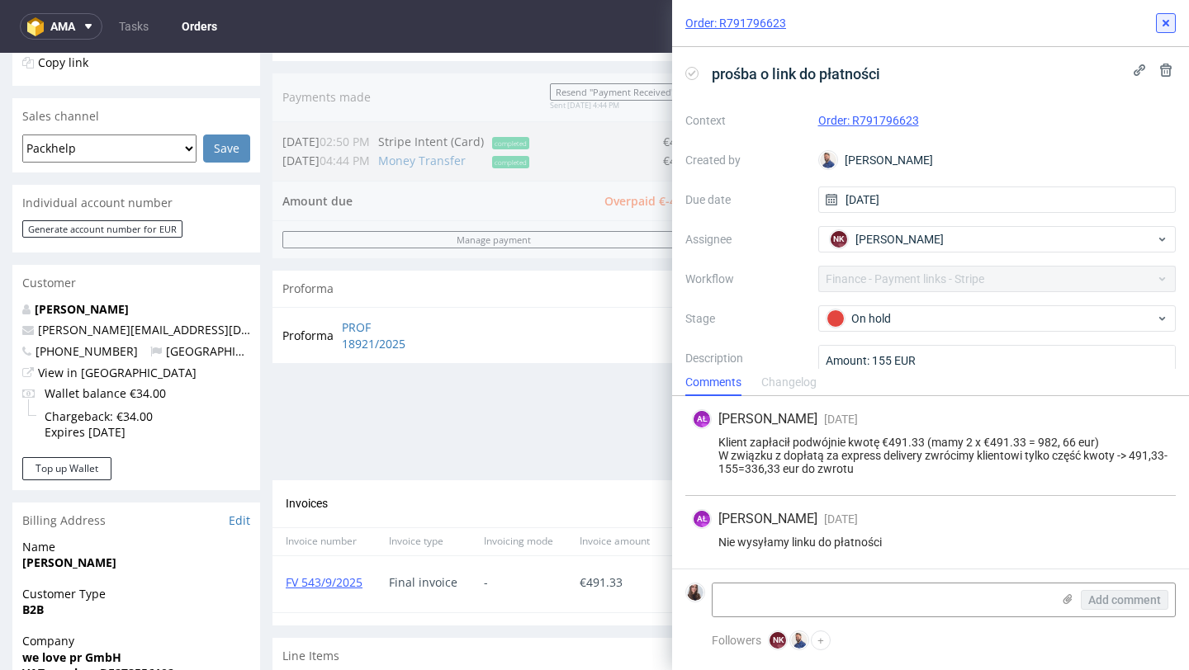
click at [1167, 23] on icon at bounding box center [1165, 23] width 13 height 13
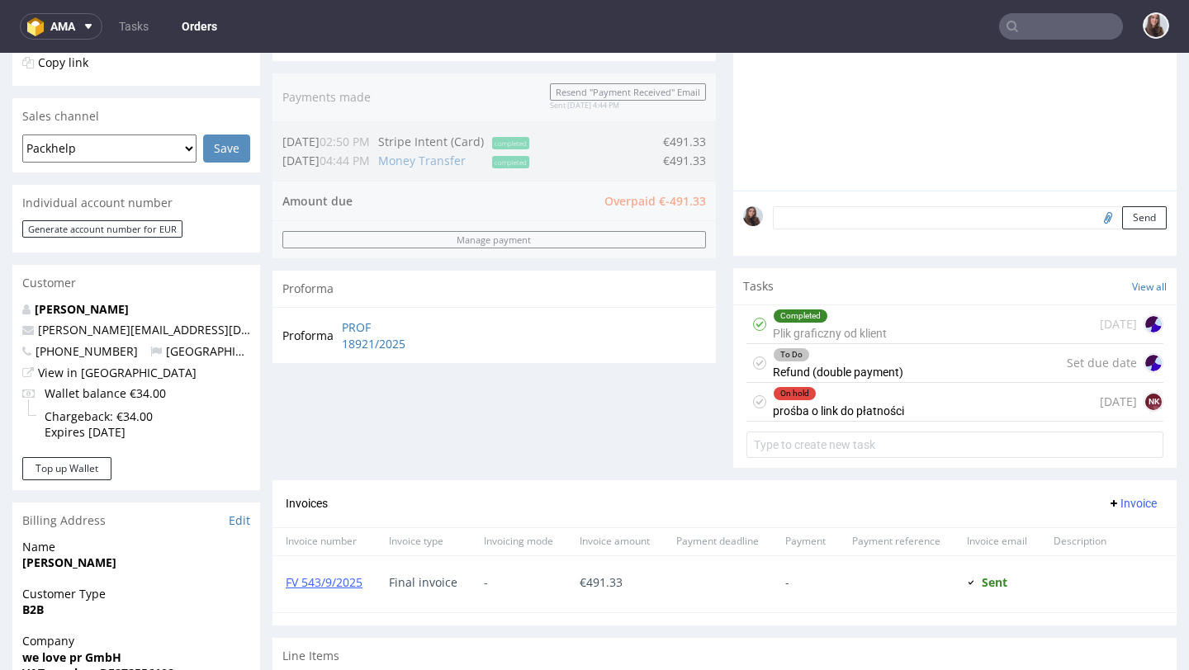
click at [929, 371] on div "To Do Refund (double payment) Set due date" at bounding box center [954, 363] width 417 height 39
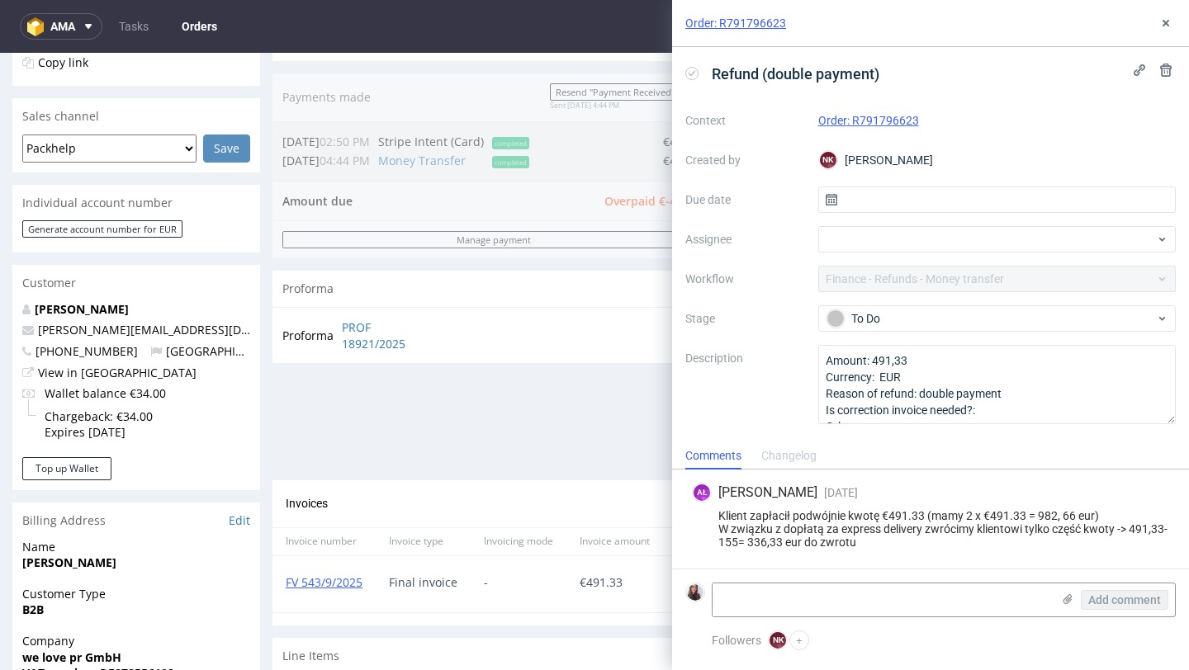
scroll to position [18, 0]
click at [1161, 19] on icon at bounding box center [1165, 23] width 13 height 13
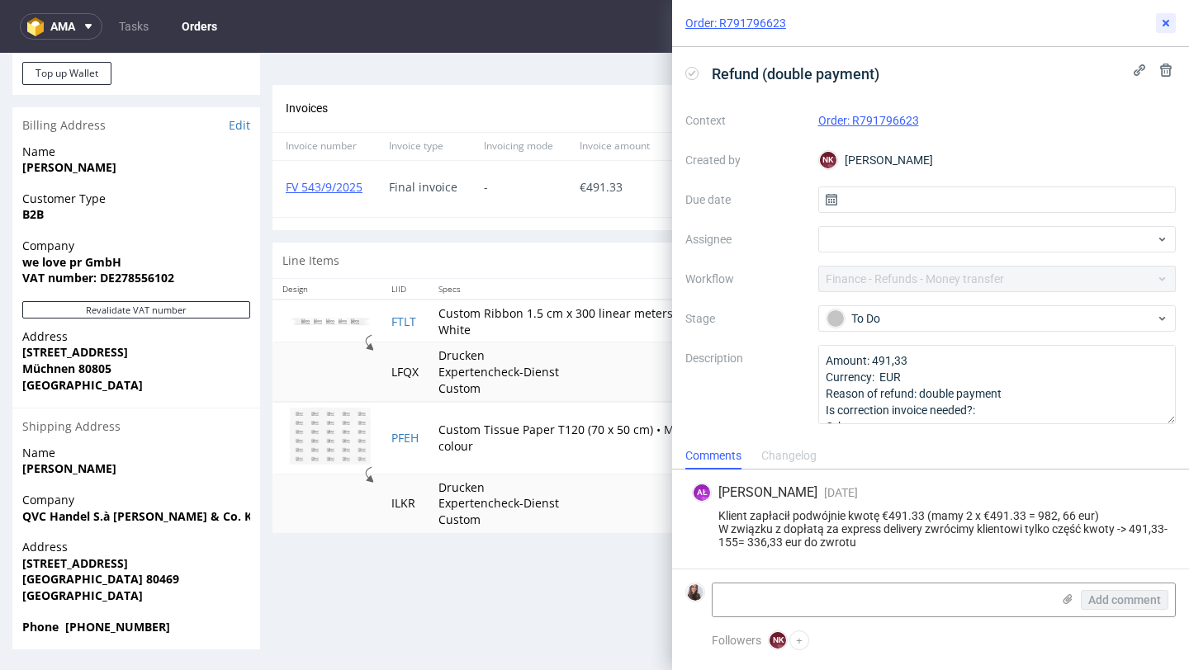
scroll to position [4, 0]
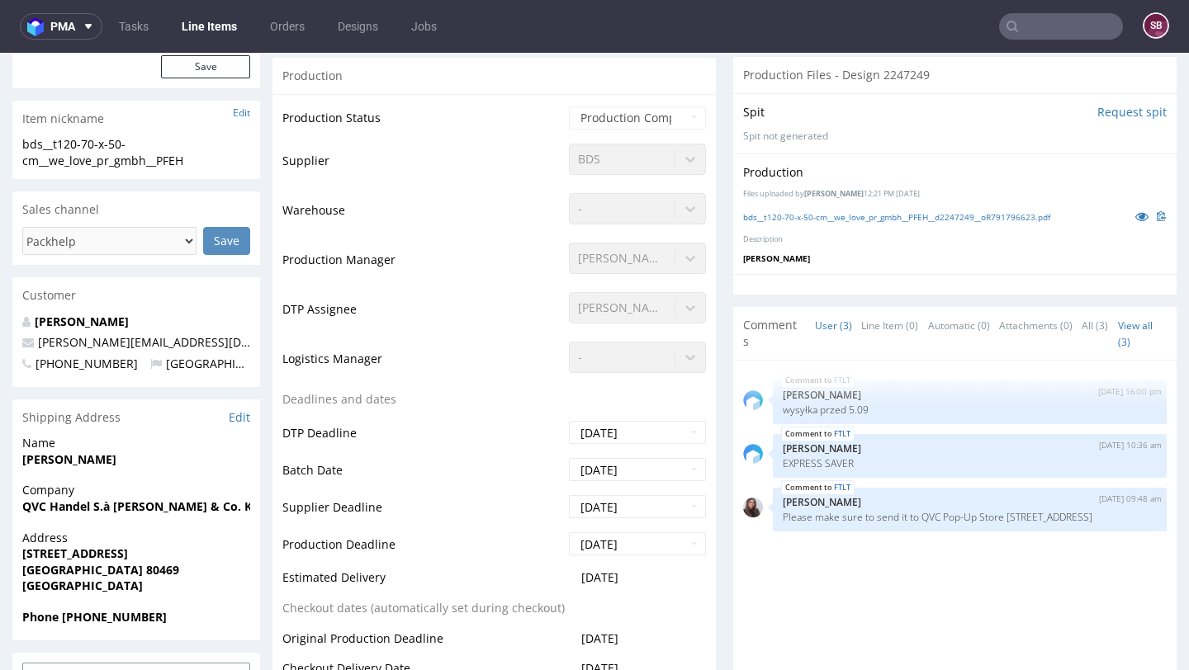
scroll to position [359, 0]
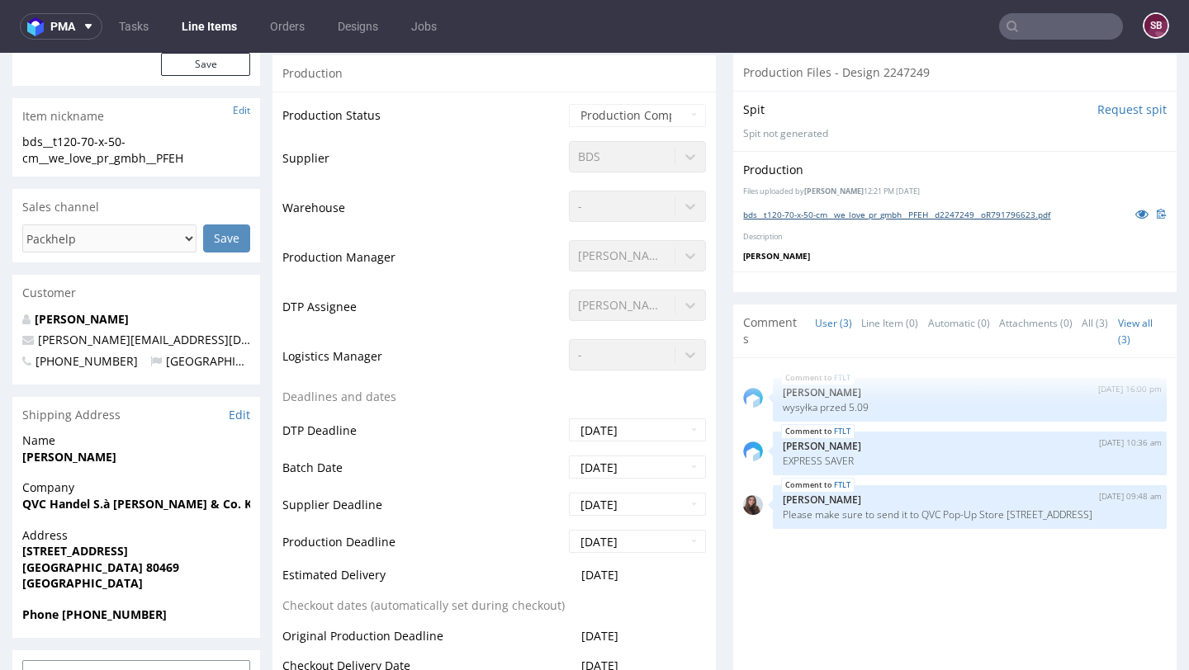
click at [862, 213] on link "bds__t120-70-x-50-cm__we_love_pr_gmbh__PFEH__d2247249__oR791796623.pdf" at bounding box center [896, 215] width 307 height 12
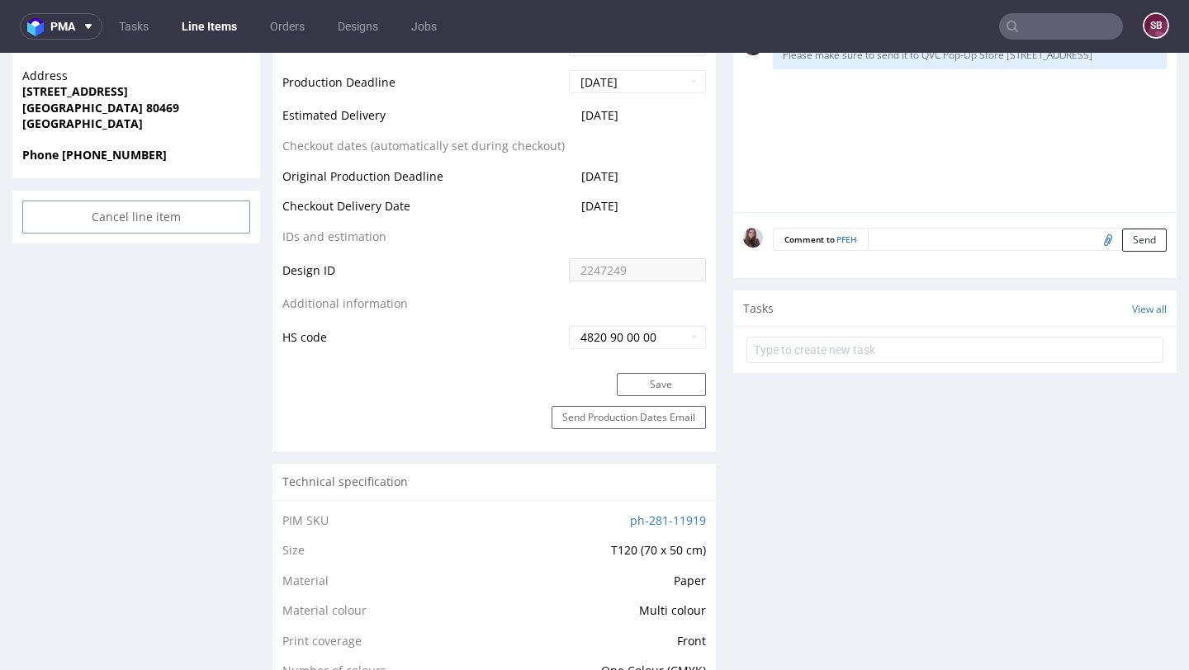
scroll to position [640, 0]
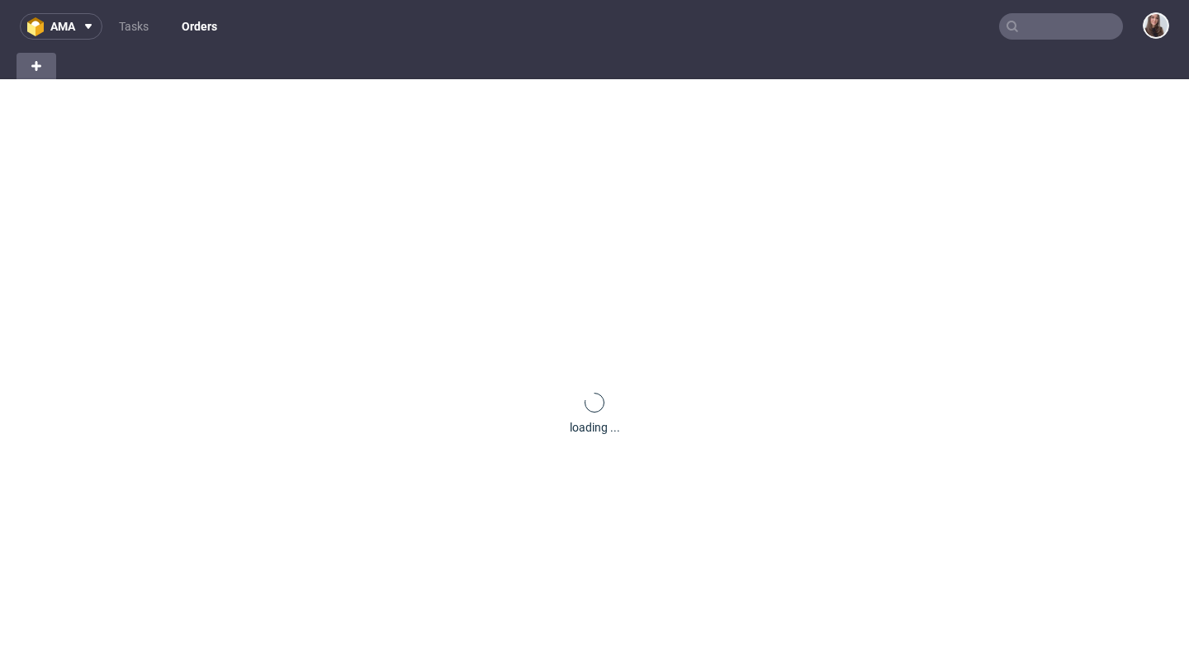
click at [1028, 21] on input "text" at bounding box center [1061, 26] width 124 height 26
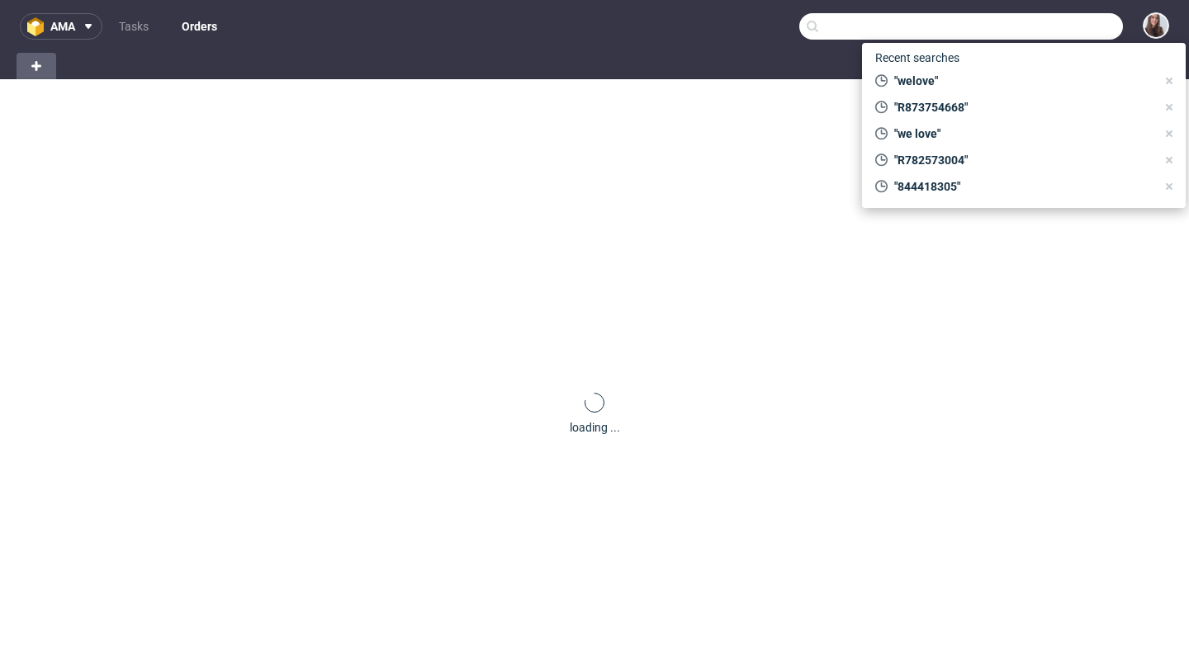
paste input "R712767710"
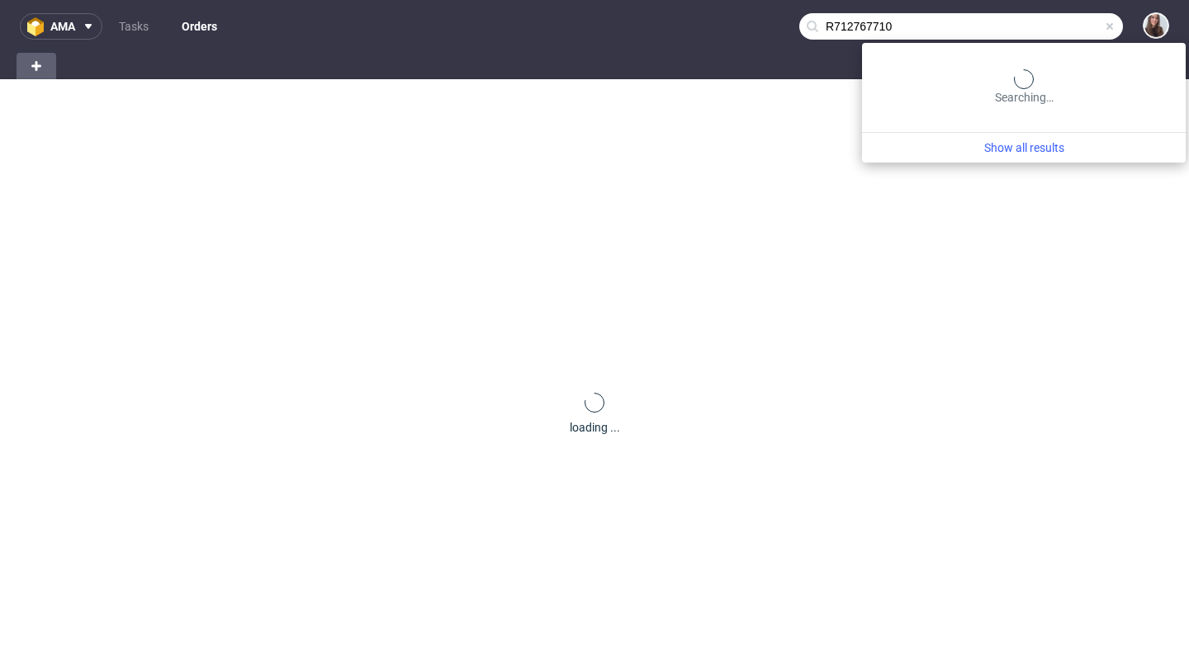
type input "R712767710"
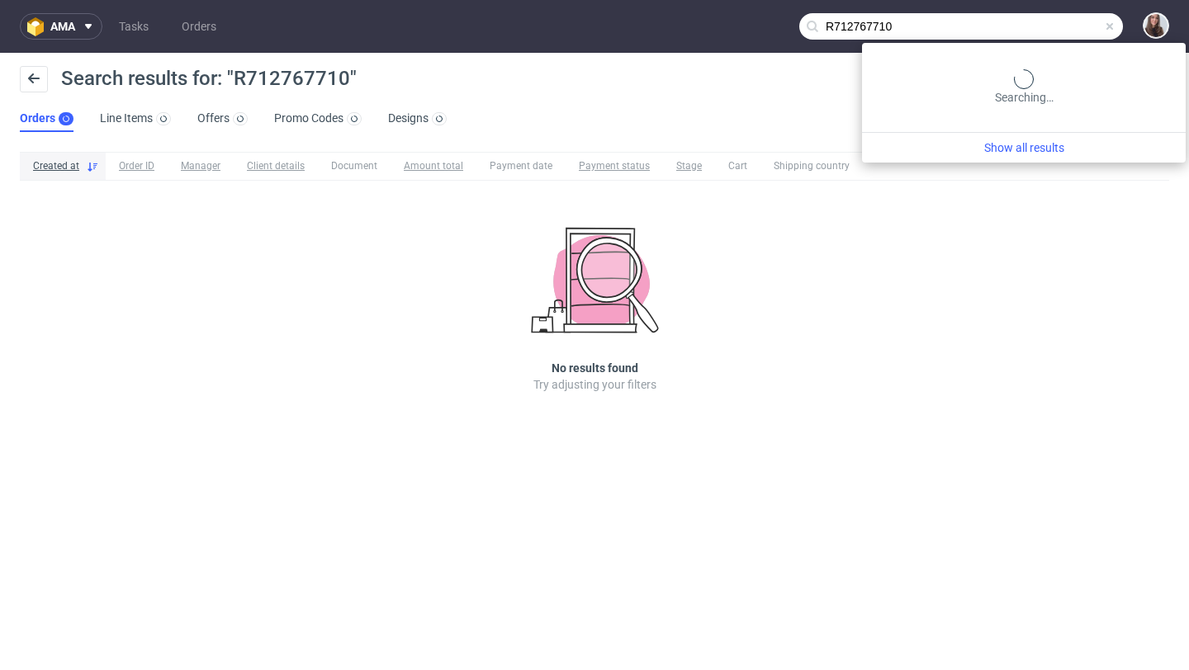
click at [1046, 35] on input "R712767710" at bounding box center [961, 26] width 324 height 26
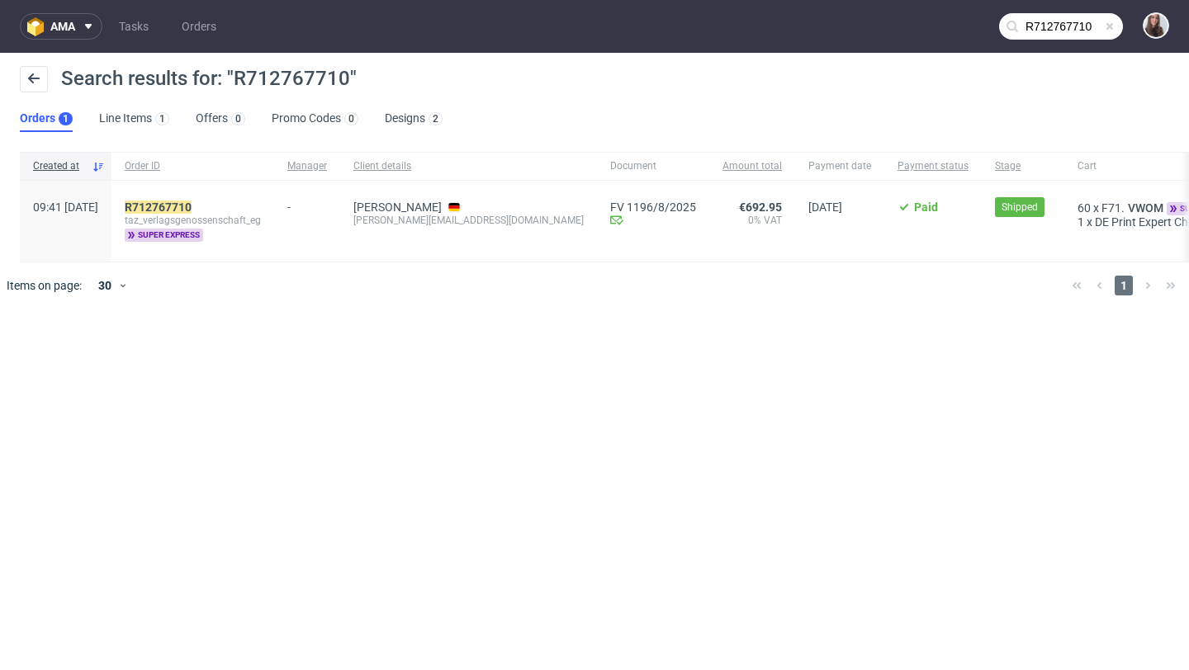
click at [203, 199] on div "R712767710 taz_verlagsgenossenschaft_eg super express" at bounding box center [192, 221] width 163 height 81
click at [191, 205] on mark "R712767710" at bounding box center [158, 207] width 67 height 13
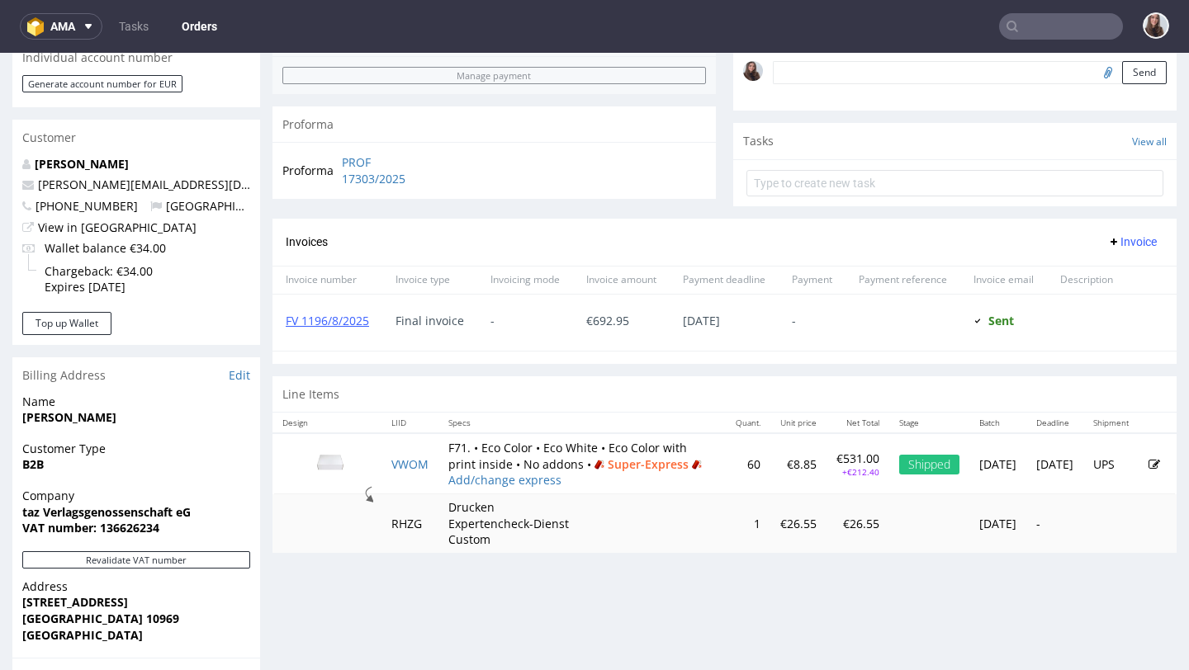
scroll to position [526, 0]
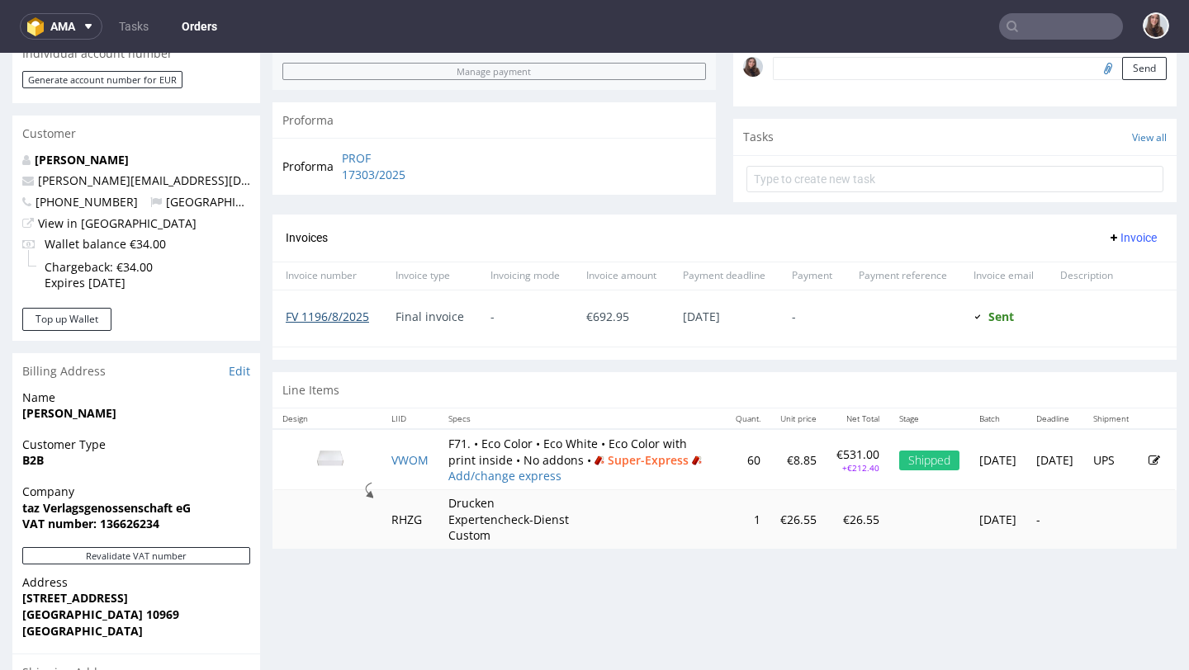
click at [342, 313] on link "FV 1196/8/2025" at bounding box center [327, 317] width 83 height 16
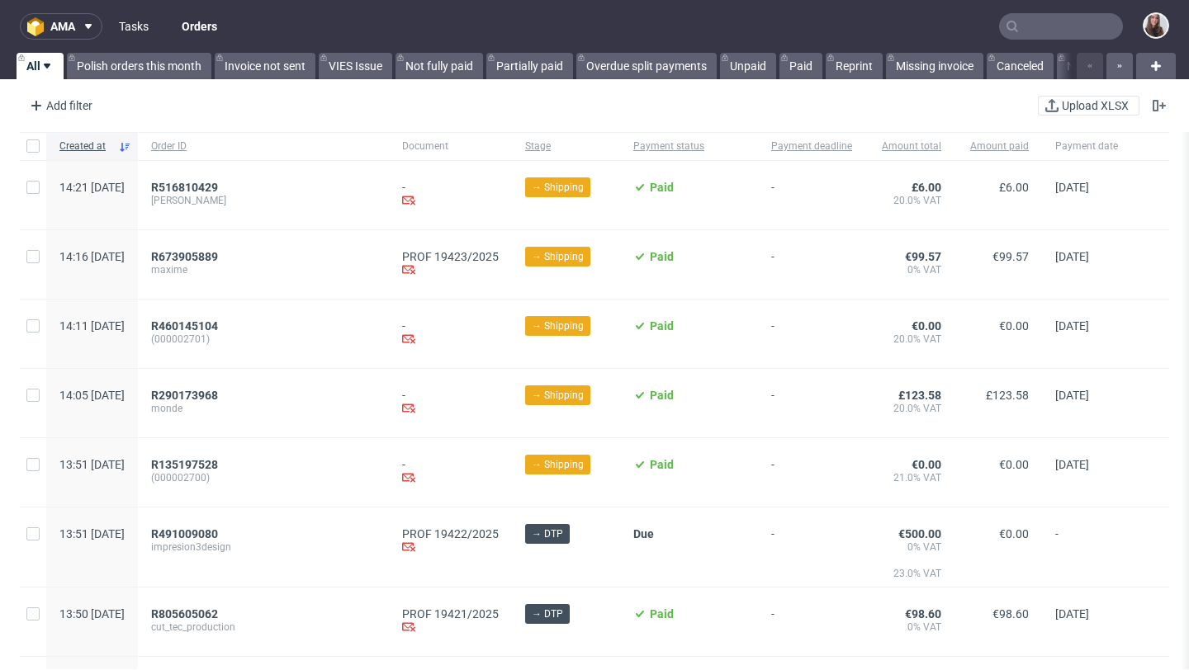
click at [126, 31] on link "Tasks" at bounding box center [134, 26] width 50 height 26
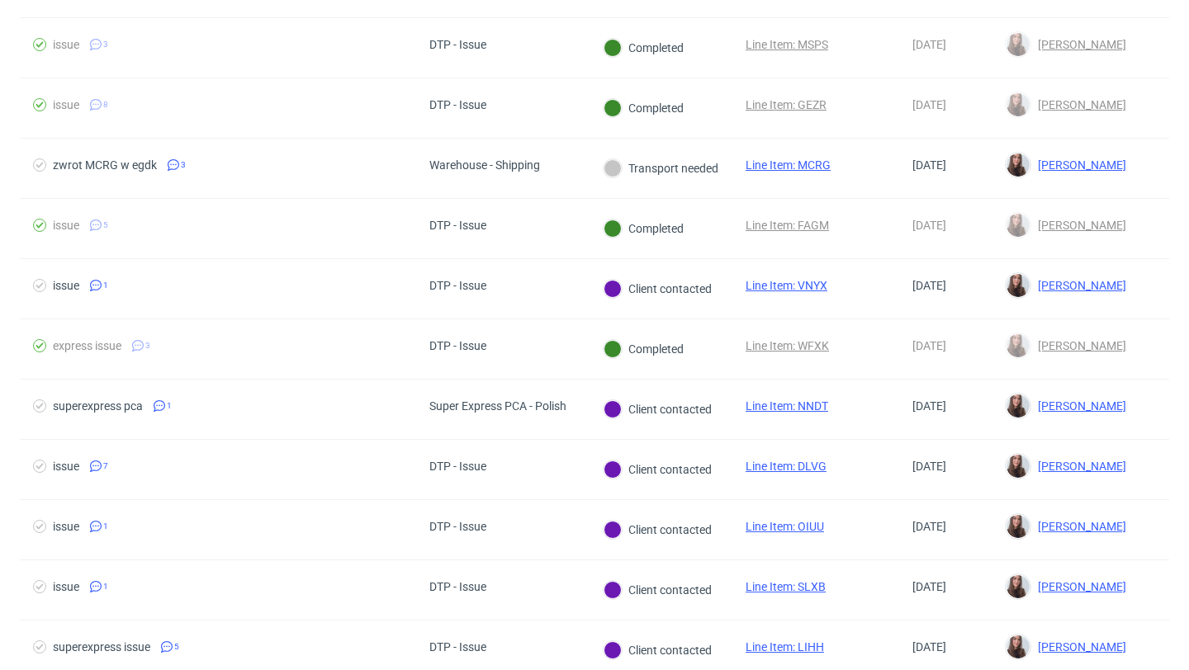
scroll to position [446, 0]
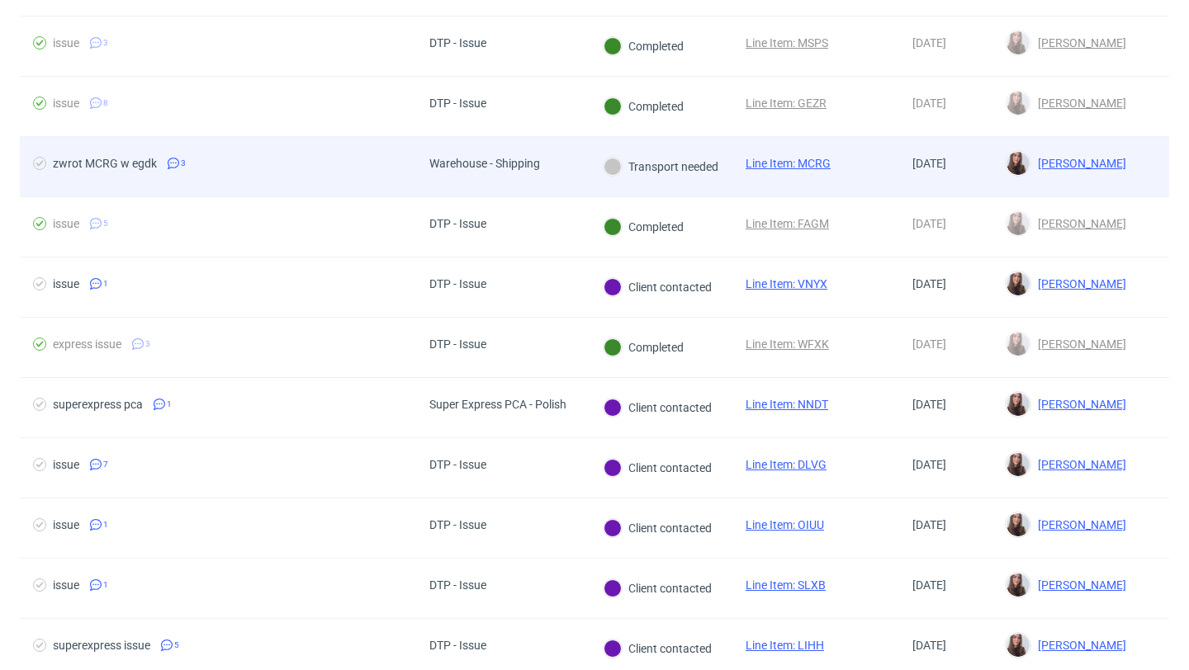
click at [359, 171] on span "zwrot MCRG w egdk 3" at bounding box center [218, 167] width 370 height 20
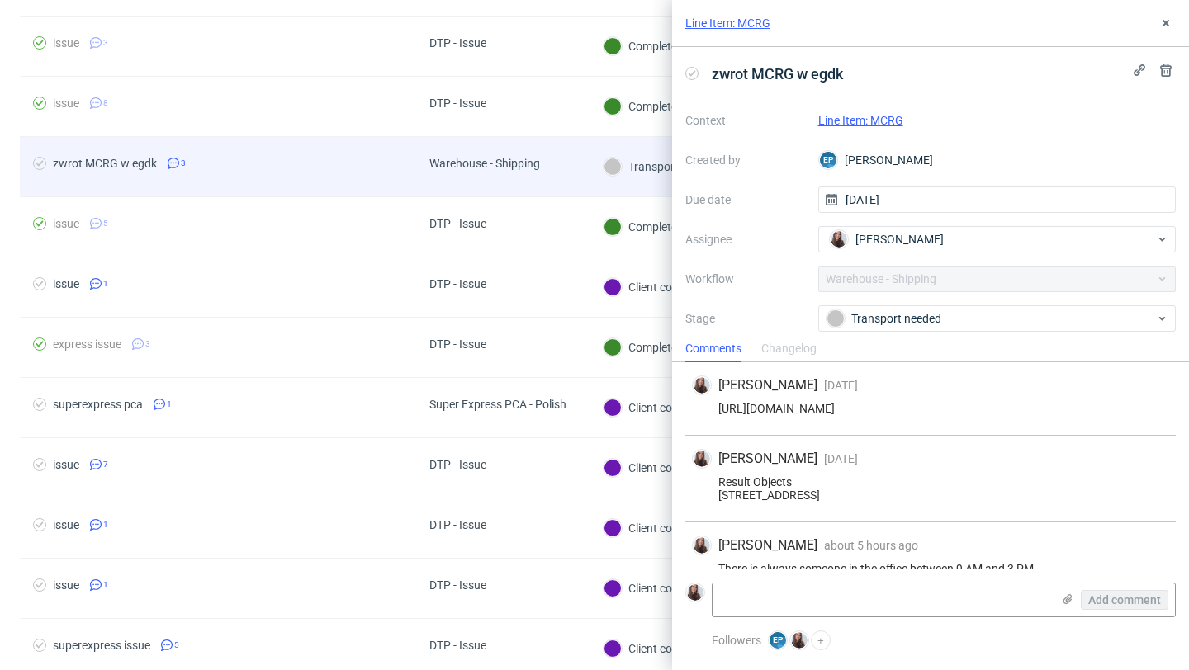
scroll to position [40, 0]
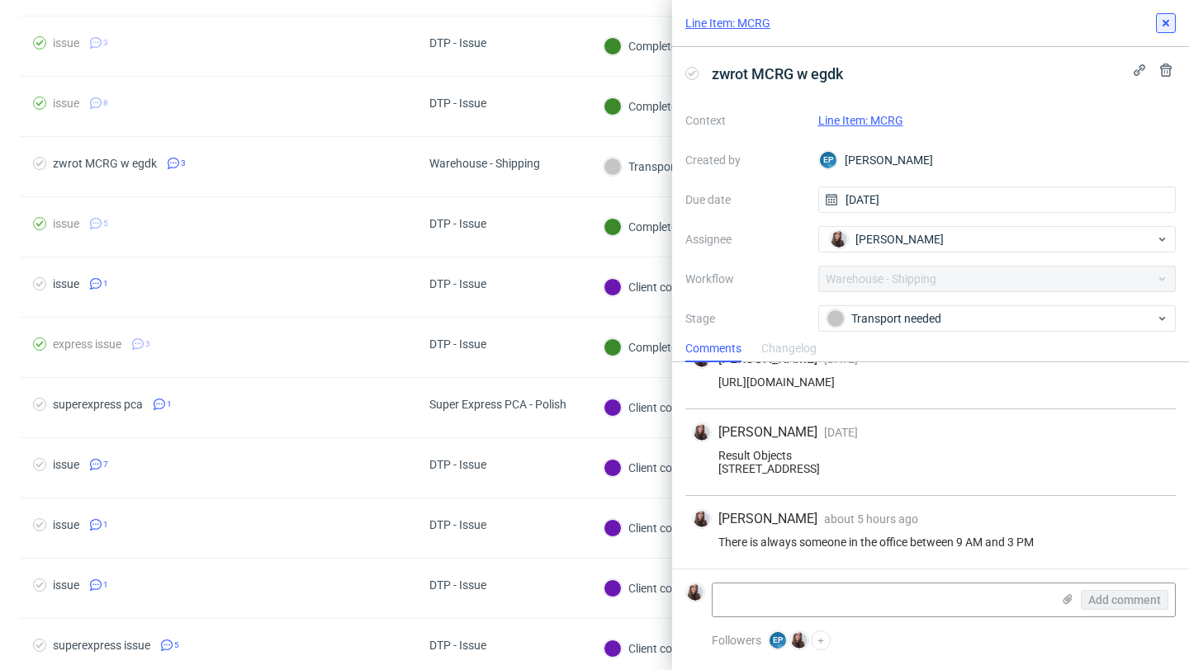
click at [1164, 28] on icon at bounding box center [1165, 23] width 13 height 13
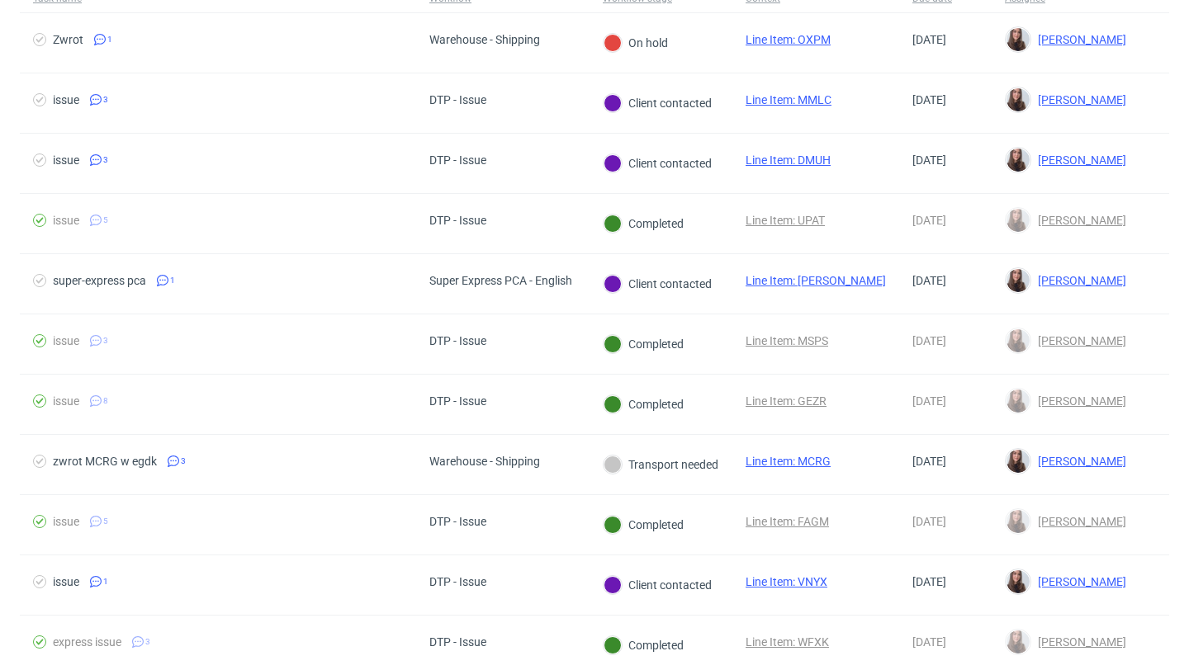
scroll to position [187, 0]
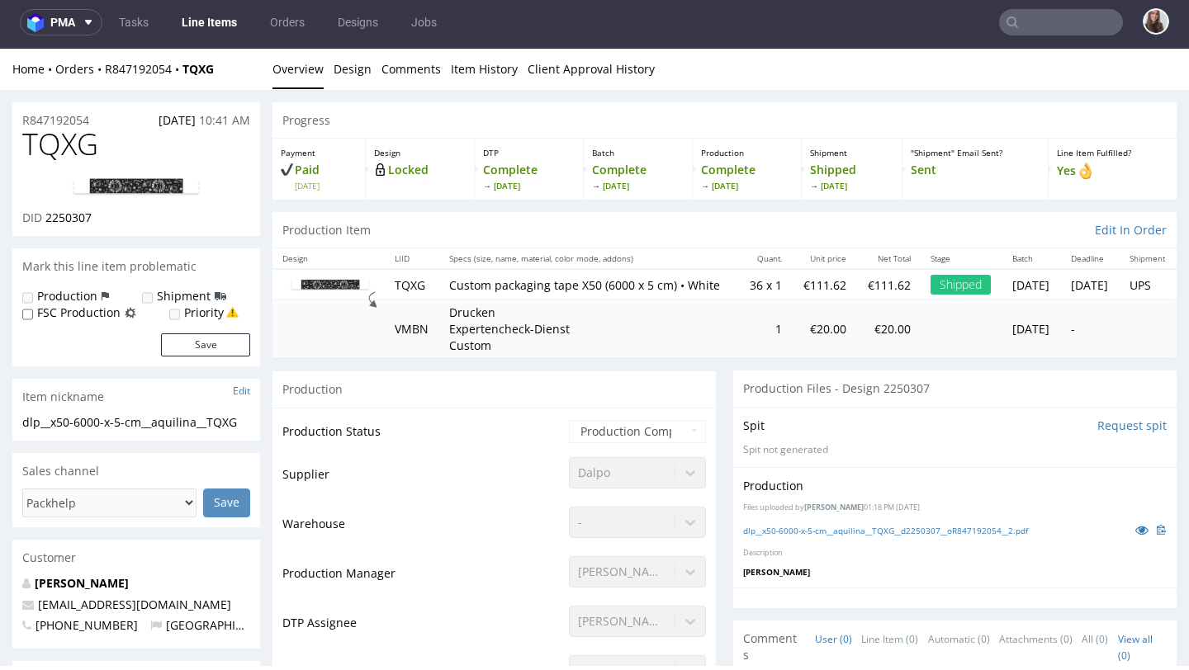
click at [92, 116] on div "R847192054 [DATE] 10:41 AM" at bounding box center [136, 115] width 248 height 26
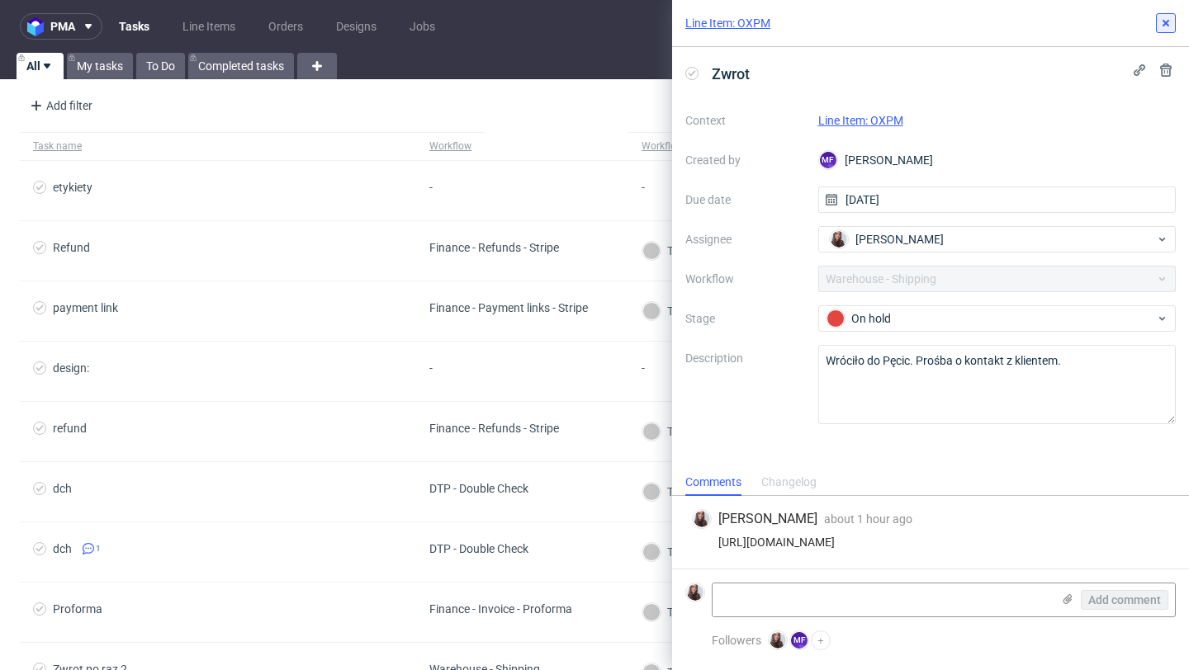
click at [1170, 18] on icon at bounding box center [1165, 23] width 13 height 13
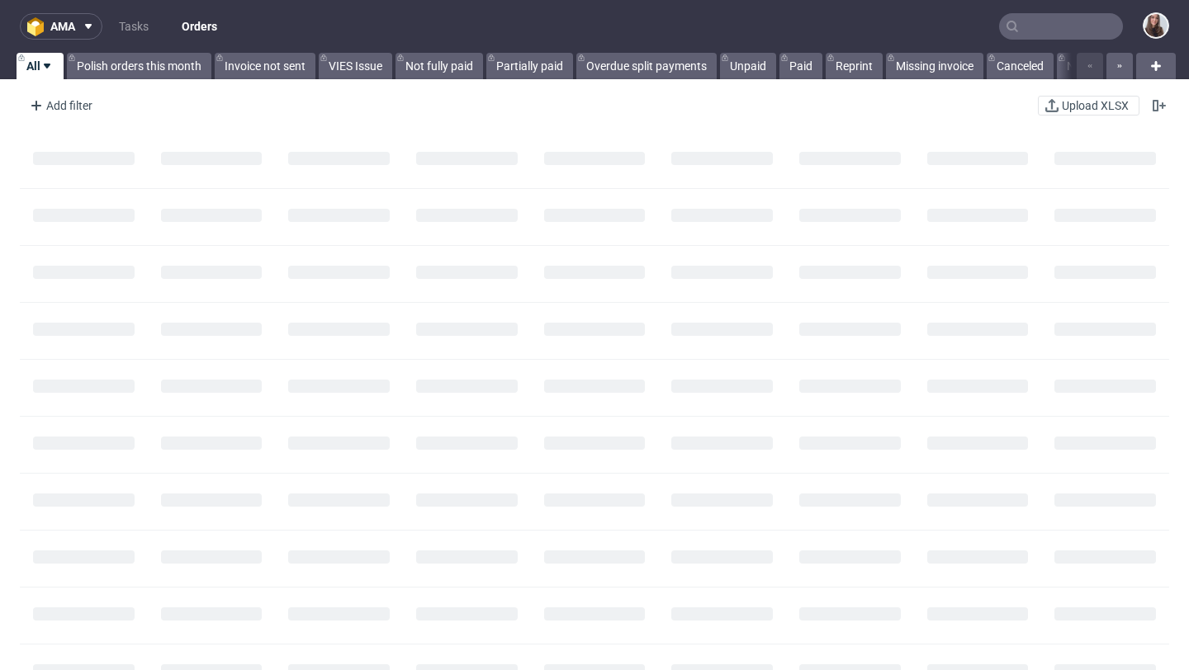
click at [1015, 26] on input "text" at bounding box center [1061, 26] width 124 height 26
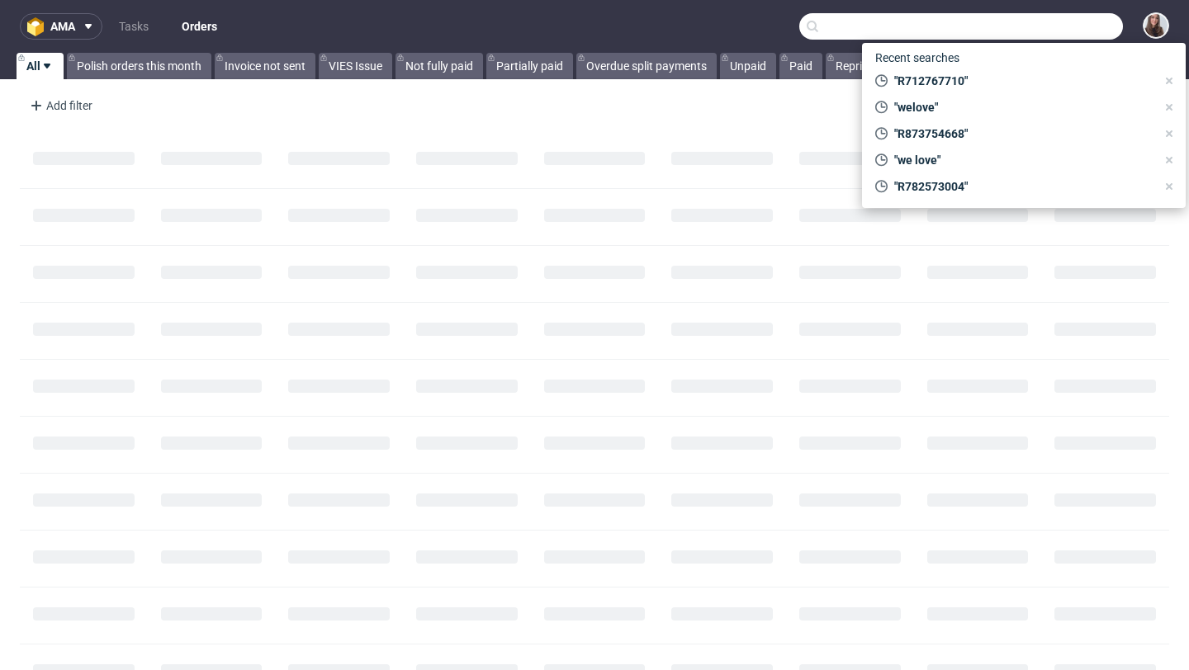
paste input "R359013101"
type input "R359013101"
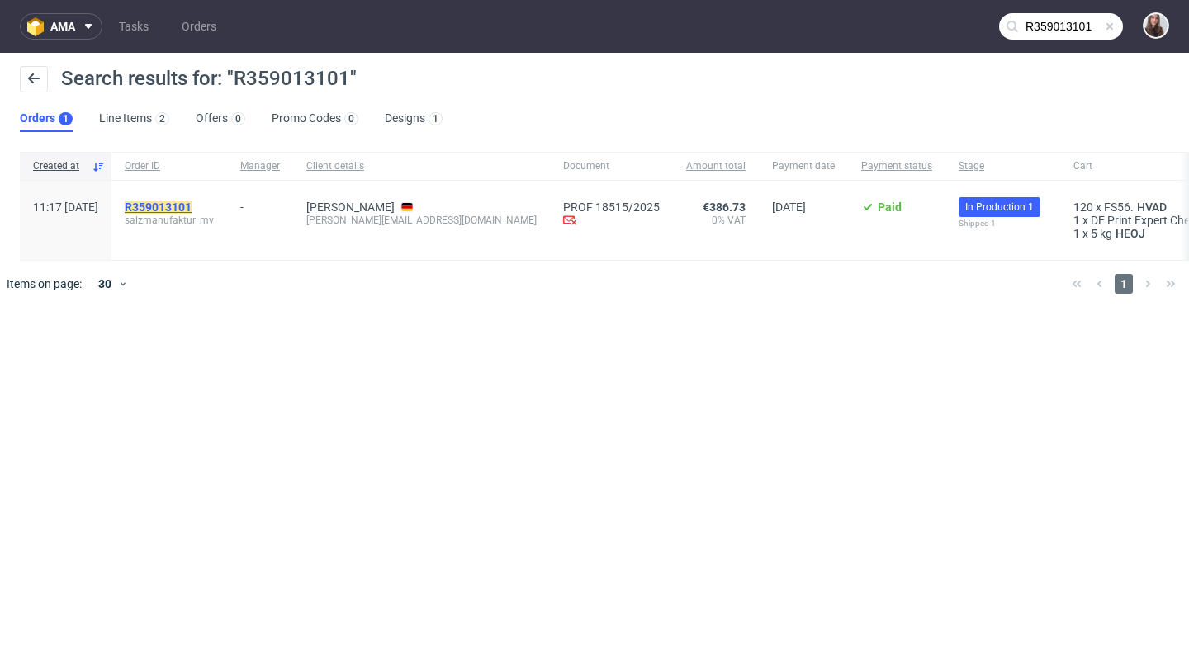
click at [191, 201] on mark "R359013101" at bounding box center [158, 207] width 67 height 13
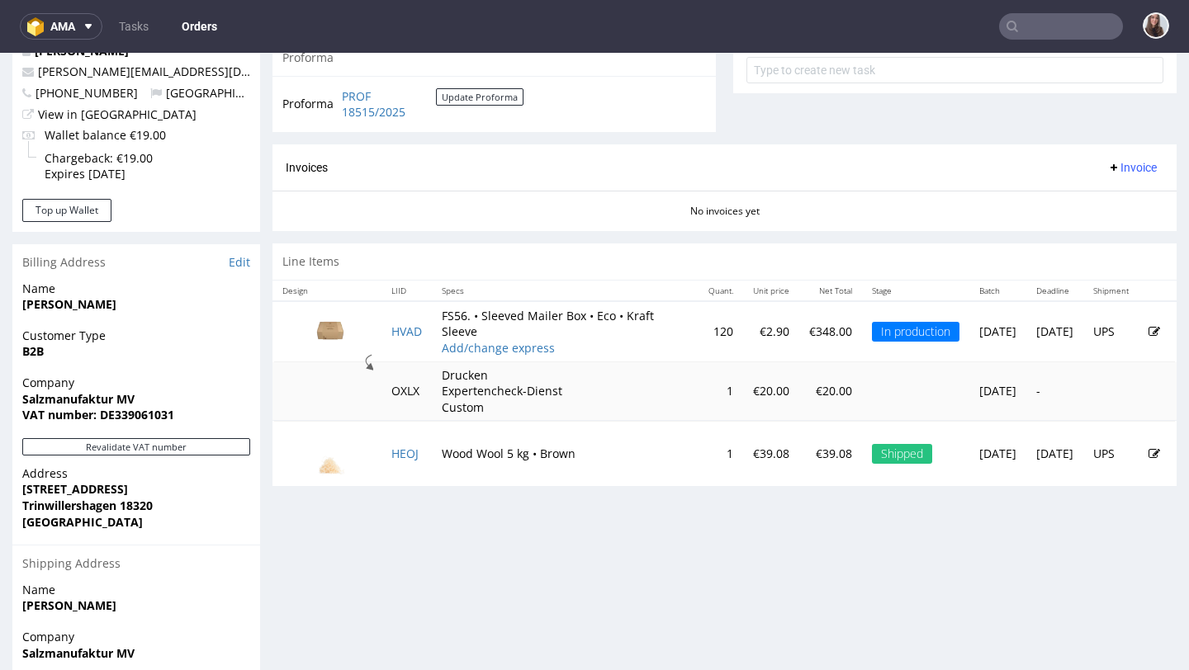
scroll to position [639, 0]
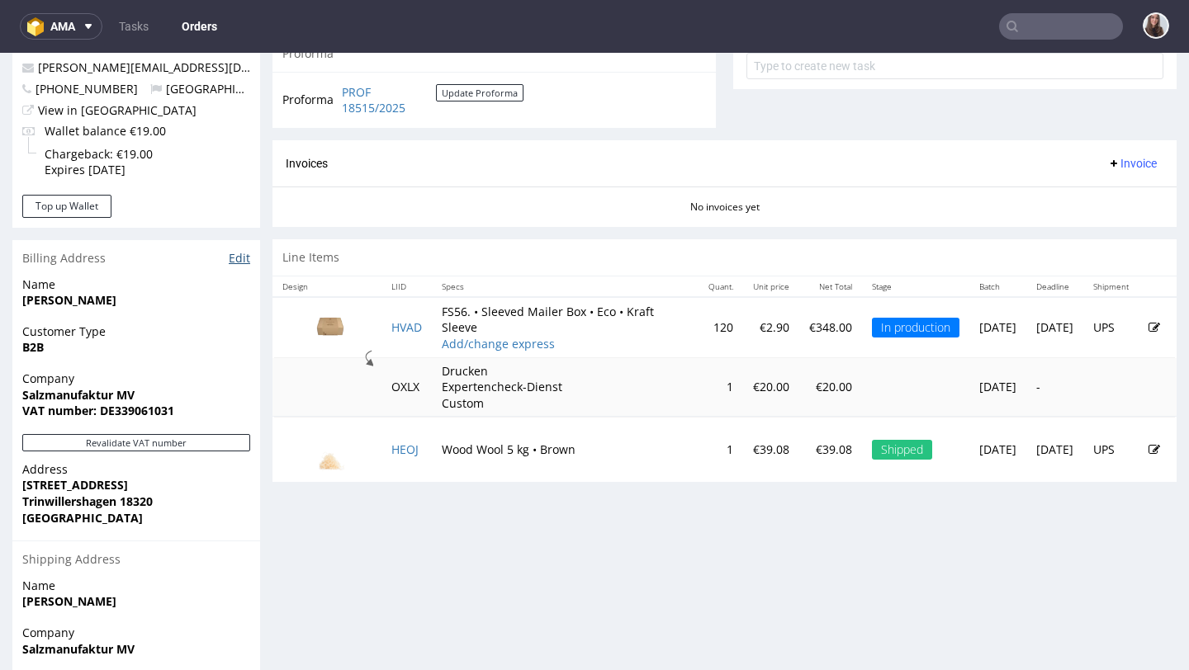
click at [234, 259] on link "Edit" at bounding box center [239, 258] width 21 height 17
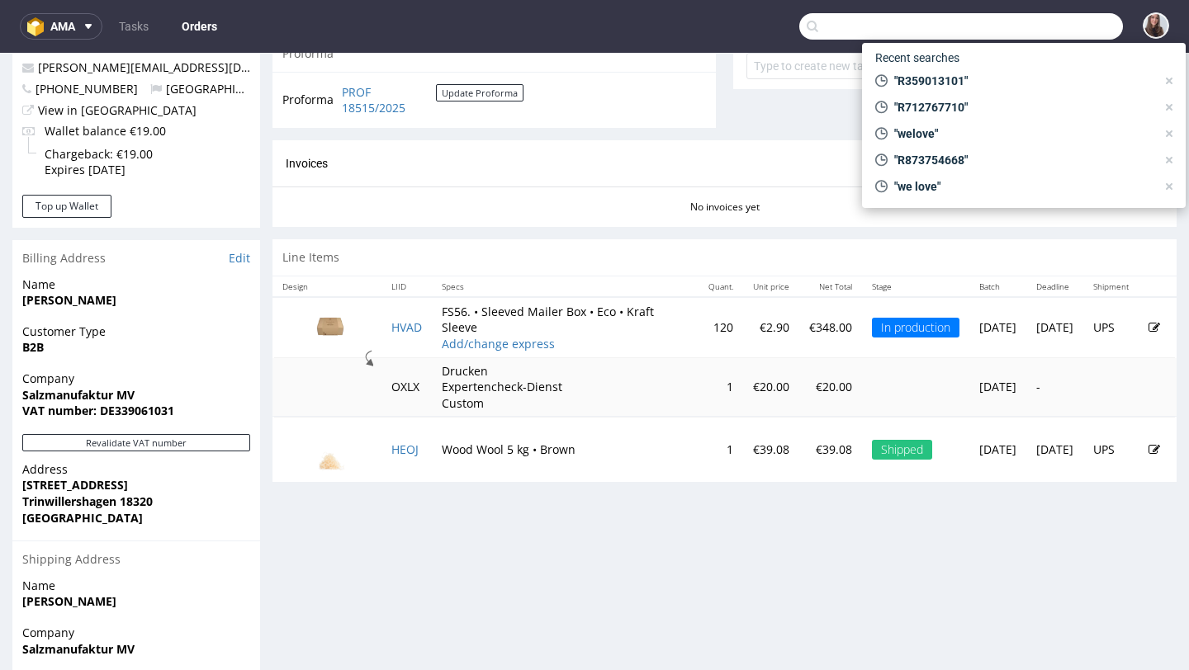
click at [1034, 28] on input "text" at bounding box center [961, 26] width 324 height 26
paste input "R359013101"
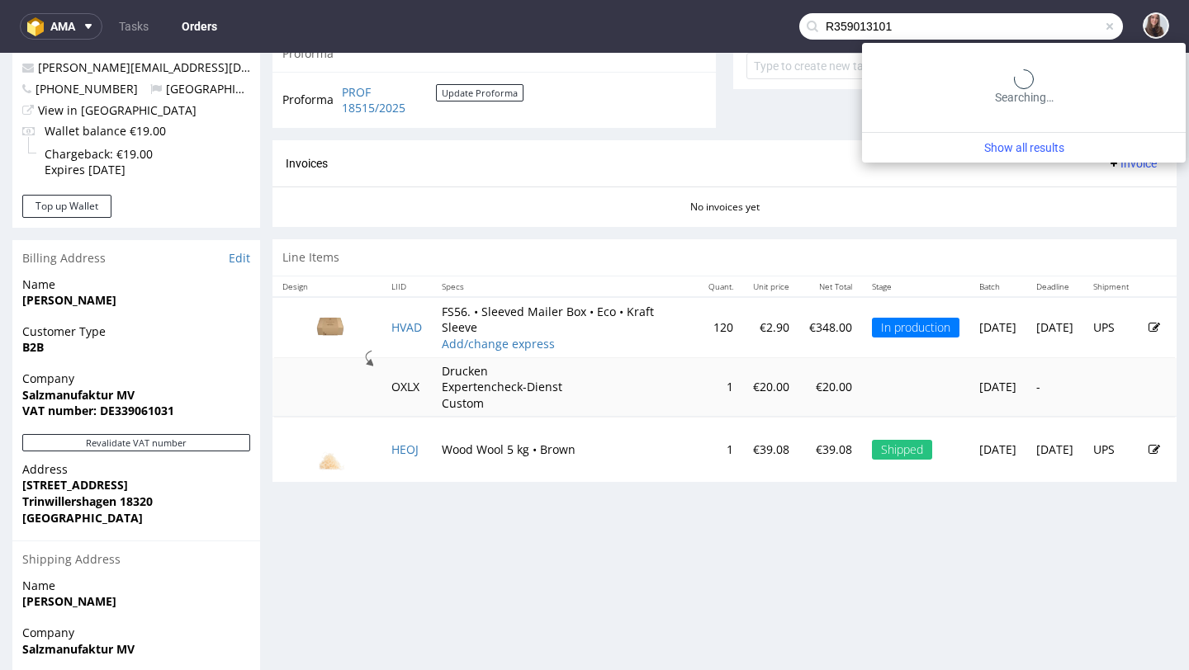
type input "R359013101"
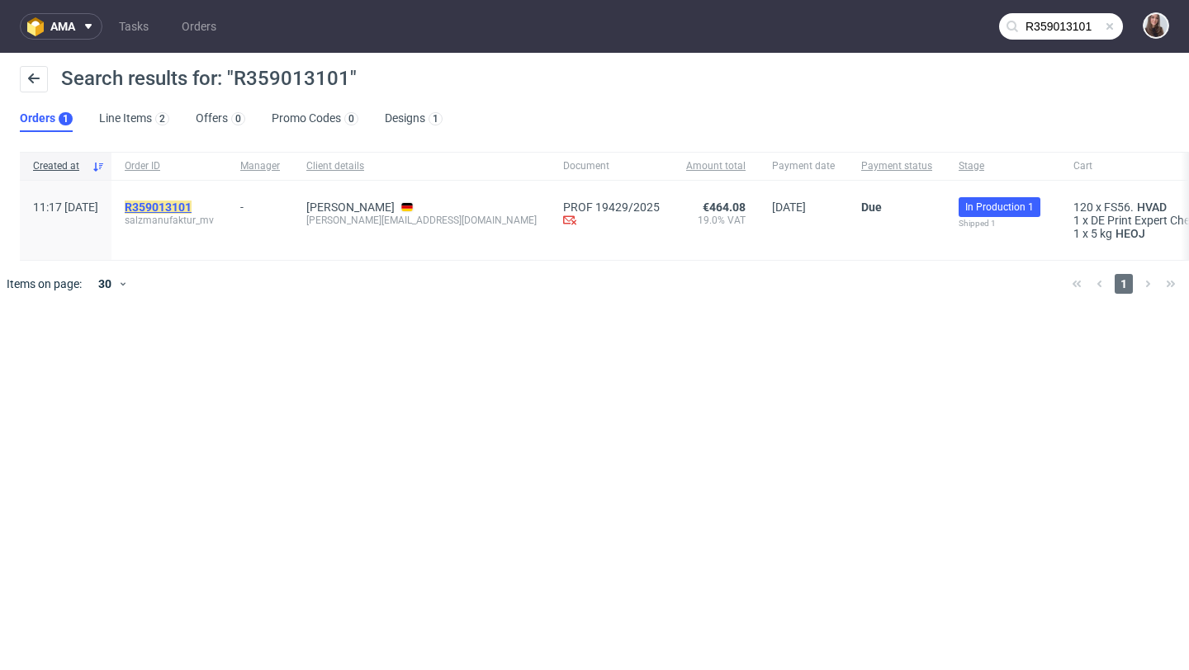
click at [191, 205] on mark "R359013101" at bounding box center [158, 207] width 67 height 13
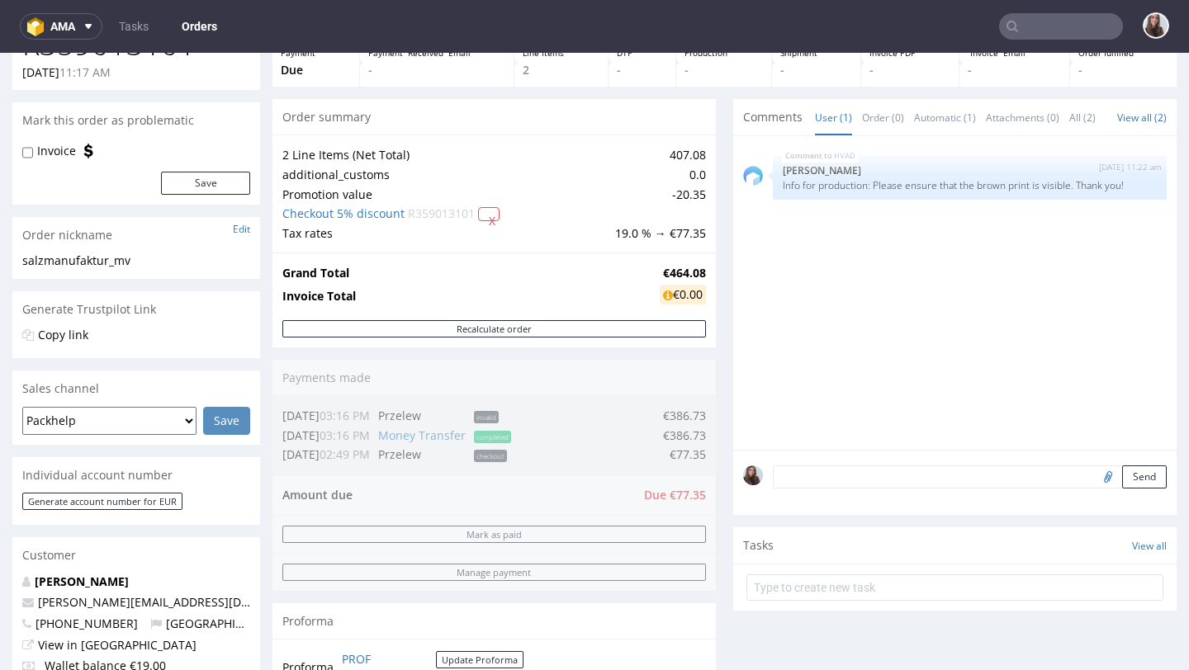
scroll to position [106, 0]
click at [801, 487] on textarea at bounding box center [970, 475] width 394 height 23
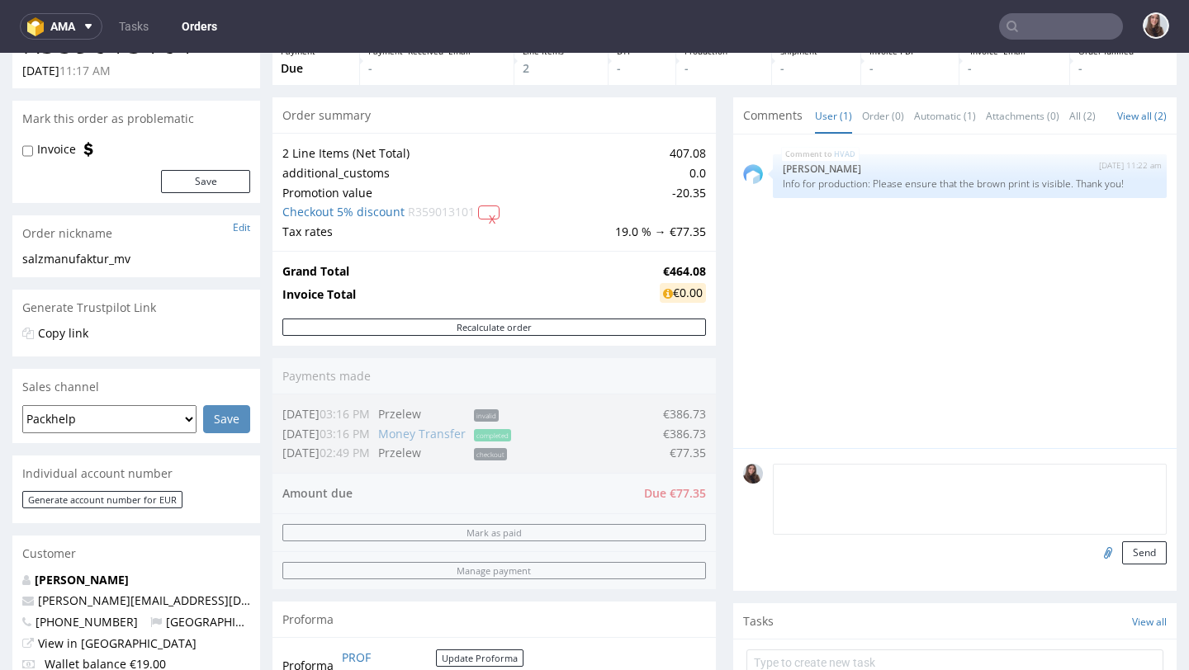
click at [806, 496] on textarea at bounding box center [970, 499] width 394 height 71
click at [798, 499] on textarea at bounding box center [970, 499] width 394 height 71
paste textarea "[PERSON_NAME]"
type textarea "name for the invoice changed to [PERSON_NAME]"
click at [1128, 565] on button "Send" at bounding box center [1144, 552] width 45 height 23
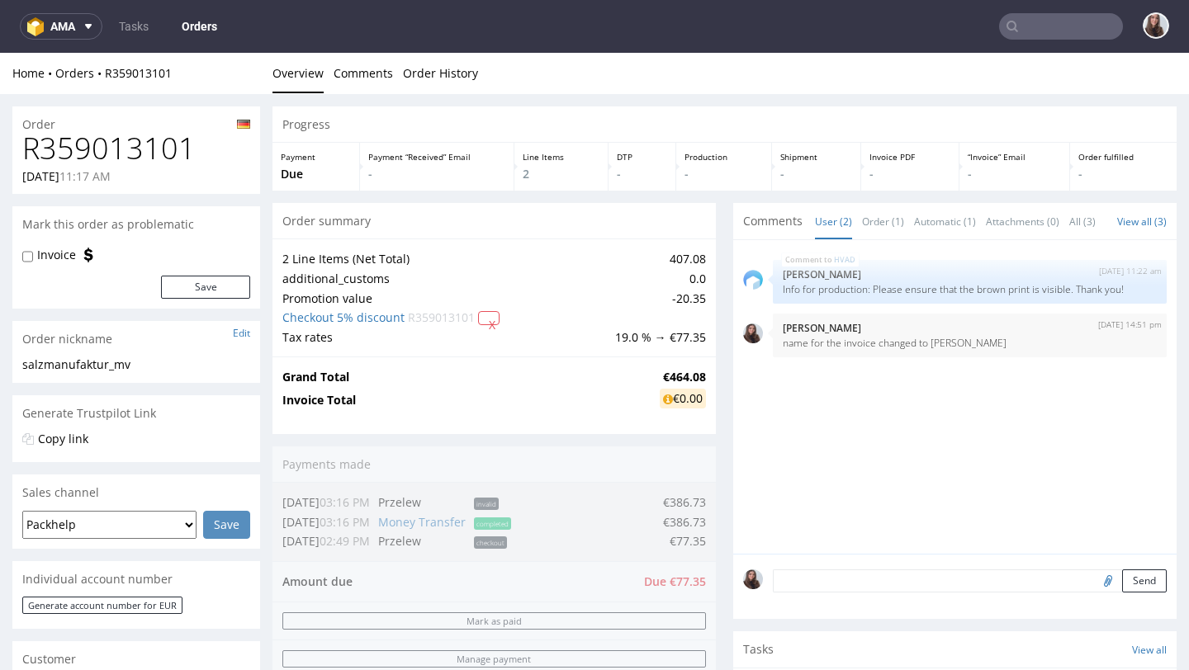
scroll to position [0, 0]
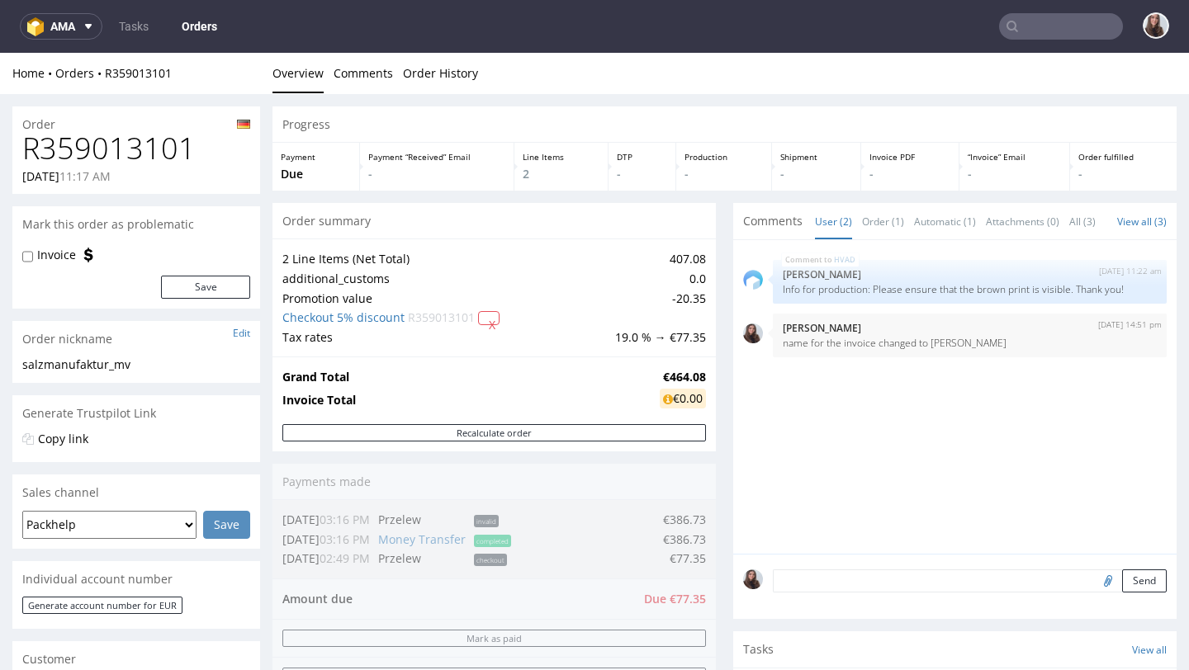
click at [65, 258] on label "Invoice" at bounding box center [56, 255] width 39 height 17
click at [33, 258] on input "Invoice" at bounding box center [27, 256] width 11 height 13
checkbox input "true"
click at [201, 285] on button "Save" at bounding box center [205, 287] width 89 height 23
